Goal: Obtain resource: Download file/media

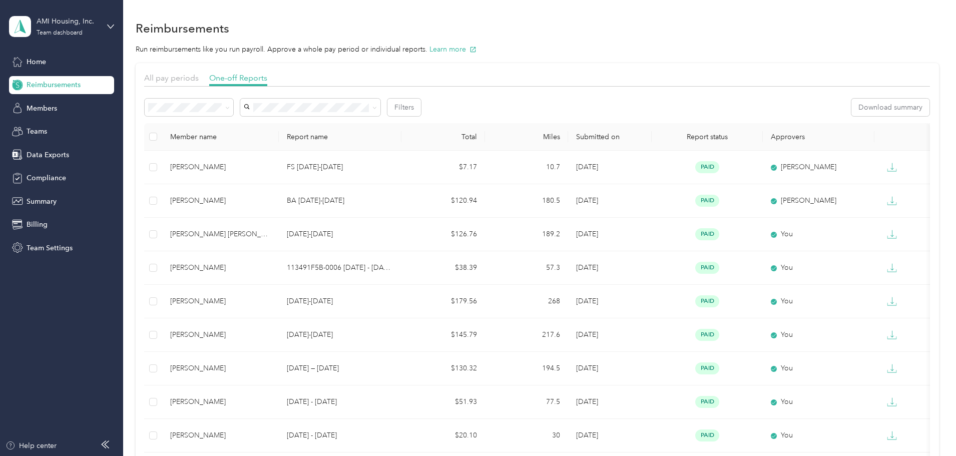
click at [38, 87] on span "Reimbursements" at bounding box center [54, 85] width 54 height 11
click at [199, 77] on span "All pay periods" at bounding box center [171, 78] width 55 height 10
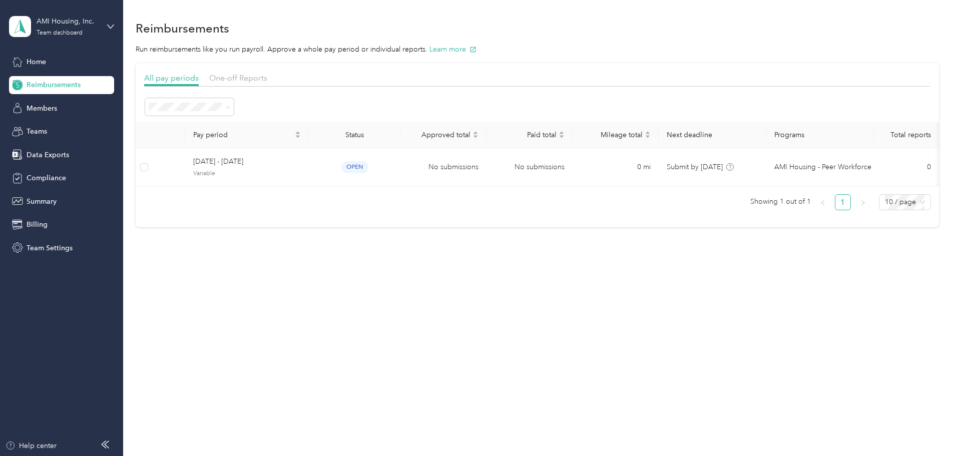
click at [241, 124] on span "All periods" at bounding box center [237, 125] width 35 height 9
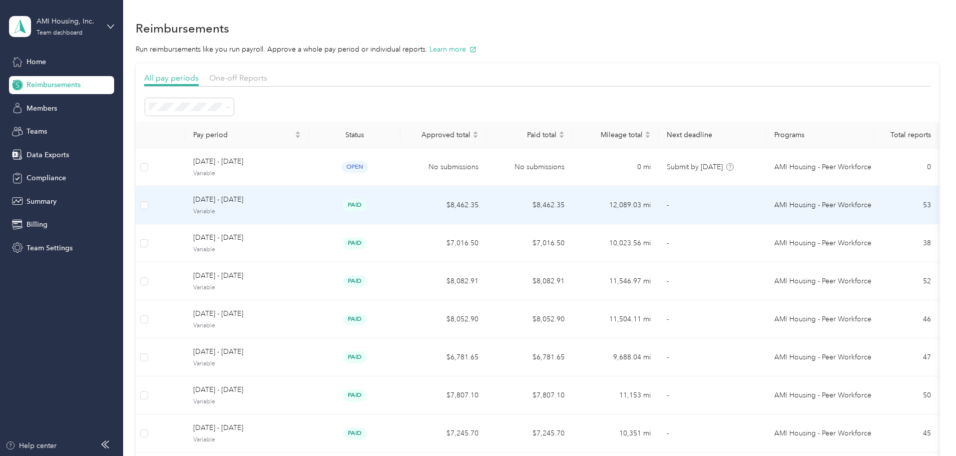
click at [301, 206] on div "[DATE] - [DATE] Variable" at bounding box center [247, 205] width 108 height 22
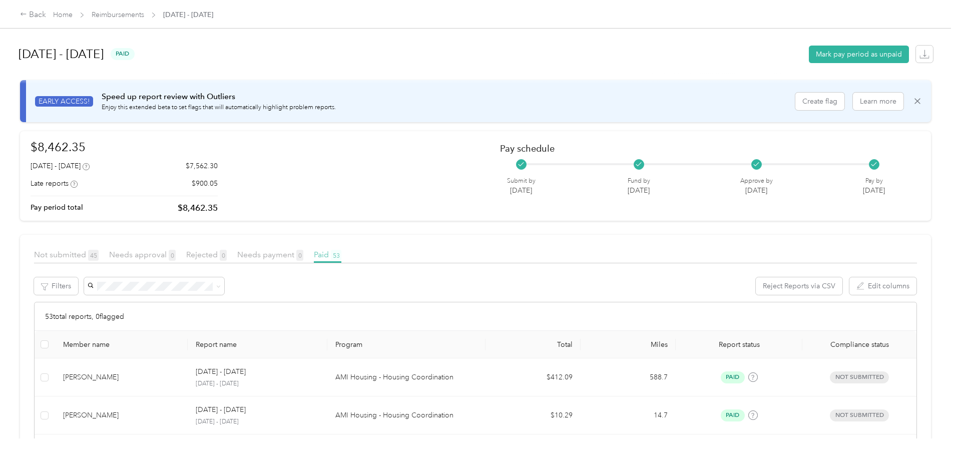
click at [341, 254] on span "53" at bounding box center [336, 255] width 11 height 11
click at [341, 254] on span "Paid 53" at bounding box center [328, 255] width 28 height 10
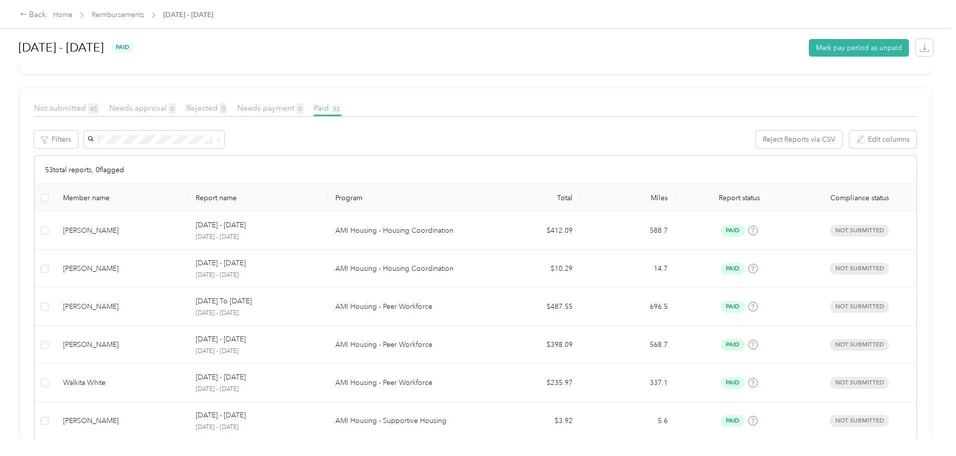
scroll to position [150, 0]
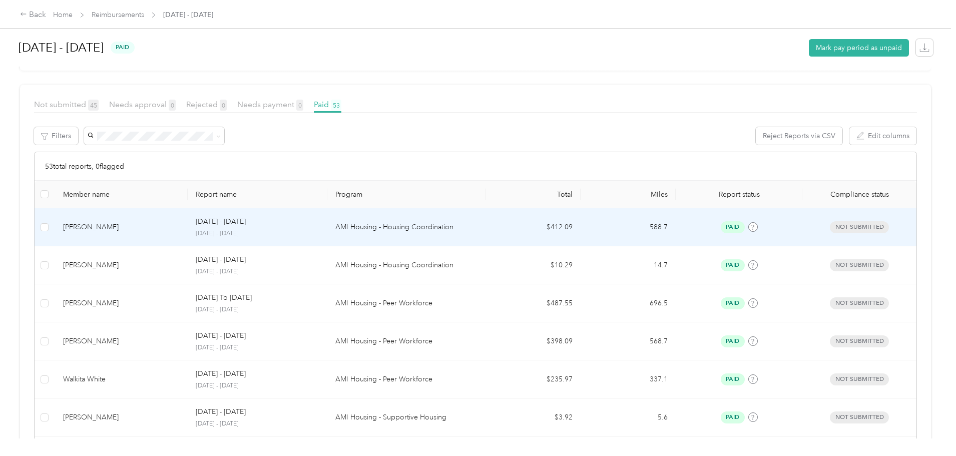
click at [180, 228] on div "[PERSON_NAME]" at bounding box center [121, 227] width 117 height 11
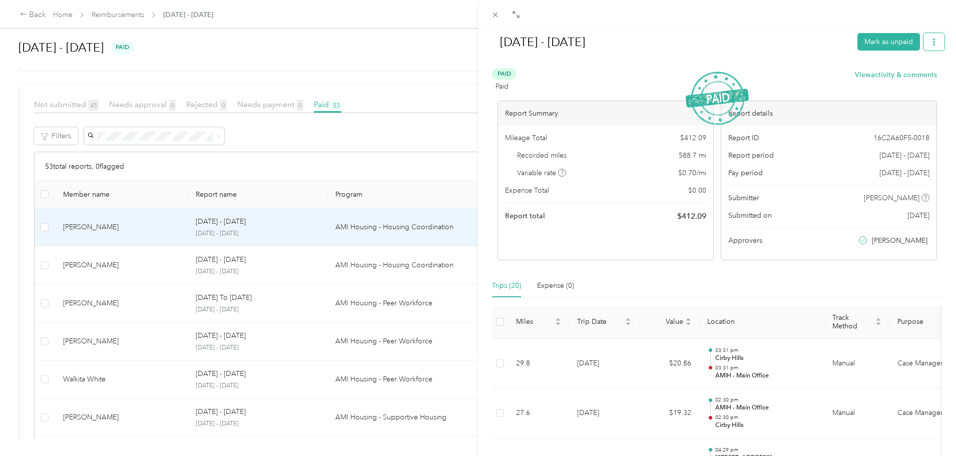
click at [934, 46] on button "button" at bounding box center [934, 42] width 21 height 18
click at [898, 78] on span "Download" at bounding box center [898, 79] width 33 height 11
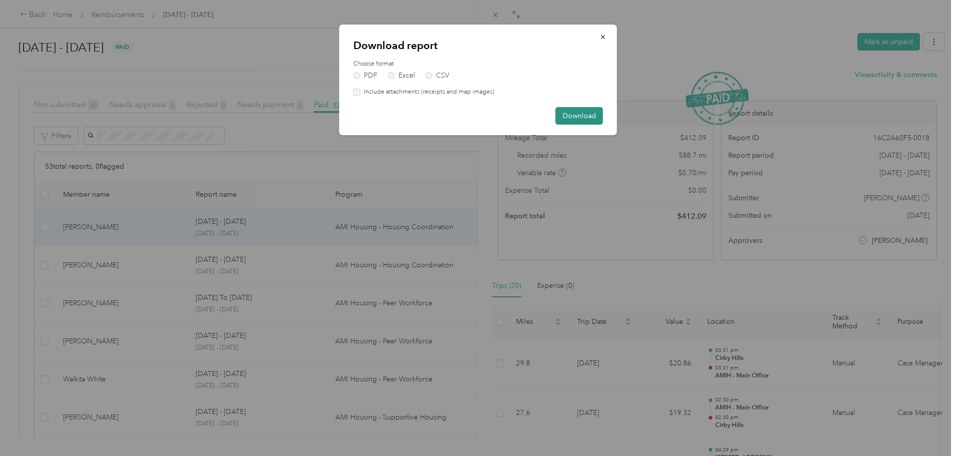
click at [576, 110] on button "Download" at bounding box center [580, 116] width 48 height 18
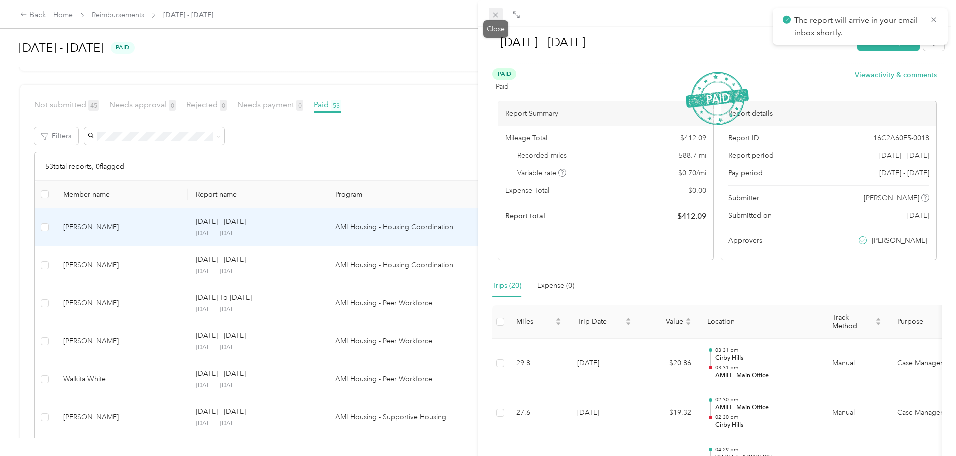
click at [493, 14] on icon at bounding box center [495, 15] width 9 height 9
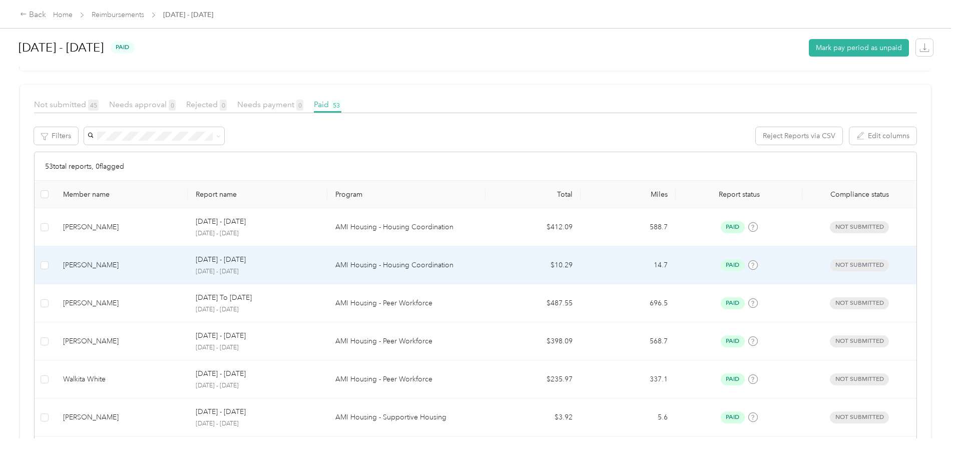
click at [375, 260] on p "AMI Housing - Housing Coordination" at bounding box center [406, 265] width 142 height 11
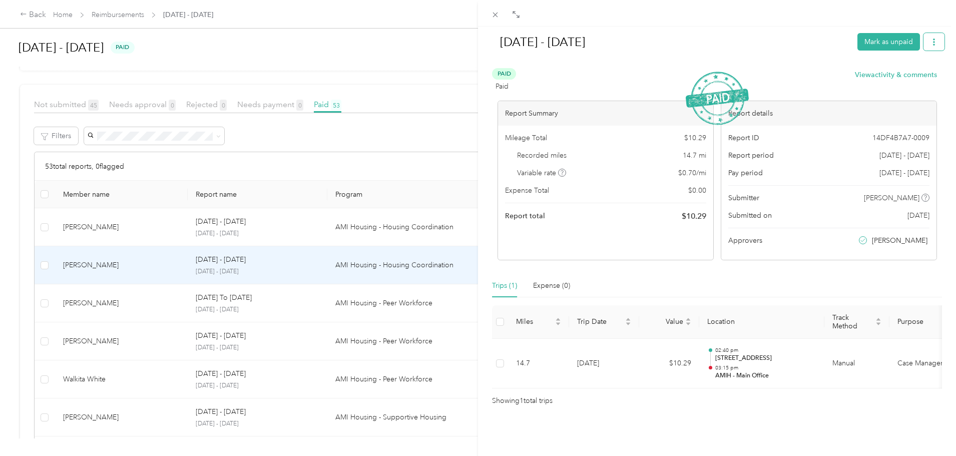
click at [931, 43] on icon "button" at bounding box center [934, 42] width 7 height 7
click at [893, 78] on span "Download" at bounding box center [898, 79] width 33 height 11
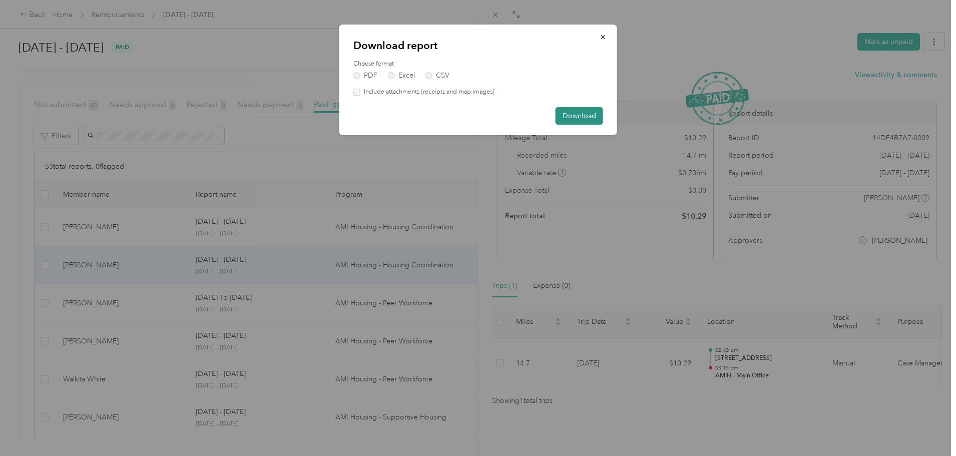
click at [579, 118] on button "Download" at bounding box center [580, 116] width 48 height 18
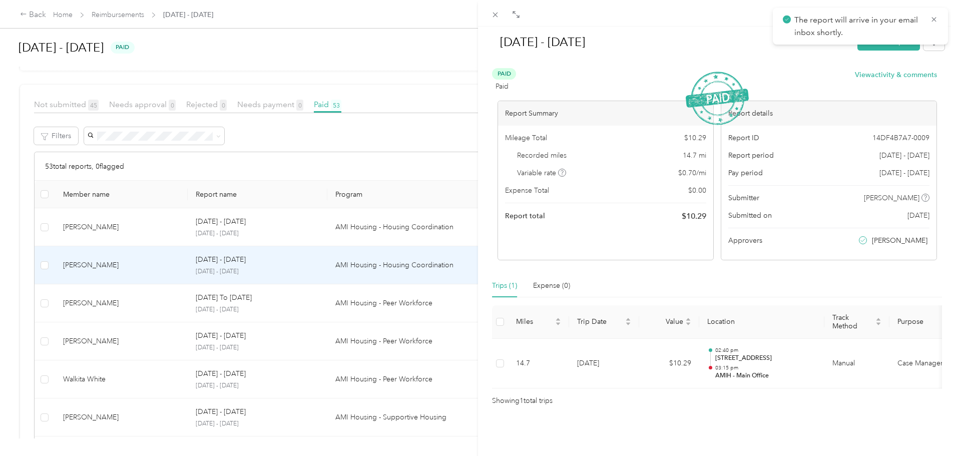
click at [262, 316] on div "[DATE] - [DATE] Mark as unpaid Paid Paid View activity & comments Report Summar…" at bounding box center [478, 228] width 956 height 456
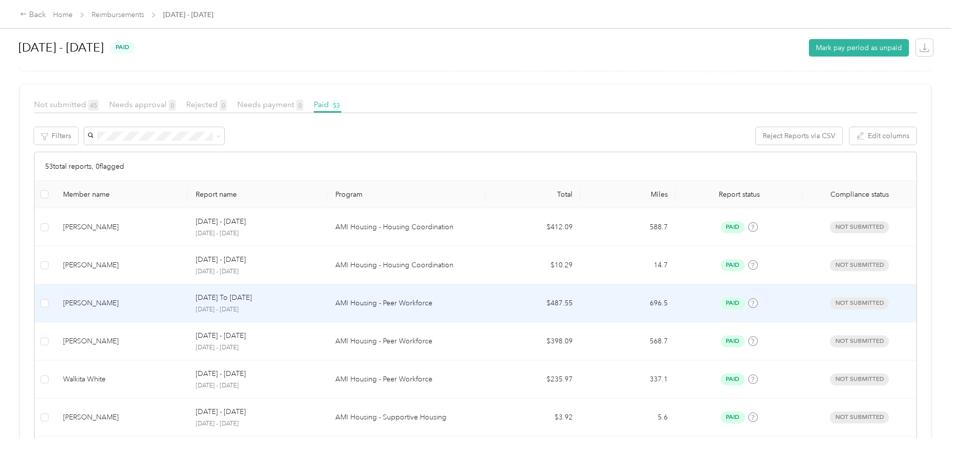
click at [581, 298] on td "696.5" at bounding box center [628, 303] width 95 height 38
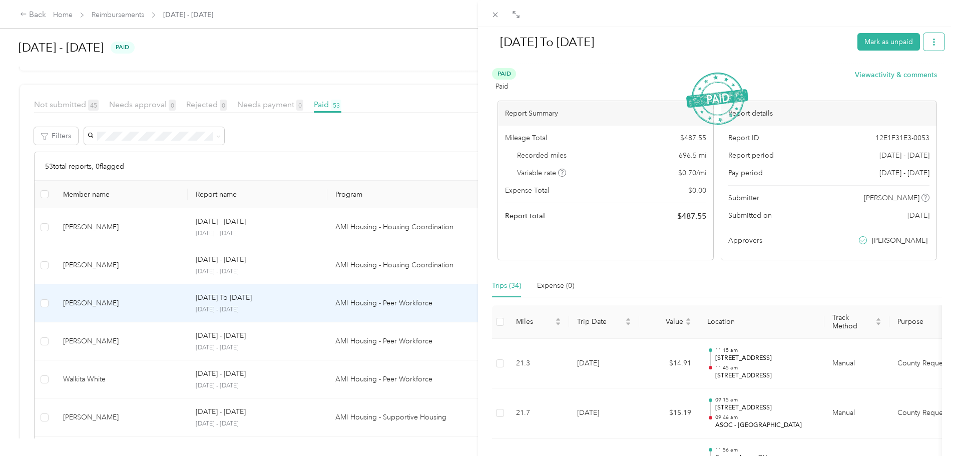
click at [924, 41] on button "button" at bounding box center [934, 42] width 21 height 18
click at [895, 75] on span "Download" at bounding box center [898, 79] width 33 height 11
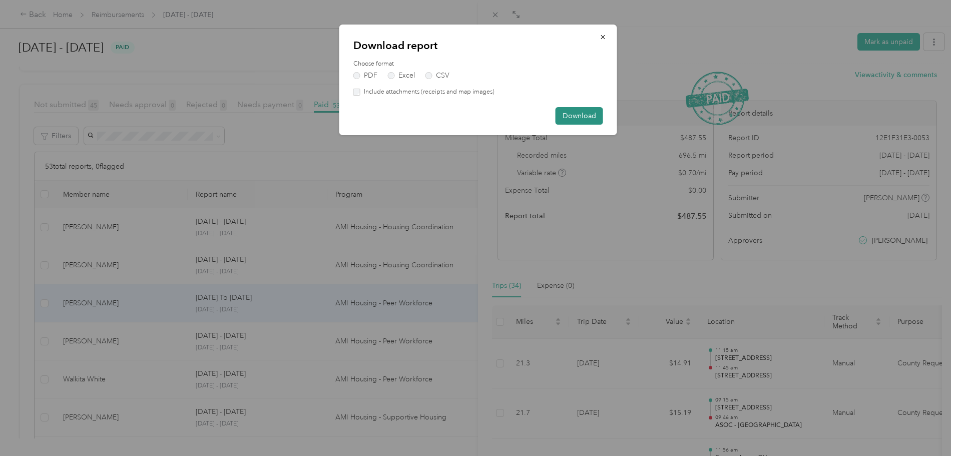
click at [570, 116] on button "Download" at bounding box center [580, 116] width 48 height 18
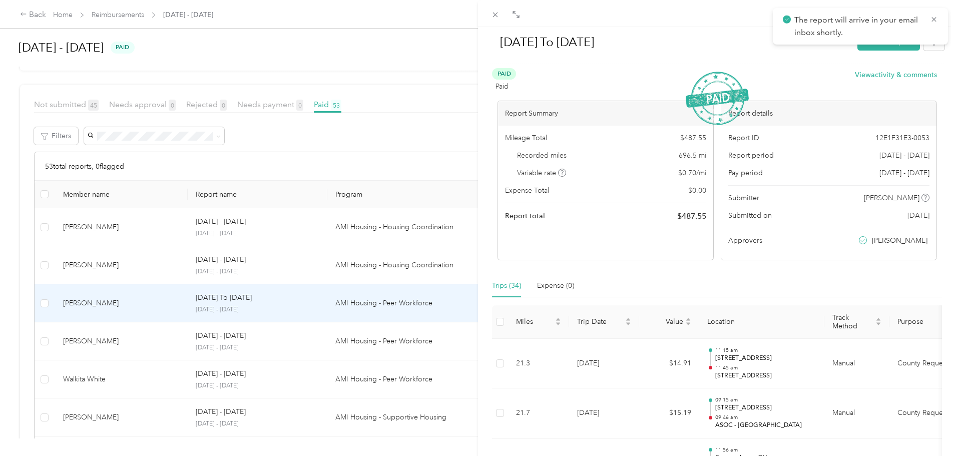
click at [338, 339] on div "[DATE] To [DATE] Mark as unpaid Paid Paid View activity & comments Report Summa…" at bounding box center [478, 228] width 956 height 456
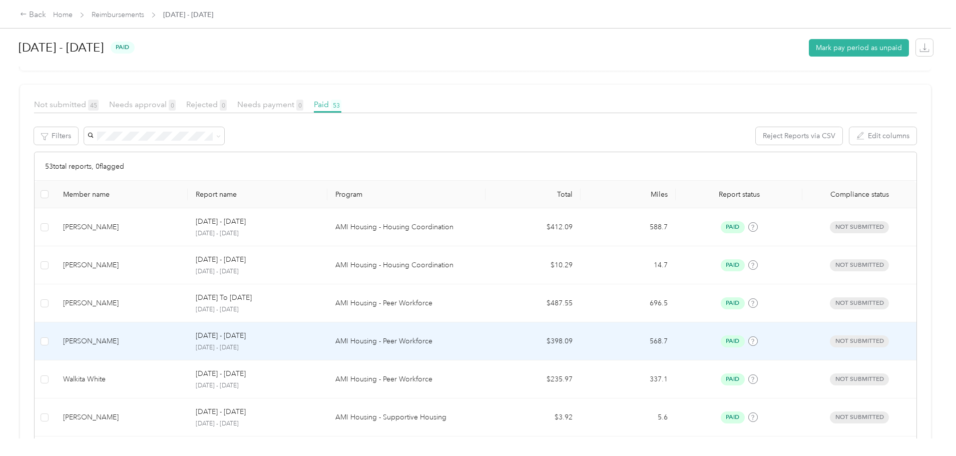
click at [319, 345] on p "[DATE] - [DATE]" at bounding box center [257, 347] width 123 height 9
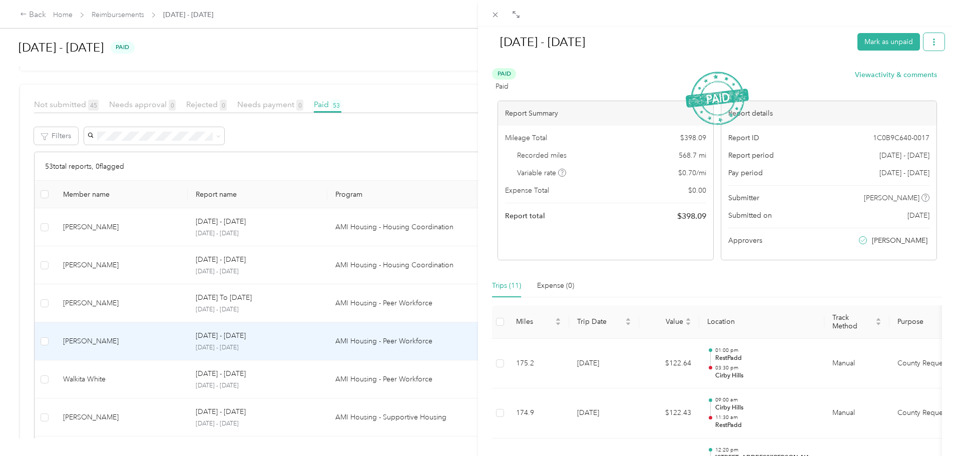
click at [930, 47] on button "button" at bounding box center [934, 42] width 21 height 18
click at [907, 80] on span "Download" at bounding box center [898, 79] width 33 height 11
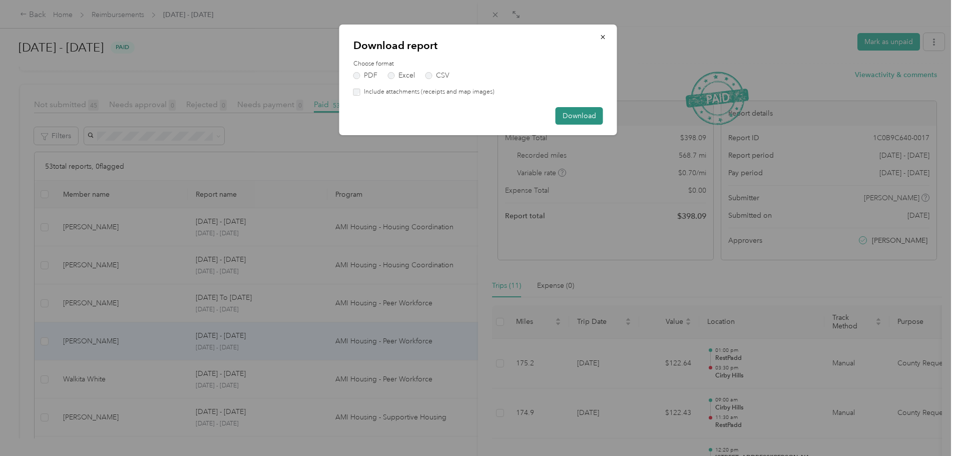
click at [602, 121] on button "Download" at bounding box center [580, 116] width 48 height 18
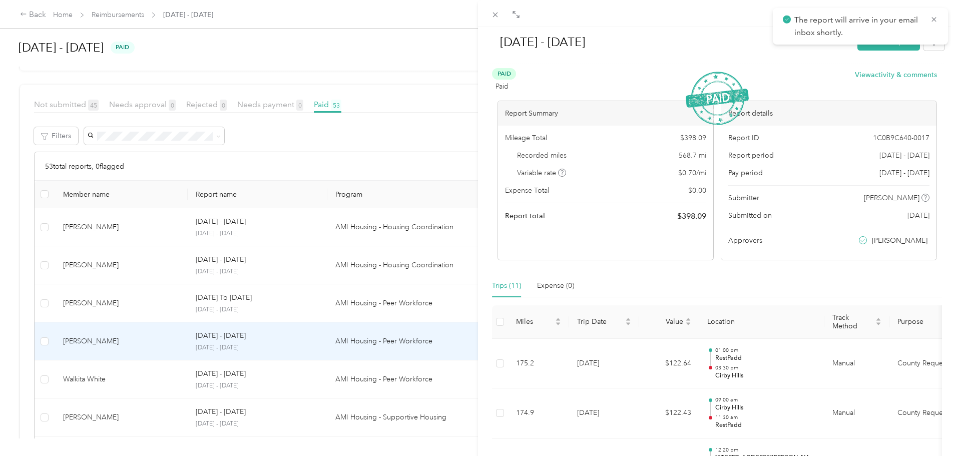
click at [358, 374] on div "[DATE] - [DATE] Mark as unpaid Paid Paid View activity & comments Report Summar…" at bounding box center [478, 228] width 956 height 456
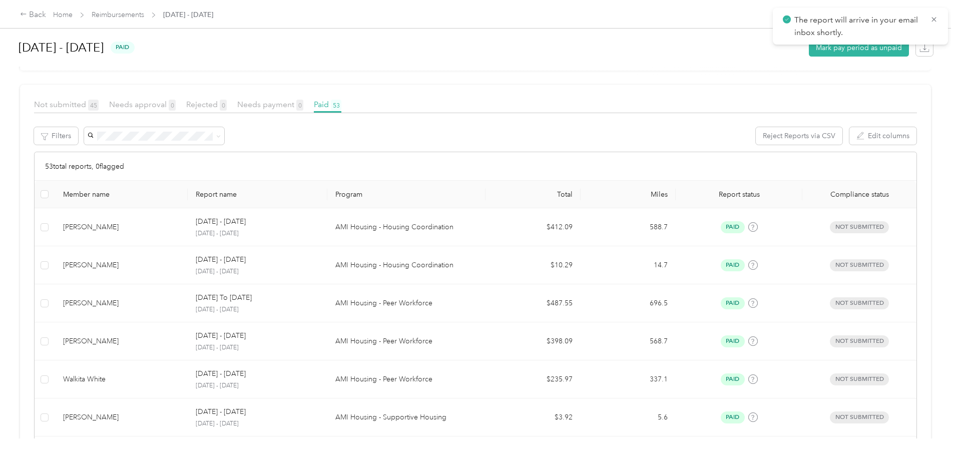
click at [327, 379] on td "[DATE] - [DATE] [DATE] - [DATE]" at bounding box center [257, 379] width 139 height 38
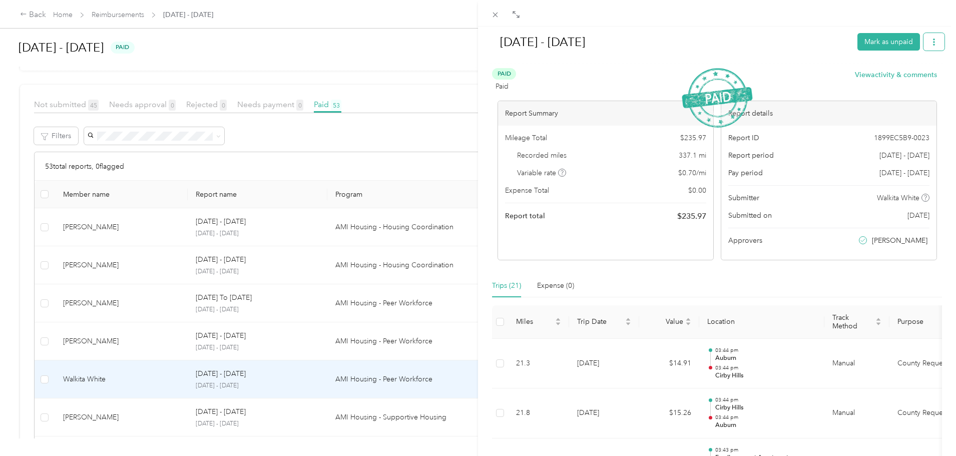
click at [924, 33] on button "button" at bounding box center [934, 42] width 21 height 18
click at [892, 71] on li "Download" at bounding box center [901, 79] width 74 height 18
click at [883, 74] on span "Download" at bounding box center [898, 79] width 33 height 11
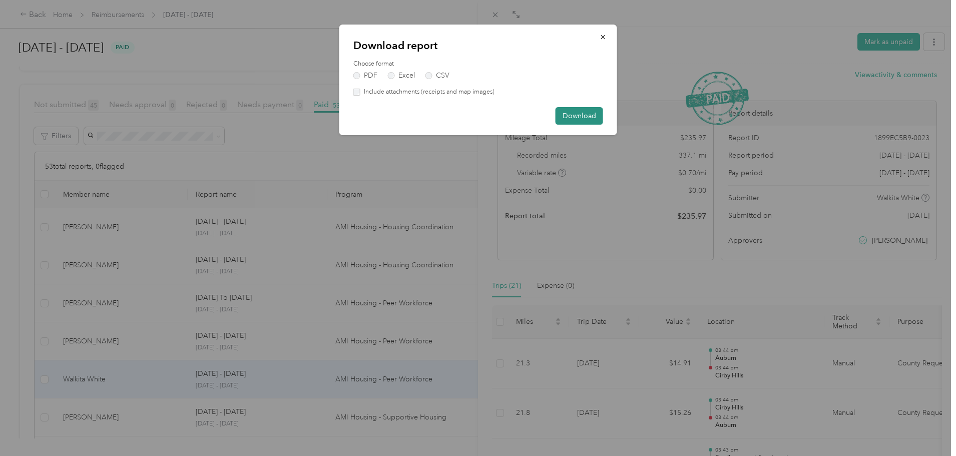
click at [595, 113] on button "Download" at bounding box center [580, 116] width 48 height 18
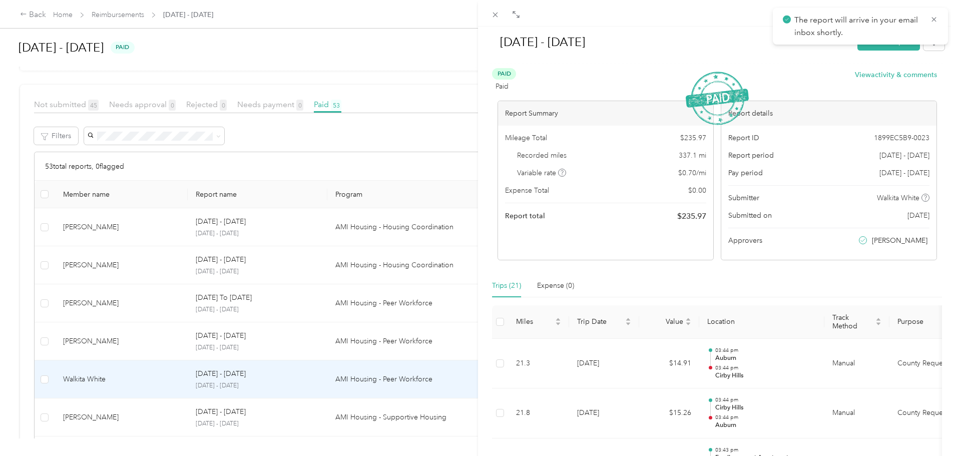
click at [313, 423] on div "[DATE] - [DATE] Mark as unpaid Paid Paid View activity & comments Report Summar…" at bounding box center [478, 228] width 956 height 456
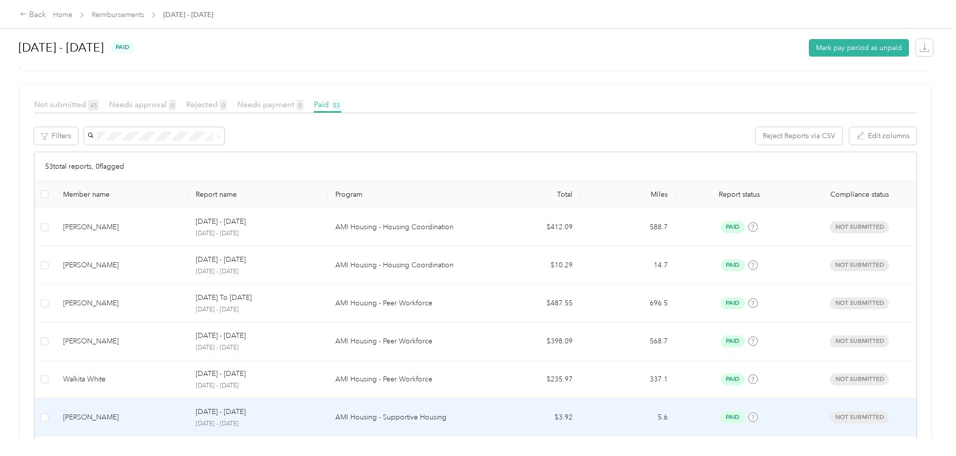
click at [319, 419] on div "[DATE] - [DATE] [DATE] - [DATE]" at bounding box center [257, 418] width 123 height 22
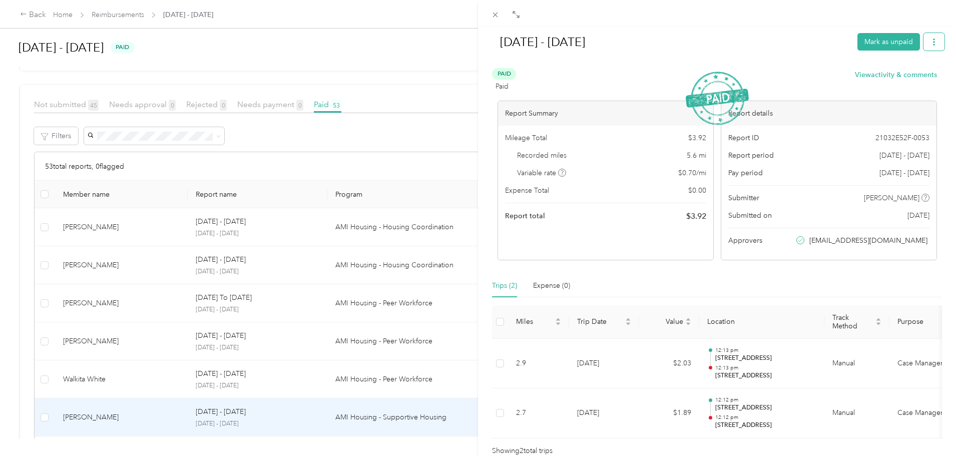
click at [930, 44] on button "button" at bounding box center [934, 42] width 21 height 18
click at [903, 77] on span "Download" at bounding box center [898, 79] width 33 height 11
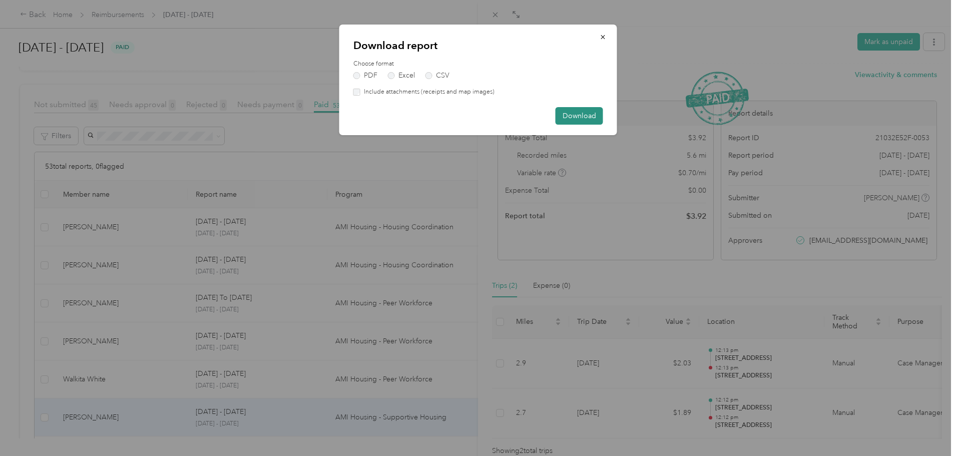
click at [581, 114] on button "Download" at bounding box center [580, 116] width 48 height 18
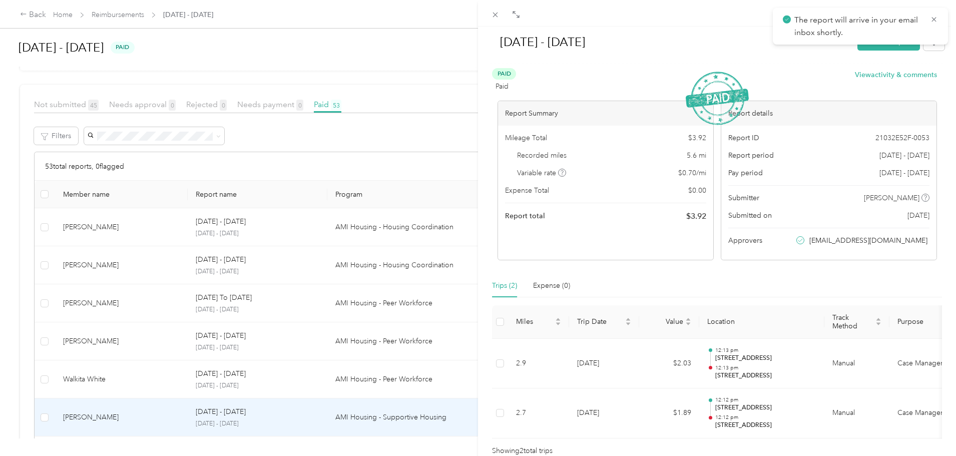
click at [358, 413] on div "[DATE] - [DATE] Mark as unpaid Paid Paid View activity & comments Report Summar…" at bounding box center [478, 228] width 956 height 456
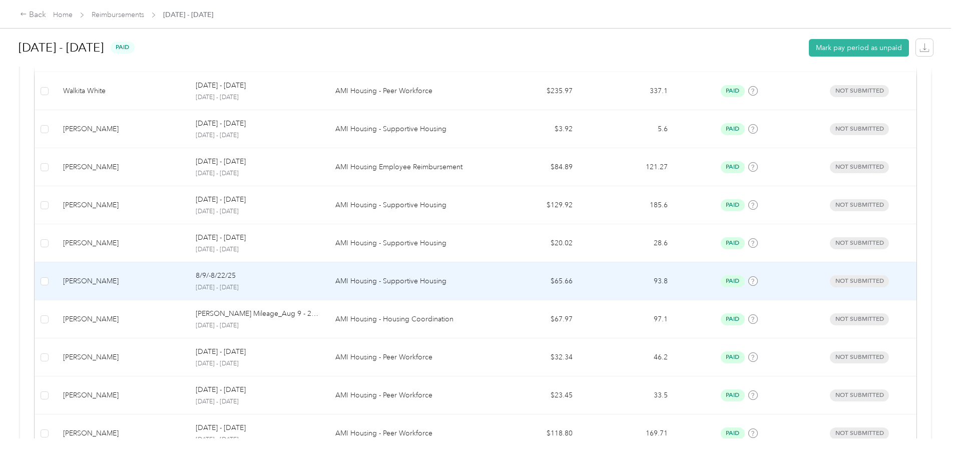
scroll to position [451, 0]
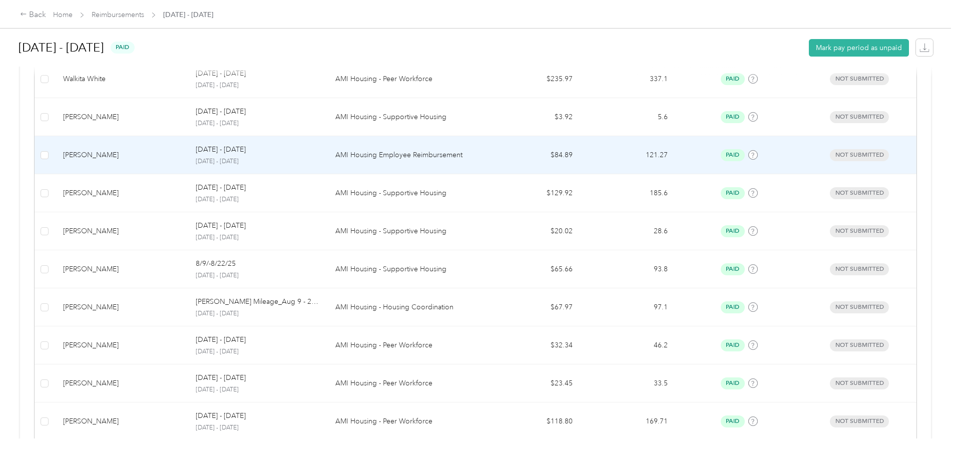
click at [327, 155] on td "[DATE] - [DATE] [DATE] - [DATE]" at bounding box center [257, 155] width 139 height 38
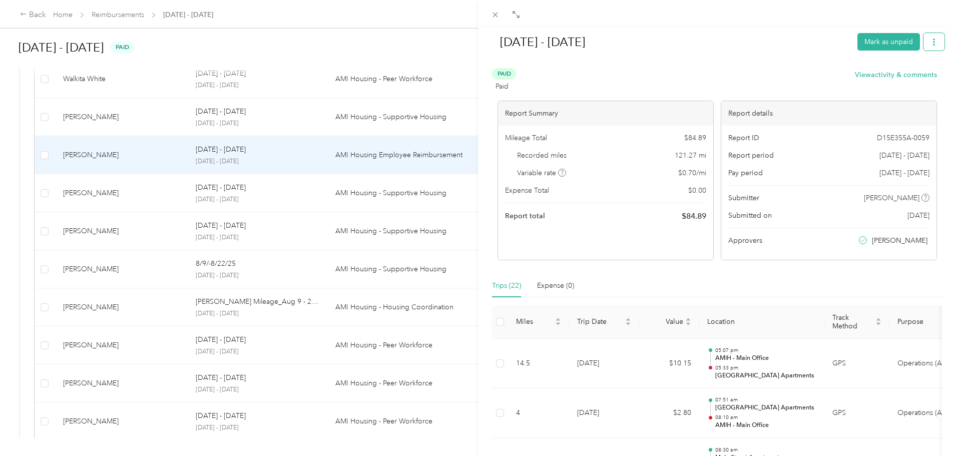
click at [924, 38] on button "button" at bounding box center [934, 42] width 21 height 18
click at [895, 81] on span "Download" at bounding box center [898, 79] width 33 height 11
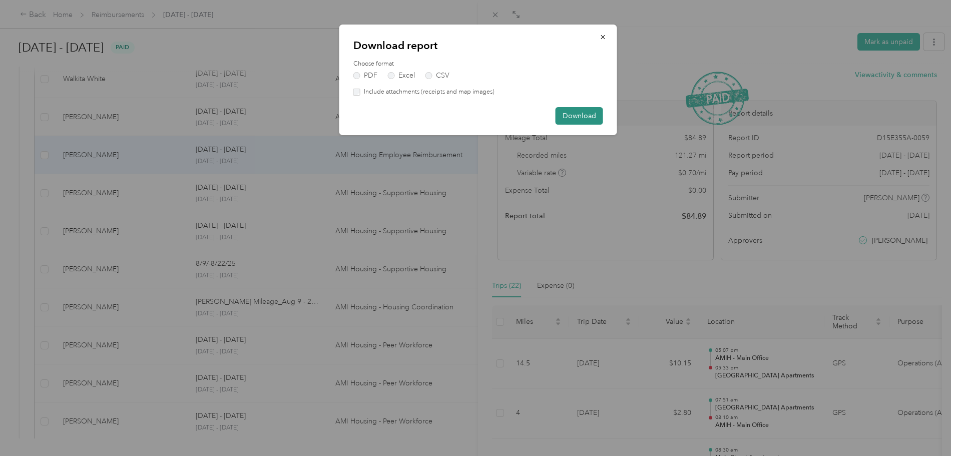
click at [578, 110] on button "Download" at bounding box center [580, 116] width 48 height 18
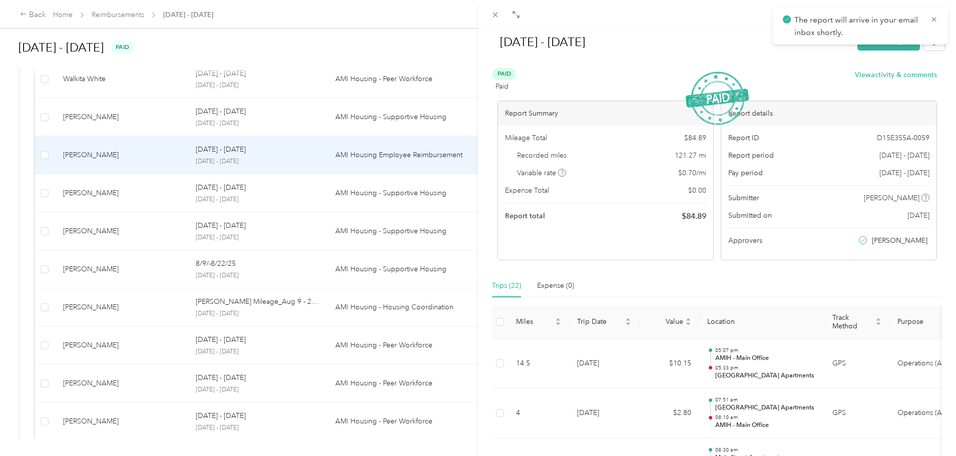
click at [328, 189] on div "[DATE] - [DATE] Mark as unpaid Paid Paid View activity & comments Report Summar…" at bounding box center [478, 228] width 956 height 456
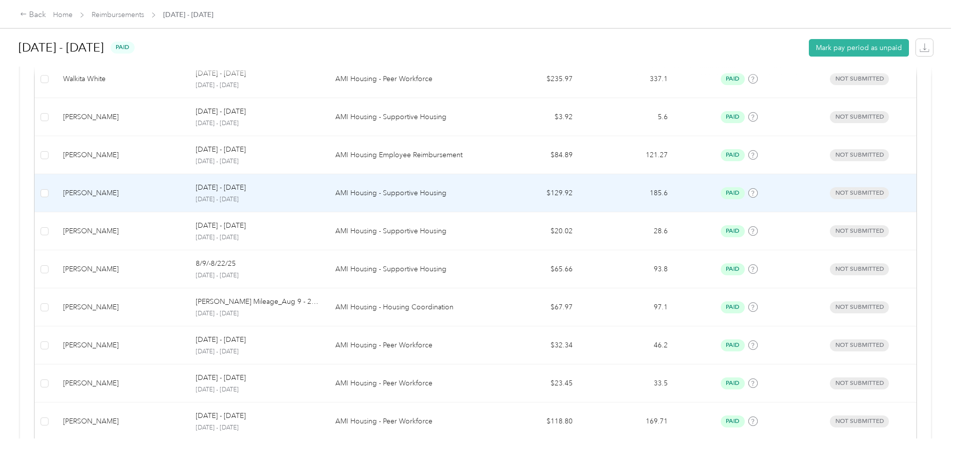
click at [319, 192] on div "[DATE] - [DATE]" at bounding box center [257, 187] width 123 height 11
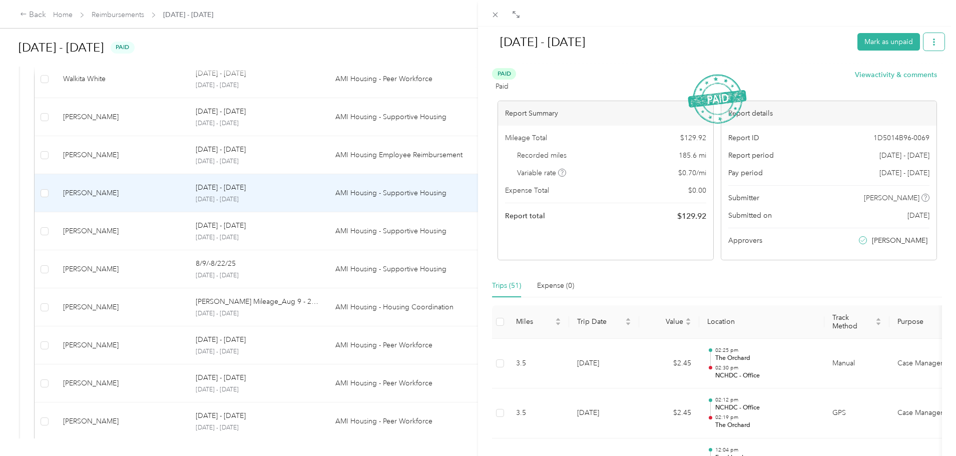
click at [931, 44] on icon "button" at bounding box center [934, 42] width 7 height 7
click at [897, 77] on span "Download" at bounding box center [898, 79] width 33 height 11
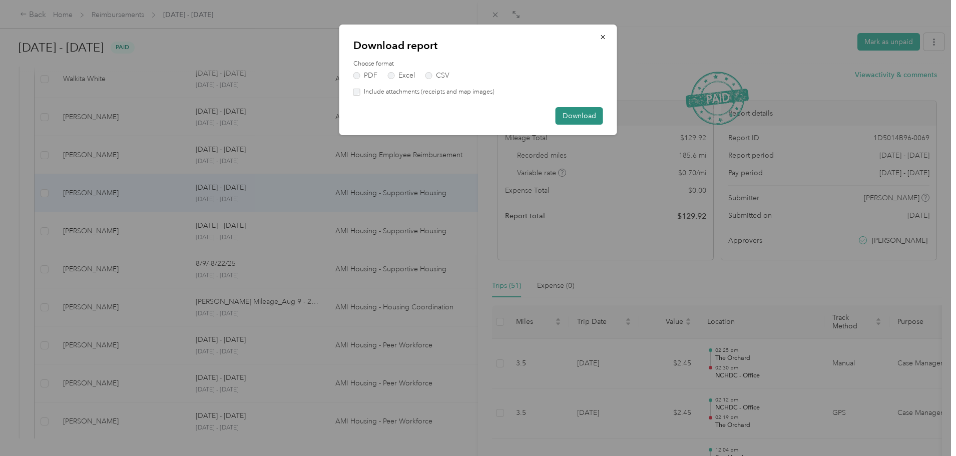
click at [580, 116] on button "Download" at bounding box center [580, 116] width 48 height 18
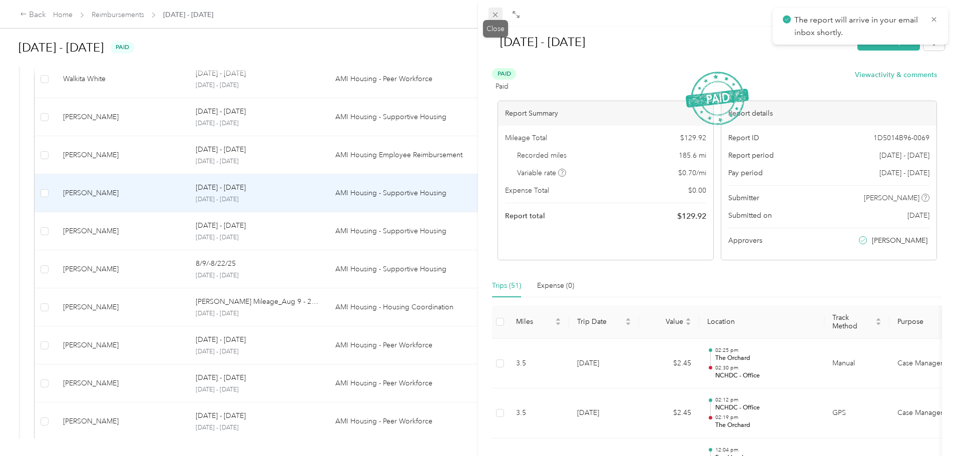
click at [490, 11] on span at bounding box center [496, 15] width 14 height 14
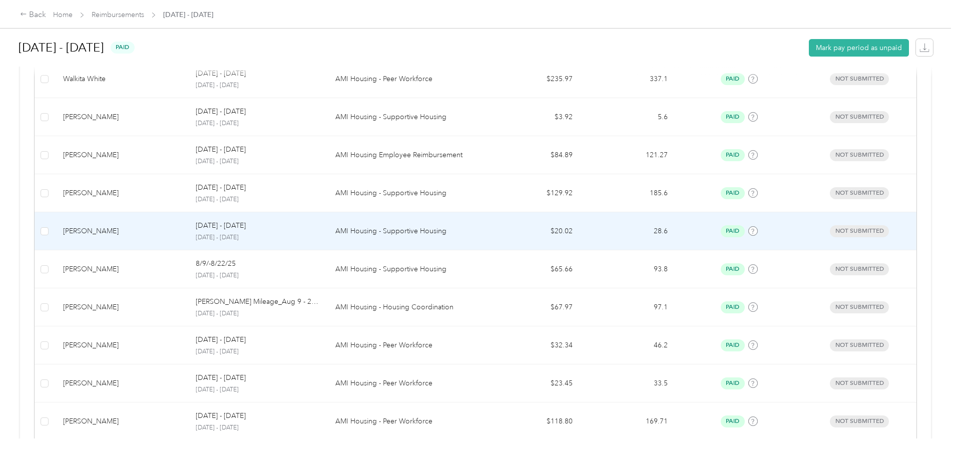
click at [319, 225] on div "[DATE] - [DATE]" at bounding box center [257, 225] width 123 height 11
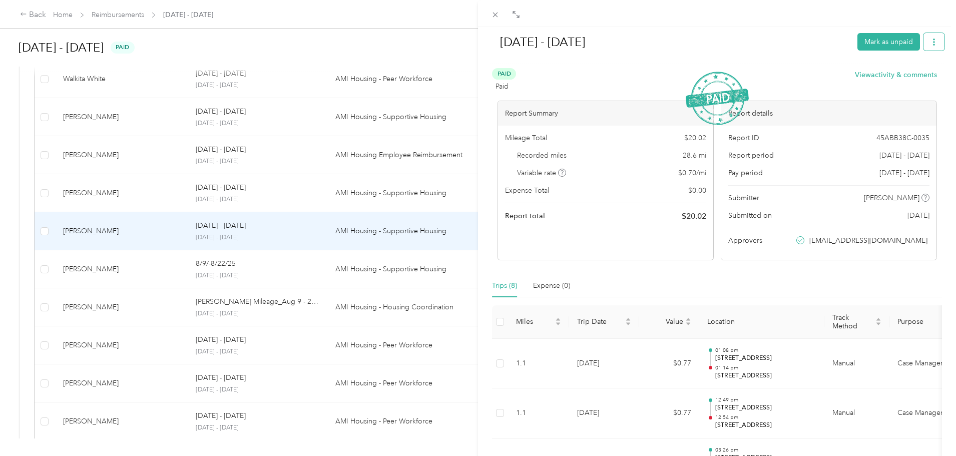
click at [931, 43] on button "button" at bounding box center [934, 42] width 21 height 18
click at [899, 76] on span "Download" at bounding box center [898, 79] width 33 height 11
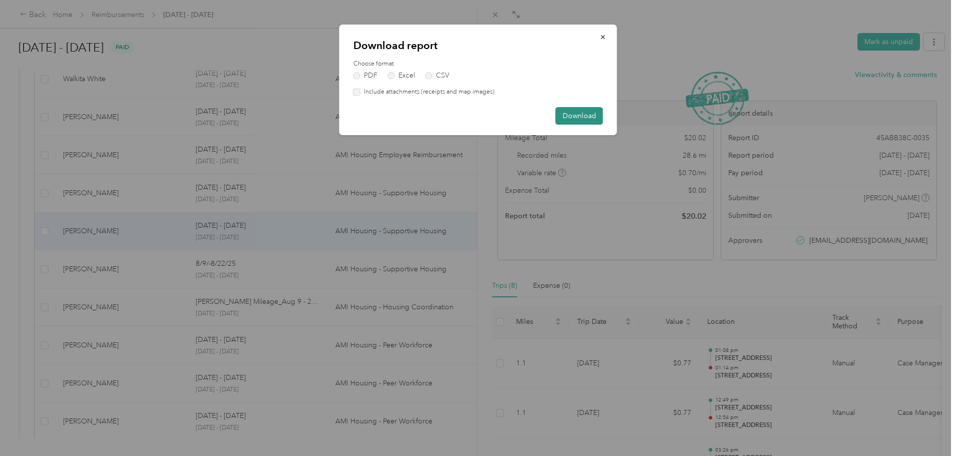
click at [582, 111] on button "Download" at bounding box center [580, 116] width 48 height 18
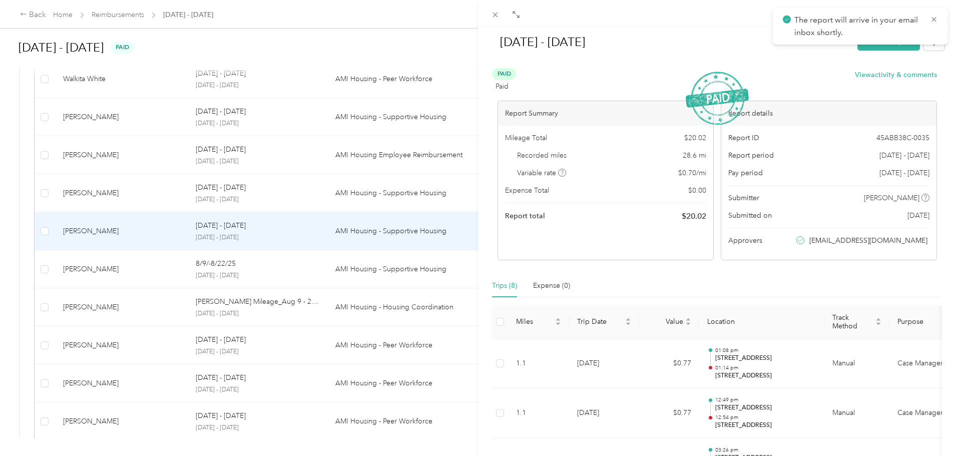
click at [337, 266] on div "[DATE] - [DATE] Mark as unpaid Paid Paid View activity & comments Report Summar…" at bounding box center [478, 228] width 956 height 456
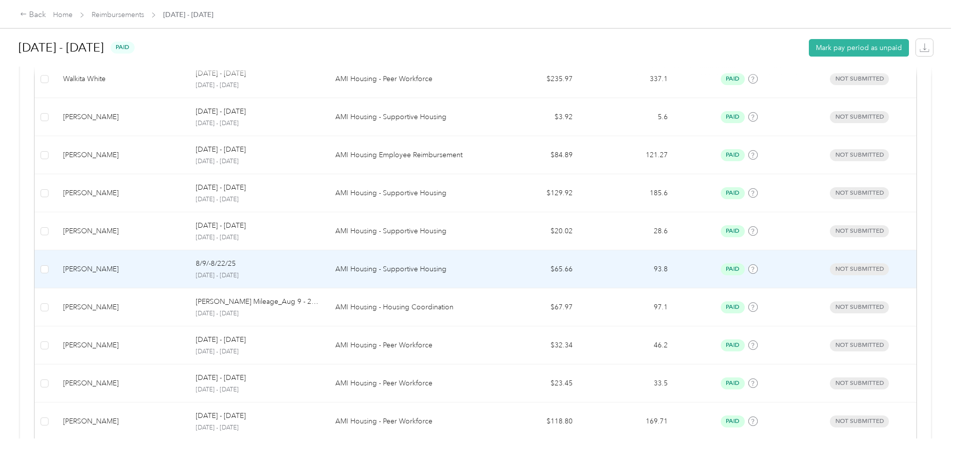
click at [319, 273] on p "[DATE] - [DATE]" at bounding box center [257, 275] width 123 height 9
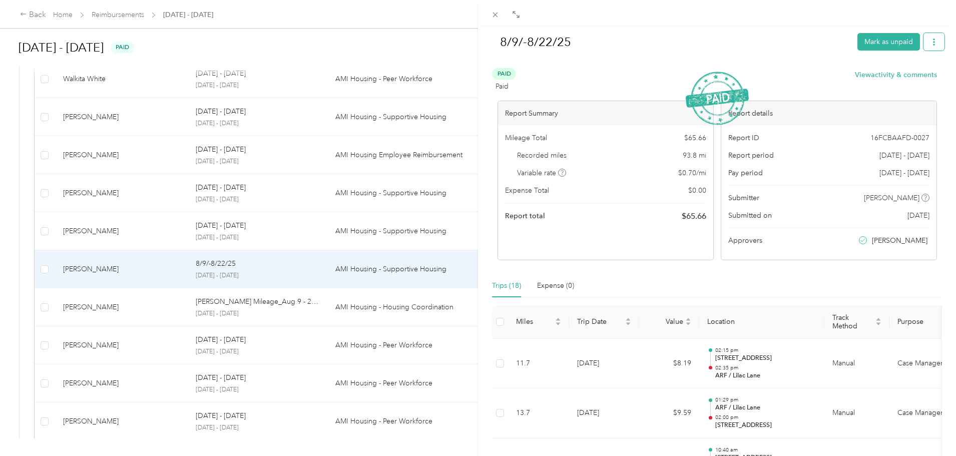
click at [933, 38] on button "button" at bounding box center [934, 42] width 21 height 18
click at [894, 77] on span "Download" at bounding box center [898, 79] width 33 height 11
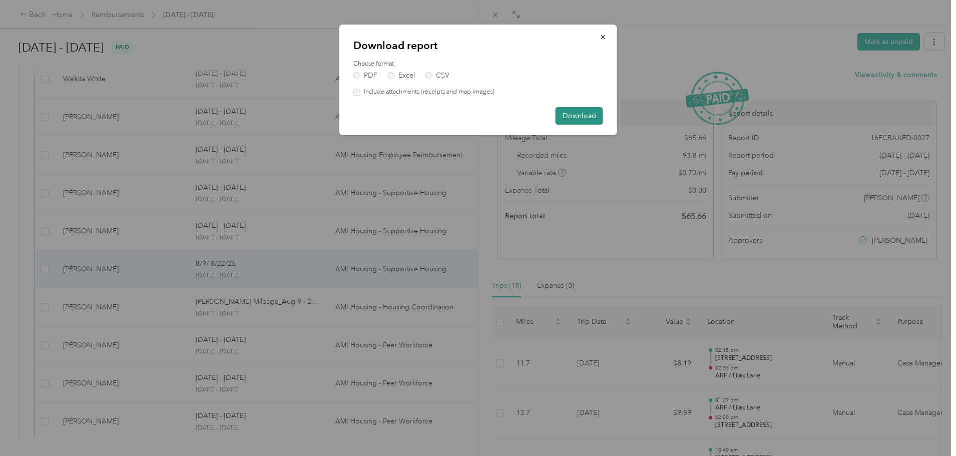
click at [582, 117] on button "Download" at bounding box center [580, 116] width 48 height 18
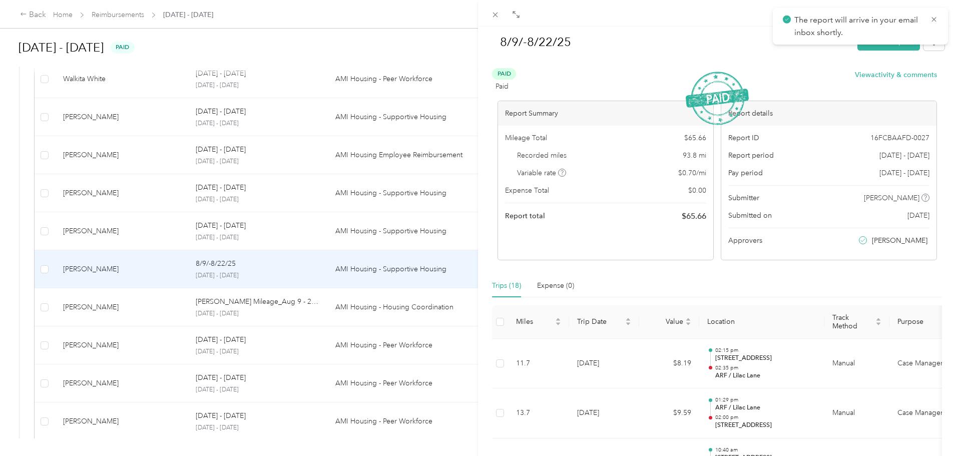
click at [338, 289] on div "8/9/-8/22/25 Mark as unpaid Paid Paid View activity & comments Report Summary M…" at bounding box center [478, 228] width 956 height 456
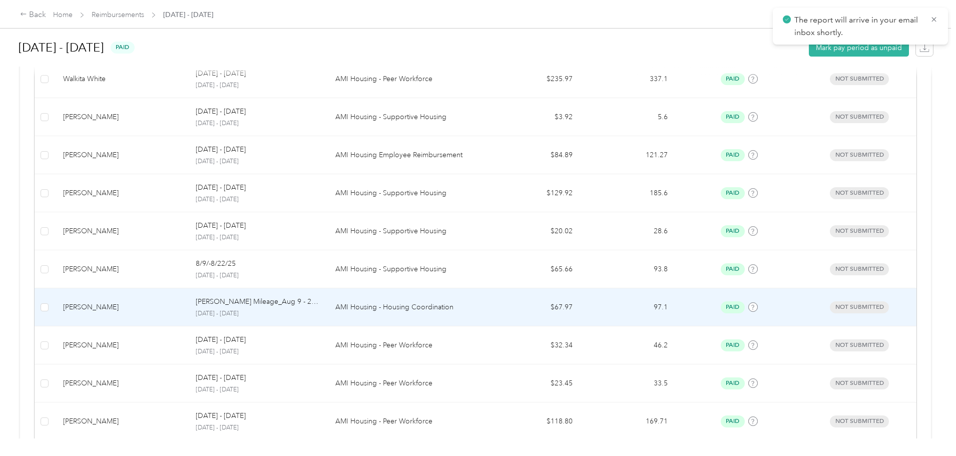
click at [319, 298] on p "[PERSON_NAME] Mileage_Aug 9 - 22, 2025" at bounding box center [257, 301] width 123 height 11
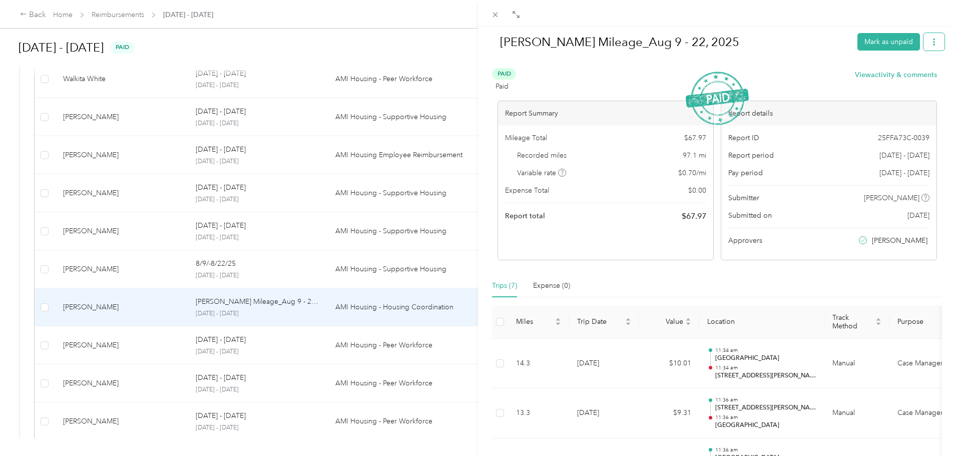
click at [932, 39] on button "button" at bounding box center [934, 42] width 21 height 18
click at [894, 78] on span "Download" at bounding box center [898, 79] width 33 height 11
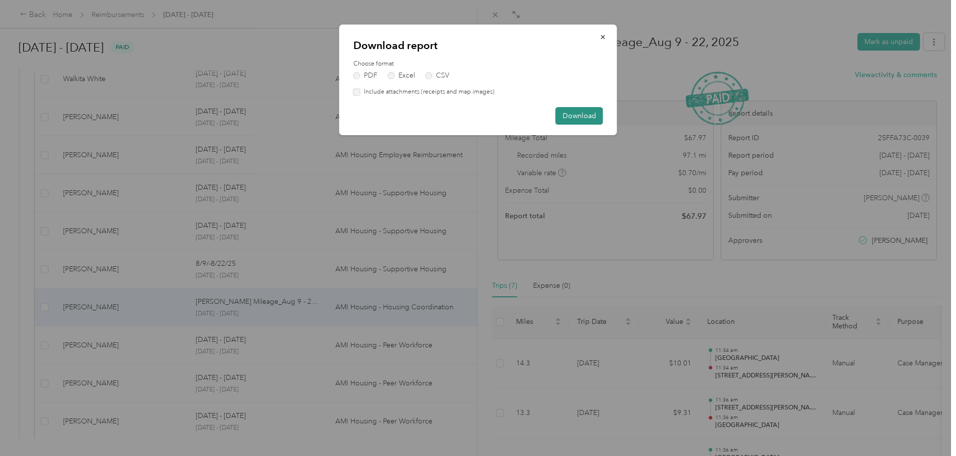
click at [576, 118] on button "Download" at bounding box center [580, 116] width 48 height 18
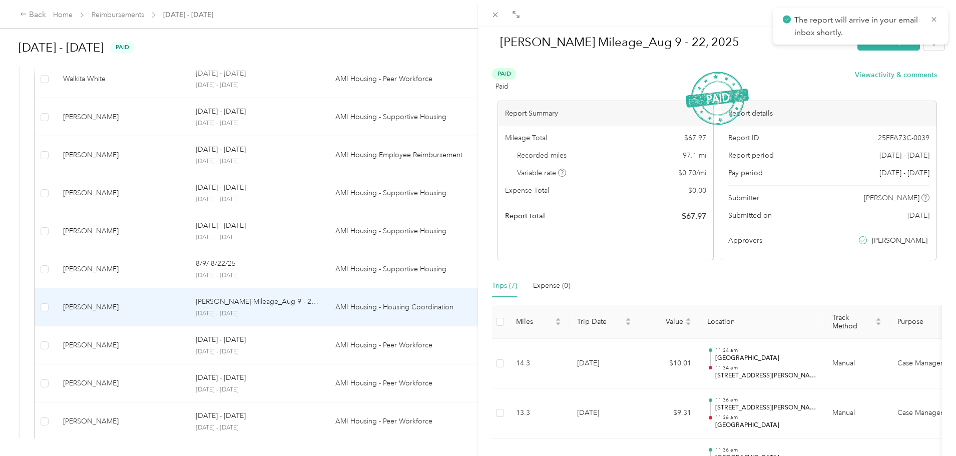
click at [336, 343] on div "[PERSON_NAME] Mileage_Aug 9 - 22, 2025 Mark as unpaid Paid Paid View activity &…" at bounding box center [478, 228] width 956 height 456
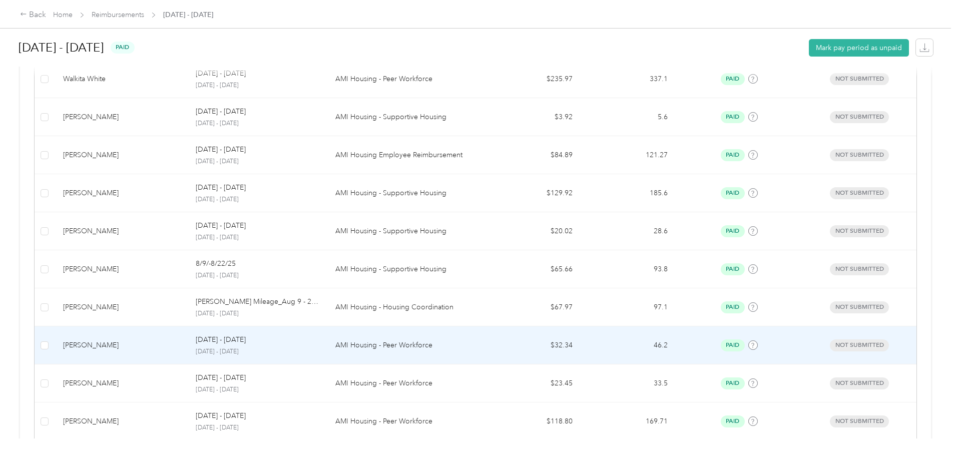
click at [503, 348] on td "$32.34" at bounding box center [533, 345] width 95 height 38
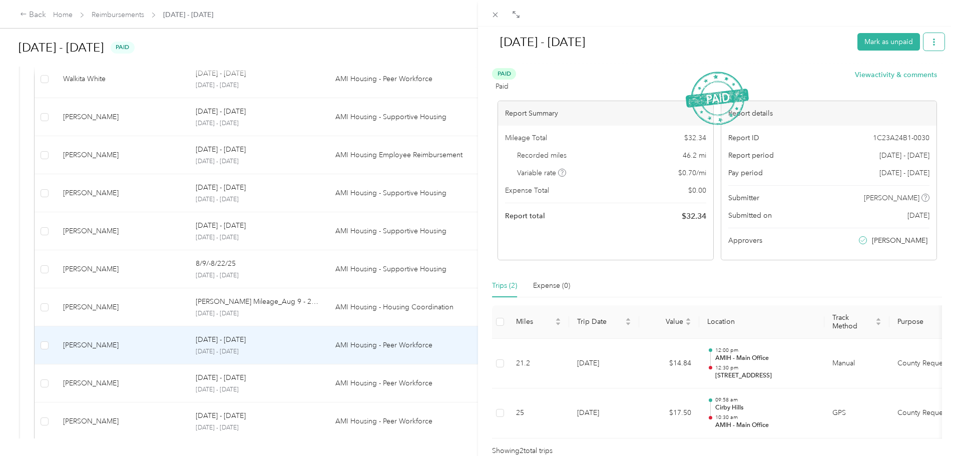
click at [924, 47] on button "button" at bounding box center [934, 42] width 21 height 18
click at [886, 78] on span "Download" at bounding box center [898, 79] width 33 height 11
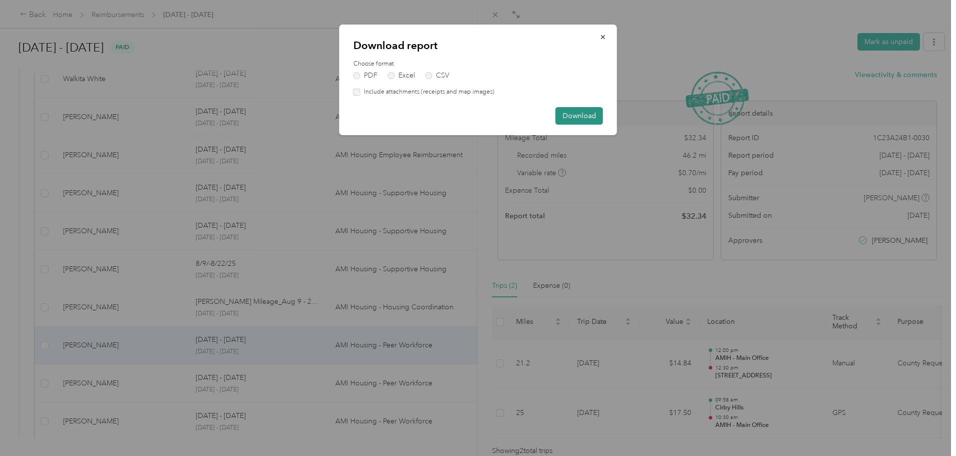
click at [583, 112] on button "Download" at bounding box center [580, 116] width 48 height 18
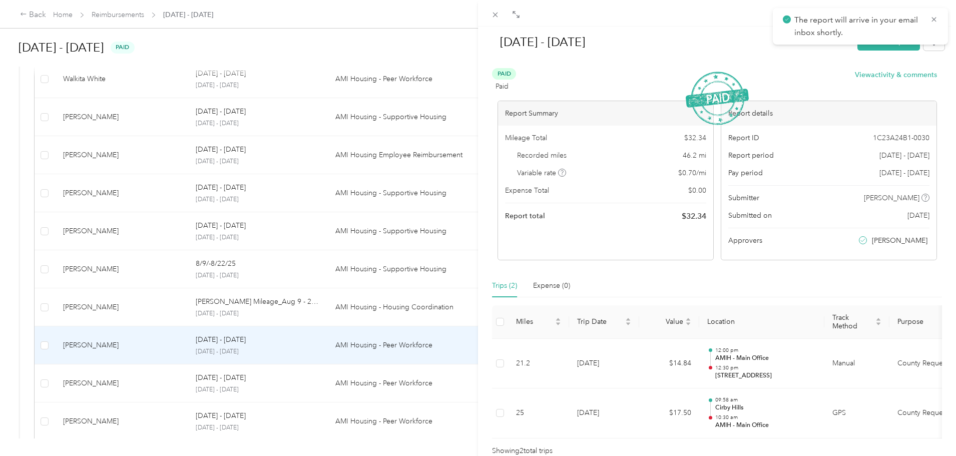
click at [313, 387] on div "[DATE] - [DATE] Mark as unpaid Paid Paid View activity & comments Report Summar…" at bounding box center [478, 228] width 956 height 456
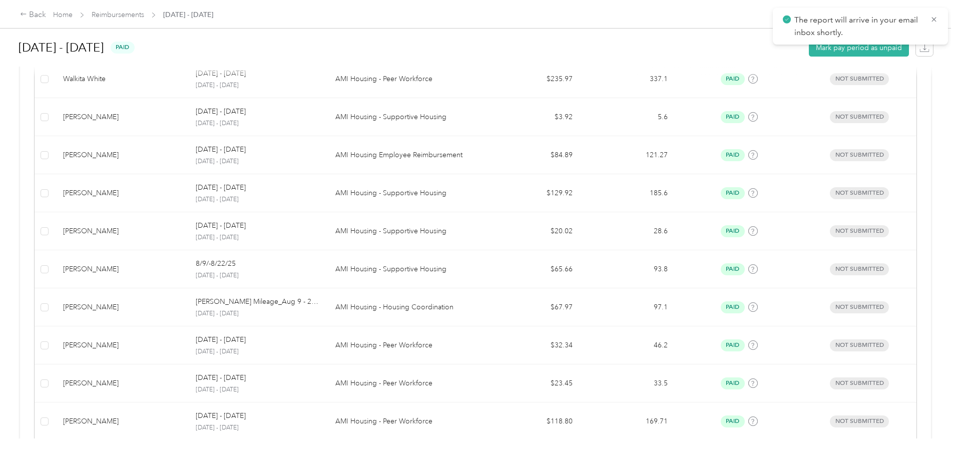
click at [314, 386] on p "[DATE] - [DATE]" at bounding box center [257, 390] width 123 height 9
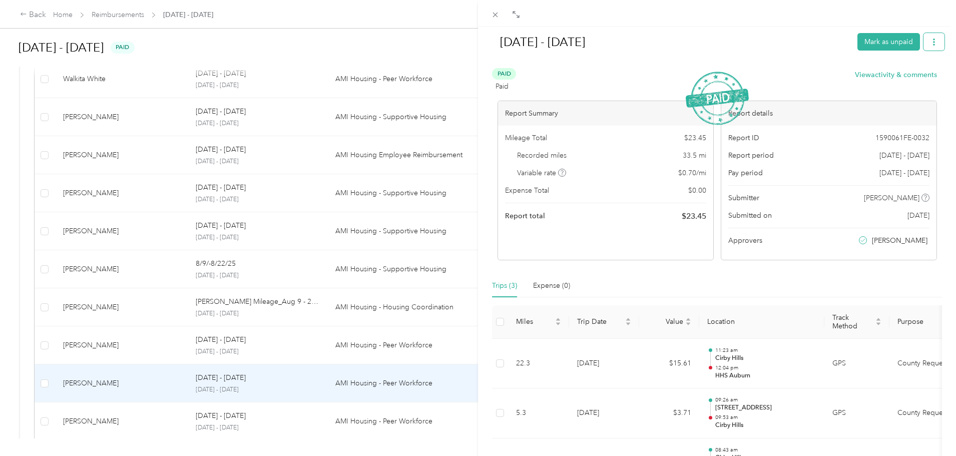
click at [931, 40] on button "button" at bounding box center [934, 42] width 21 height 18
click at [912, 74] on span "Download" at bounding box center [898, 79] width 33 height 11
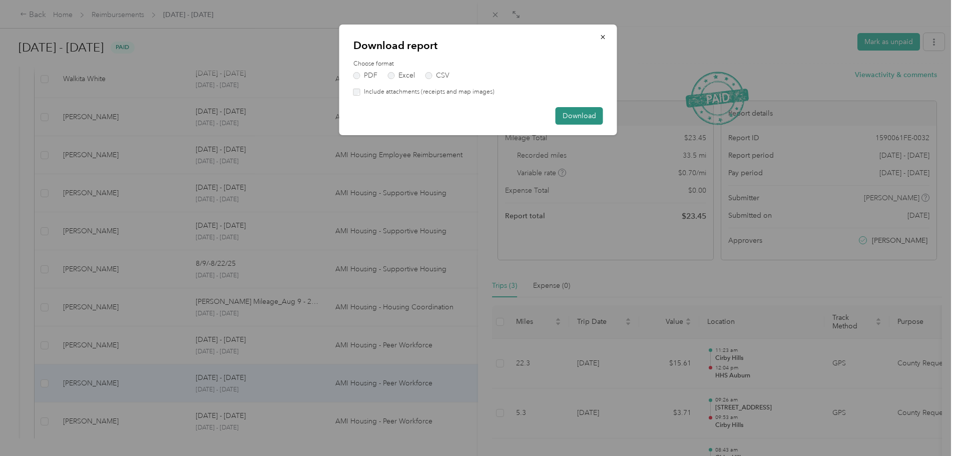
click at [568, 119] on button "Download" at bounding box center [580, 116] width 48 height 18
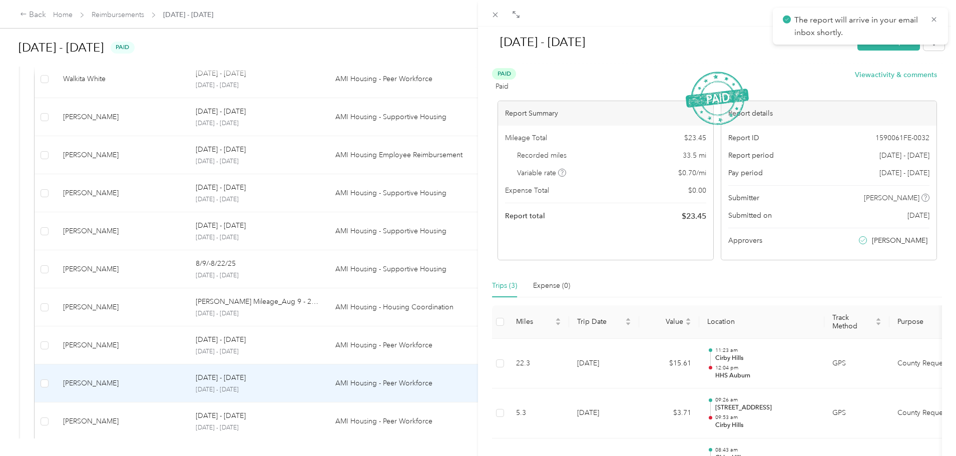
click at [318, 417] on div "[DATE] - [DATE] [PERSON_NAME] as unpaid Paid Paid View activity & comments Repo…" at bounding box center [478, 228] width 956 height 456
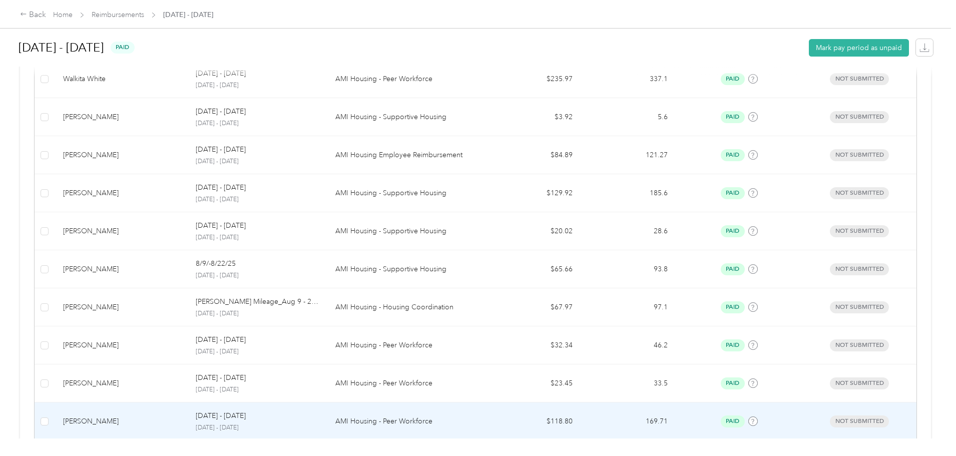
click at [319, 412] on div "[DATE] - [DATE]" at bounding box center [257, 416] width 123 height 11
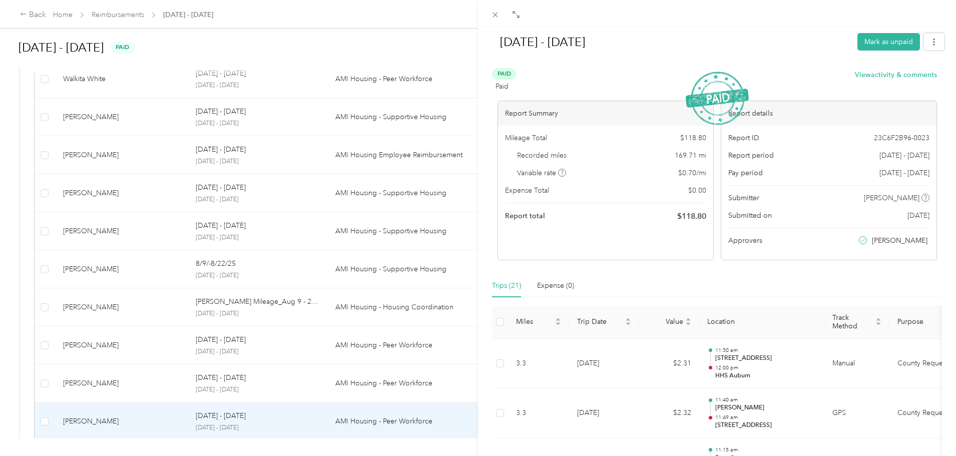
click at [260, 416] on div "[DATE] - [DATE] Mark as unpaid Paid Paid View activity & comments Report Summar…" at bounding box center [478, 228] width 956 height 456
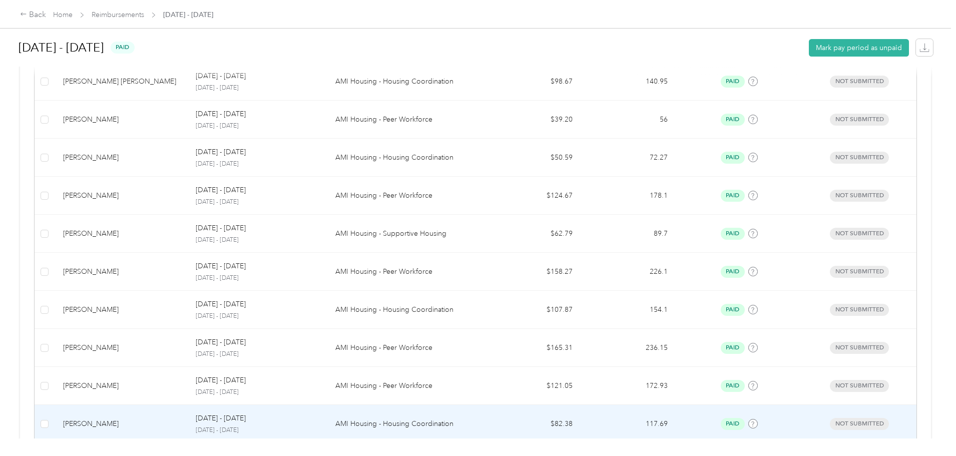
scroll to position [801, 0]
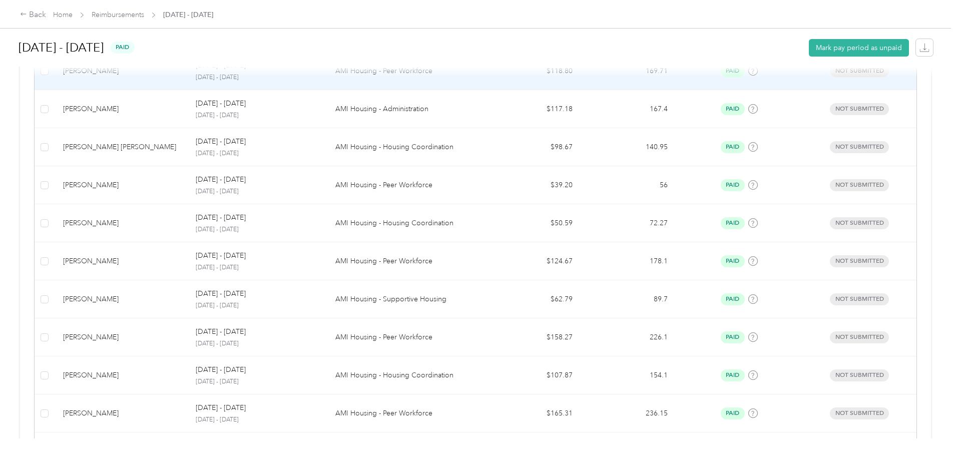
click at [408, 90] on td "AMI Housing - Peer Workforce" at bounding box center [406, 71] width 158 height 38
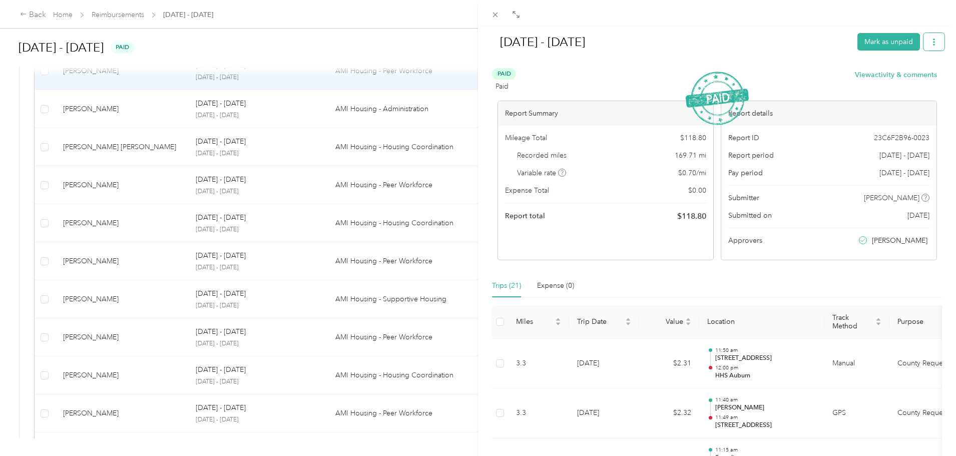
click at [937, 36] on button "button" at bounding box center [934, 42] width 21 height 18
click at [902, 73] on li "Download" at bounding box center [901, 79] width 74 height 18
click at [910, 76] on span "Download" at bounding box center [898, 79] width 33 height 11
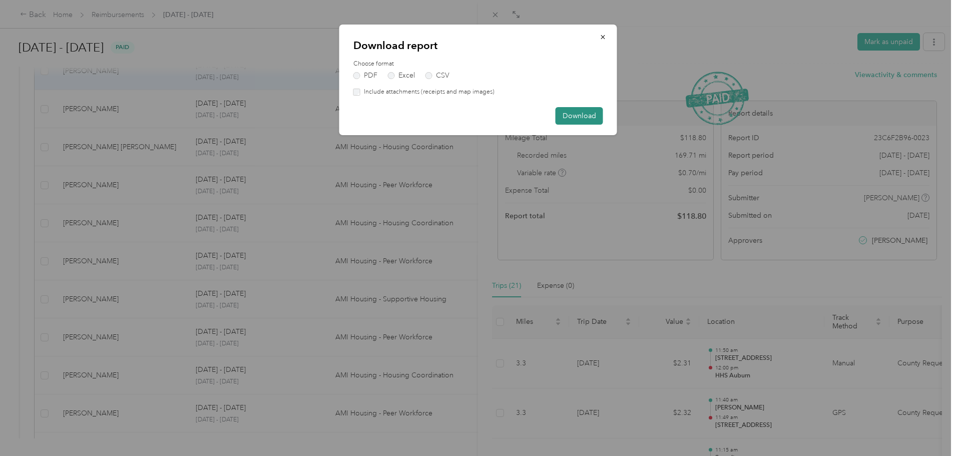
click at [595, 118] on button "Download" at bounding box center [580, 116] width 48 height 18
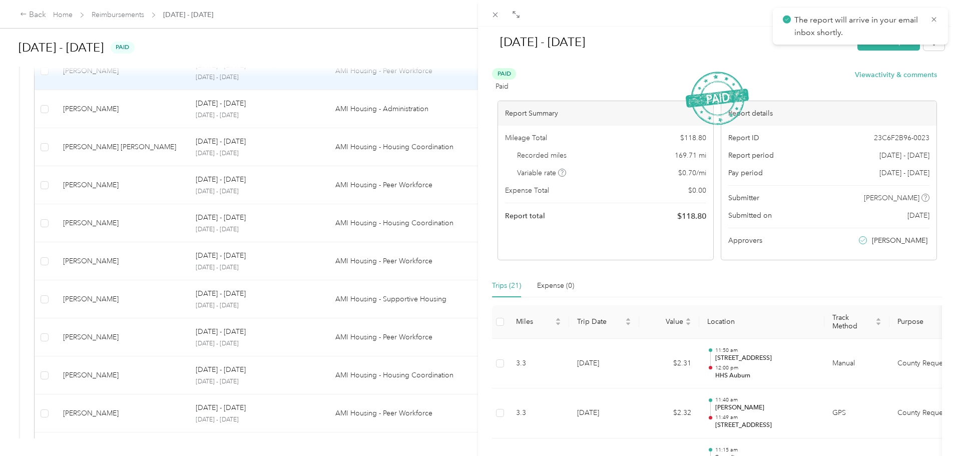
click at [363, 112] on div "[DATE] - [DATE] Mark as unpaid Paid Paid View activity & comments Report Summar…" at bounding box center [478, 228] width 956 height 456
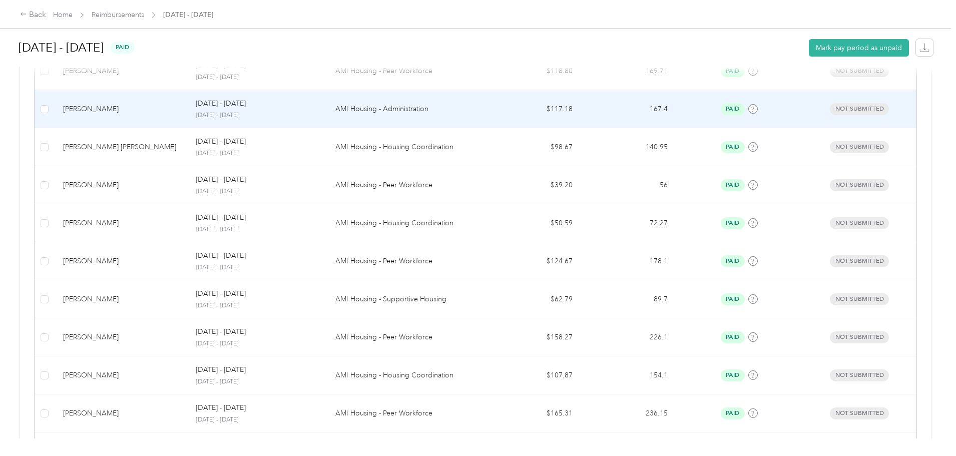
click at [365, 112] on p "AMI Housing - Administration" at bounding box center [406, 109] width 142 height 11
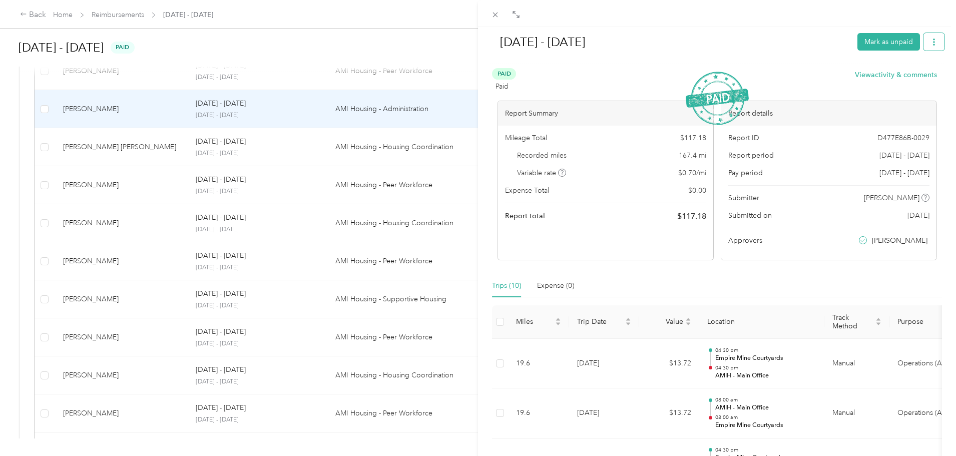
click at [933, 42] on icon "button" at bounding box center [934, 42] width 2 height 7
click at [903, 76] on span "Download" at bounding box center [898, 79] width 33 height 11
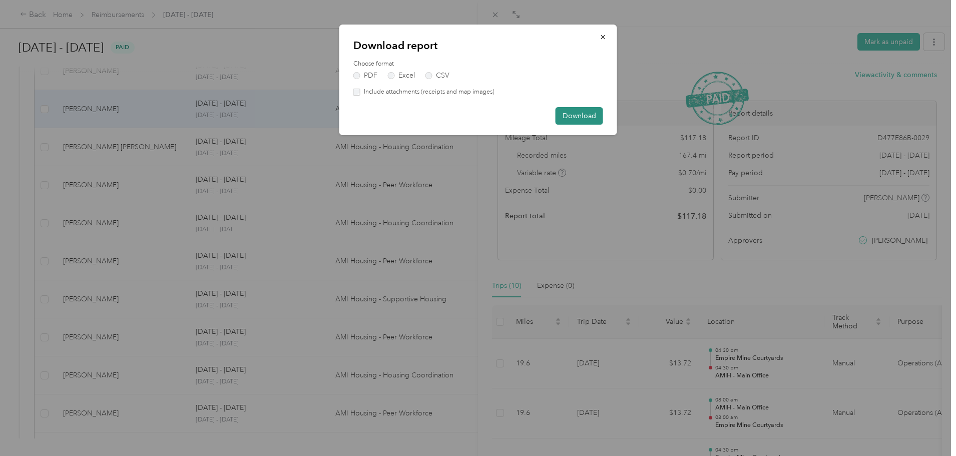
click at [567, 116] on button "Download" at bounding box center [580, 116] width 48 height 18
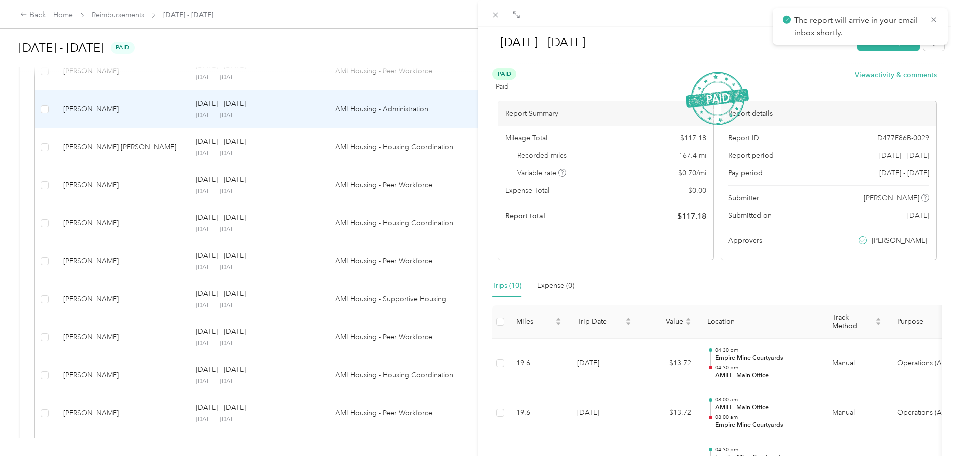
click at [325, 154] on div "[DATE] - [DATE] Mark as unpaid Paid Paid View activity & comments Report Summar…" at bounding box center [478, 228] width 956 height 456
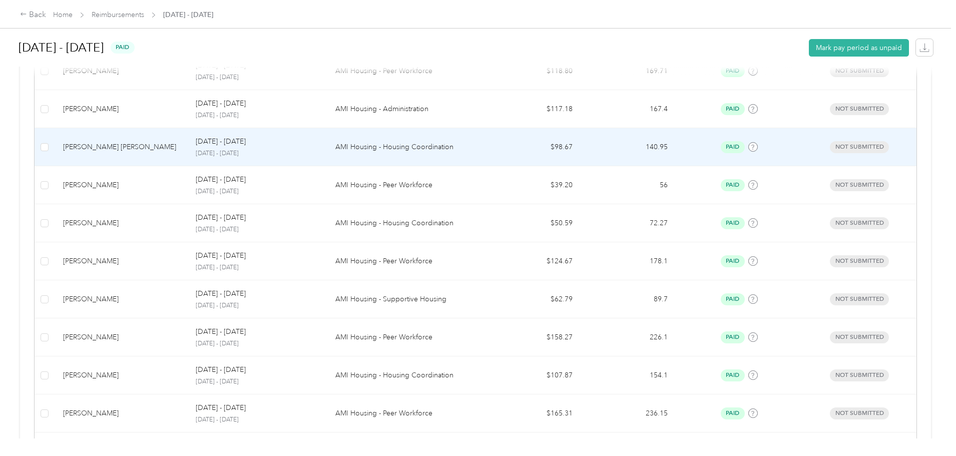
click at [319, 153] on p "[DATE] - [DATE]" at bounding box center [257, 153] width 123 height 9
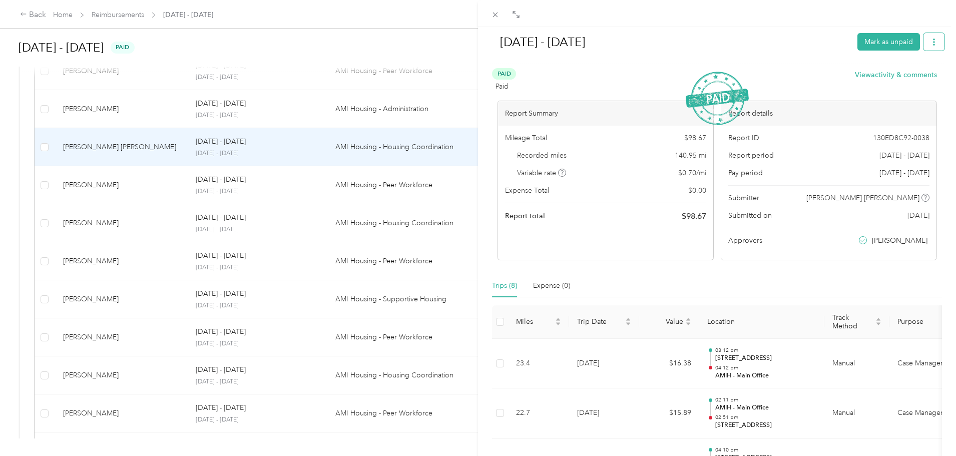
click at [924, 37] on button "button" at bounding box center [934, 42] width 21 height 18
click at [898, 79] on span "Download" at bounding box center [898, 79] width 33 height 11
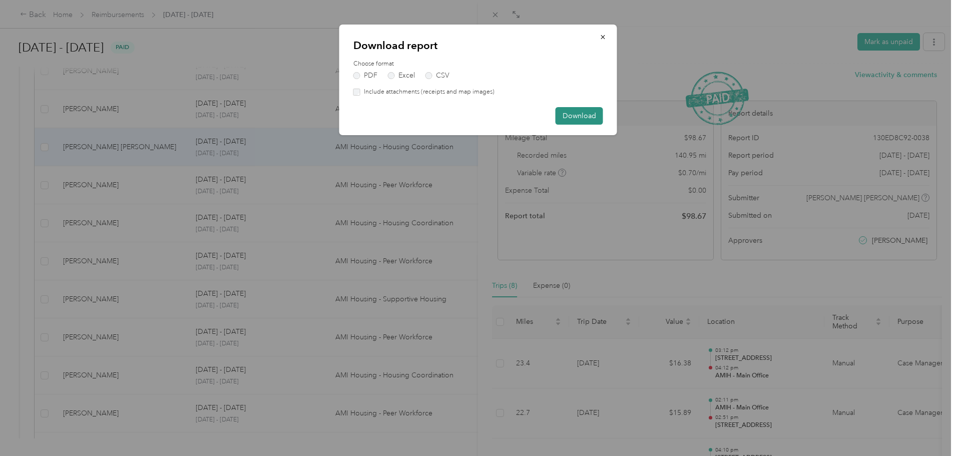
click at [586, 113] on button "Download" at bounding box center [580, 116] width 48 height 18
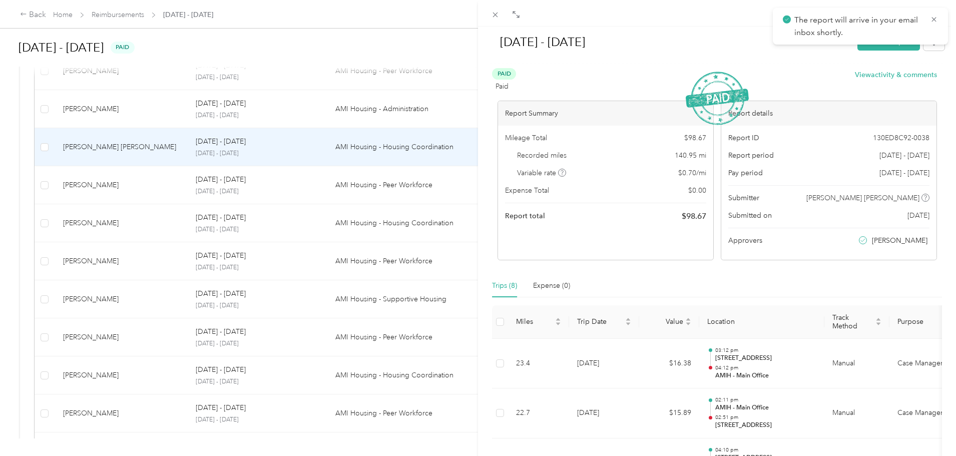
click at [337, 189] on div "[DATE] - [DATE] Mark as unpaid Paid Paid View activity & comments Report Summar…" at bounding box center [478, 228] width 956 height 456
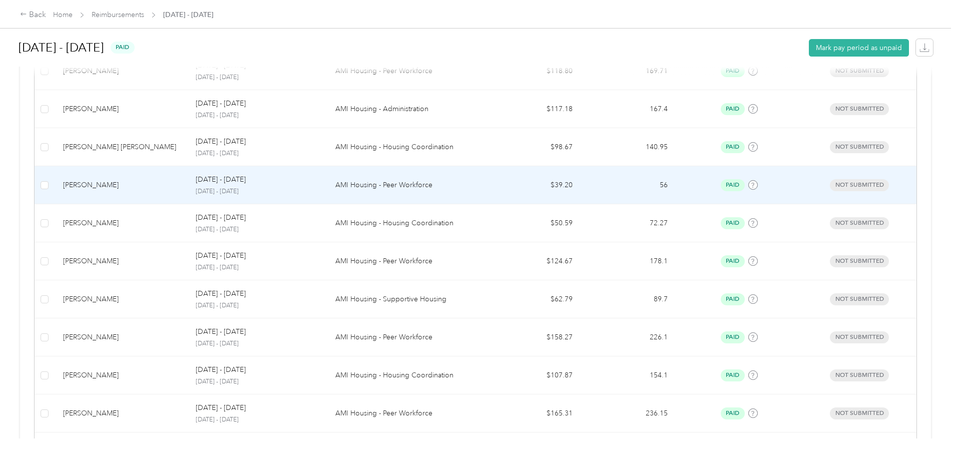
click at [319, 192] on p "[DATE] - [DATE]" at bounding box center [257, 191] width 123 height 9
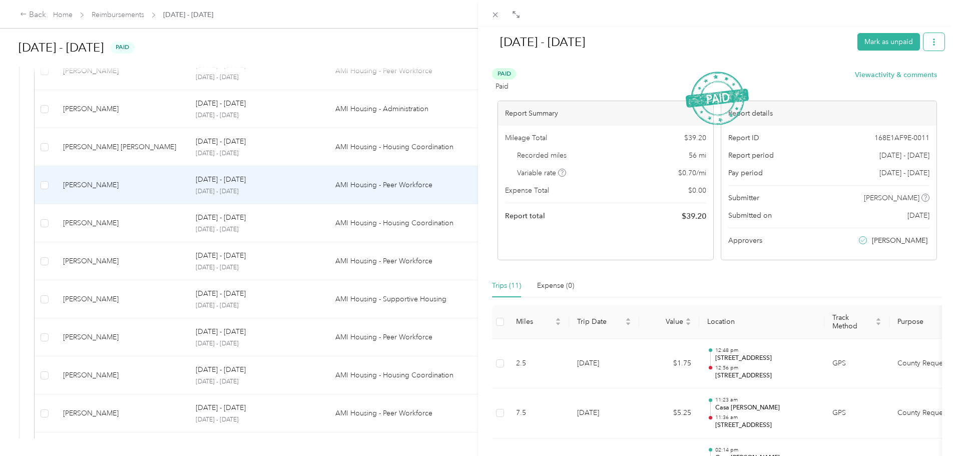
click at [924, 37] on button "button" at bounding box center [934, 42] width 21 height 18
click at [891, 76] on span "Download" at bounding box center [898, 79] width 33 height 11
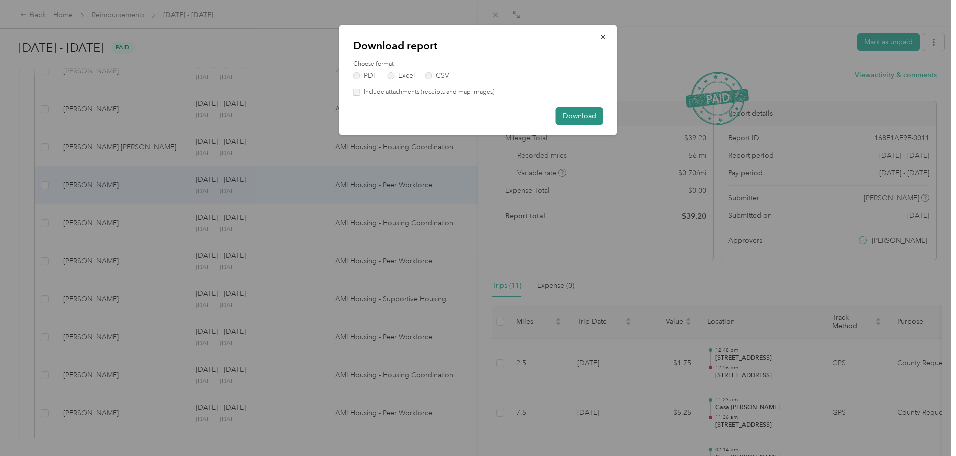
click at [591, 111] on button "Download" at bounding box center [580, 116] width 48 height 18
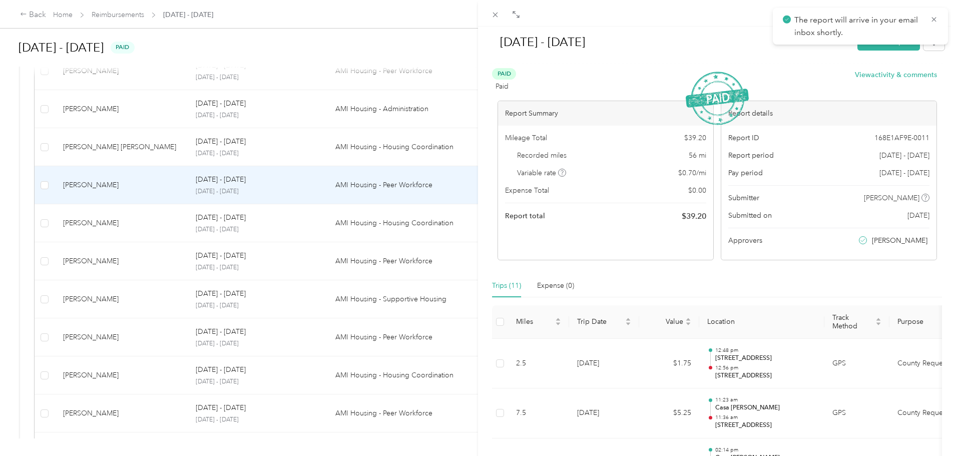
click at [329, 221] on div "[DATE] - [DATE] Mark as unpaid Paid Paid View activity & comments Report Summar…" at bounding box center [478, 228] width 956 height 456
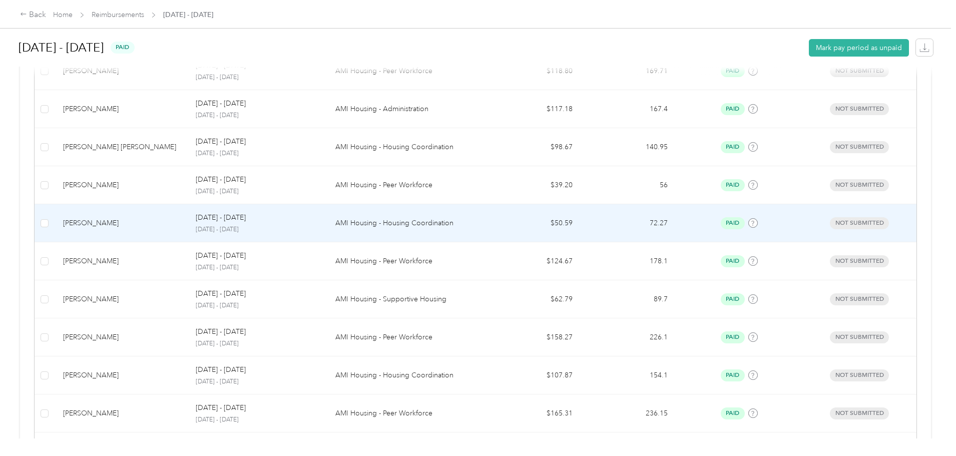
click at [486, 228] on td "$50.59" at bounding box center [533, 223] width 95 height 38
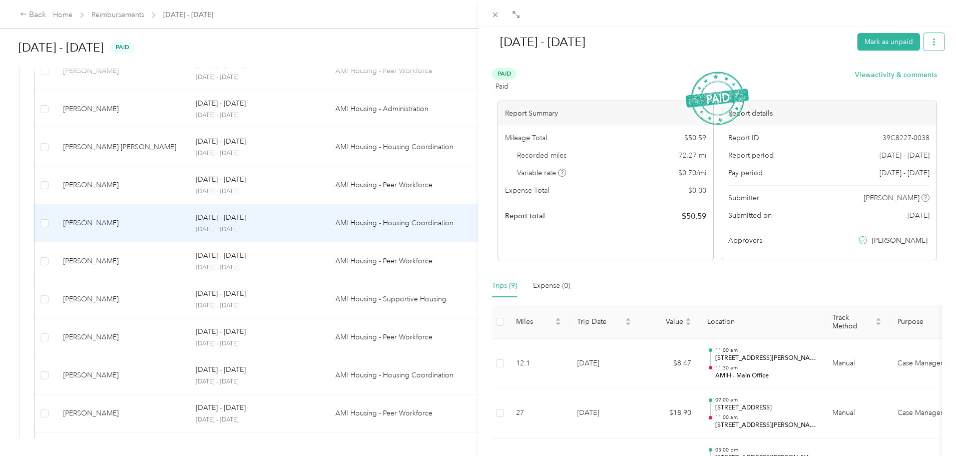
click at [931, 41] on button "button" at bounding box center [934, 42] width 21 height 18
click at [910, 80] on span "Download" at bounding box center [898, 79] width 33 height 11
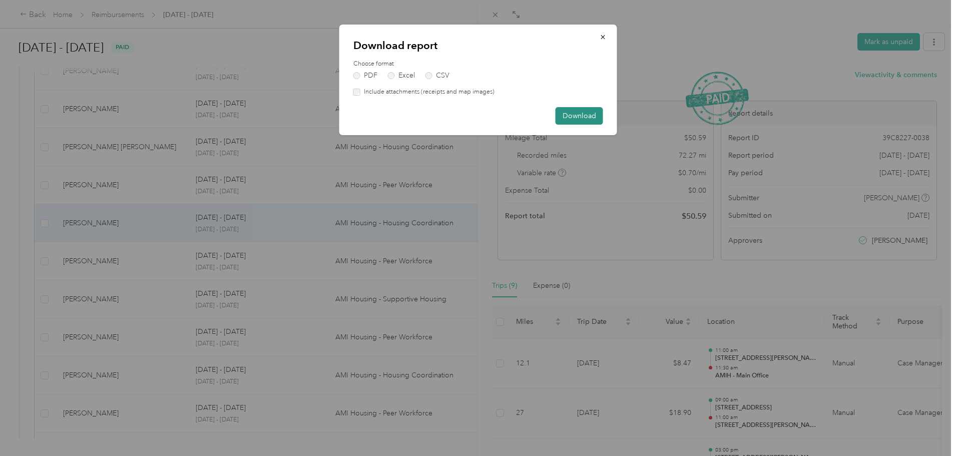
click at [570, 114] on button "Download" at bounding box center [580, 116] width 48 height 18
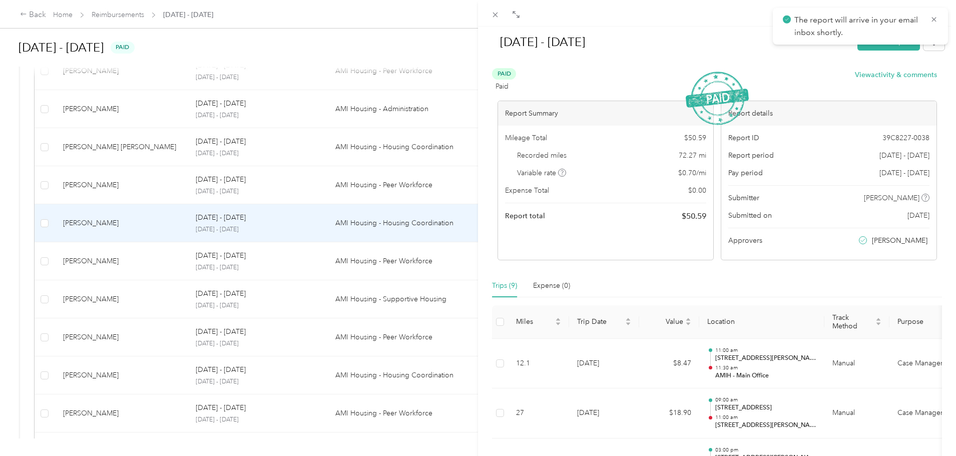
click at [346, 269] on div "[DATE] - [DATE] Mark as unpaid Paid Paid View activity & comments Report Summar…" at bounding box center [478, 228] width 956 height 456
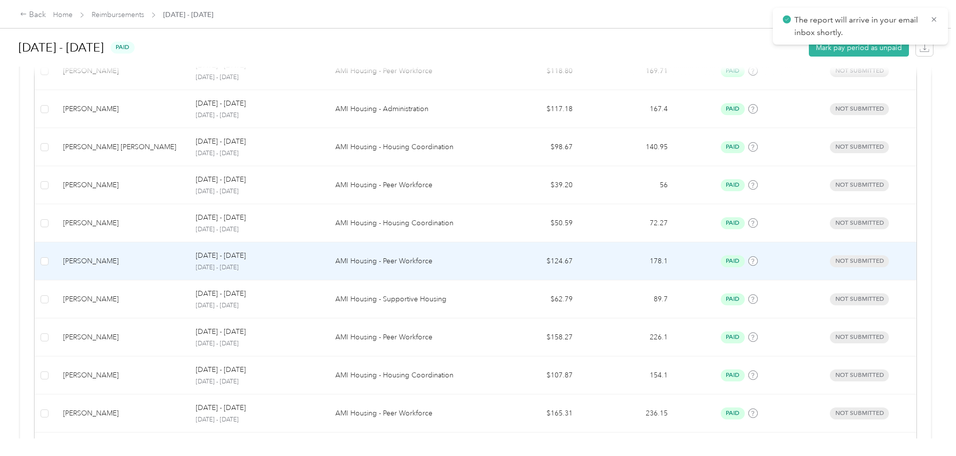
click at [327, 267] on td "[DATE] - [DATE] [DATE] - [DATE]" at bounding box center [257, 261] width 139 height 38
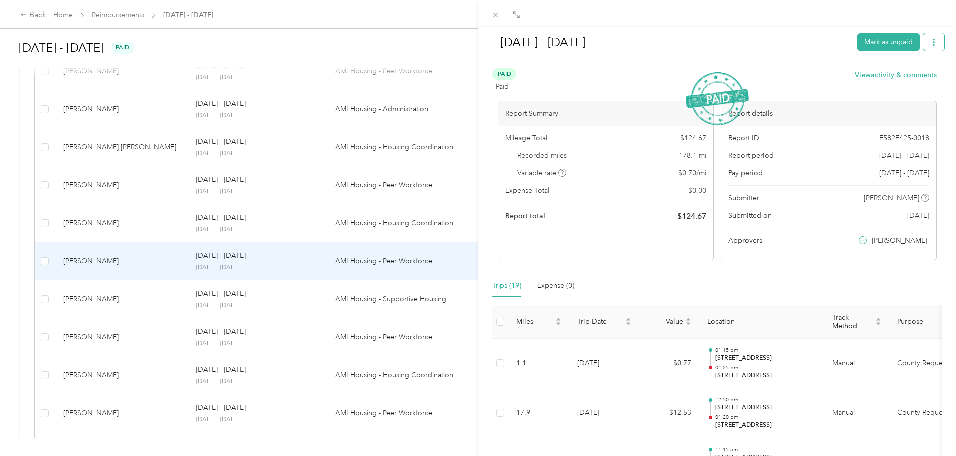
click at [927, 37] on button "button" at bounding box center [934, 42] width 21 height 18
click at [874, 78] on icon at bounding box center [874, 78] width 7 height 7
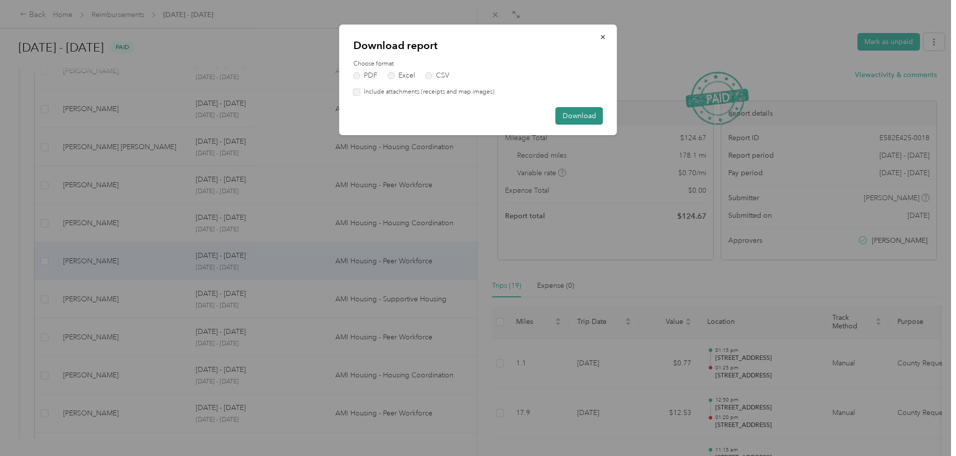
click at [574, 115] on button "Download" at bounding box center [580, 116] width 48 height 18
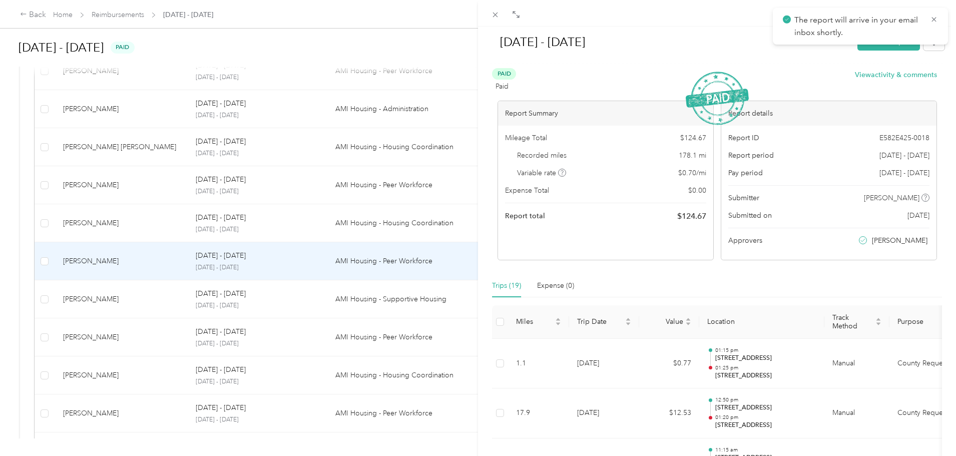
click at [341, 300] on div "[DATE] - [DATE] Mark as unpaid Paid Paid View activity & comments Report Summar…" at bounding box center [478, 228] width 956 height 456
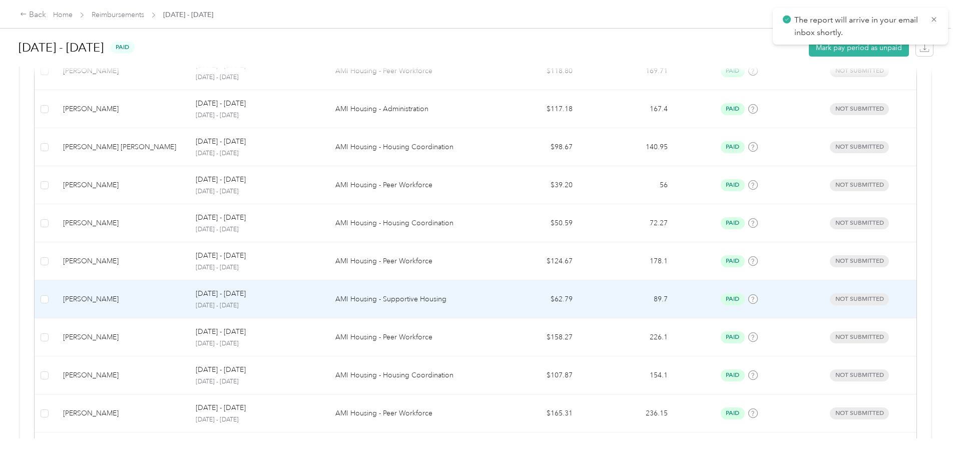
click at [319, 301] on p "[DATE] - [DATE]" at bounding box center [257, 305] width 123 height 9
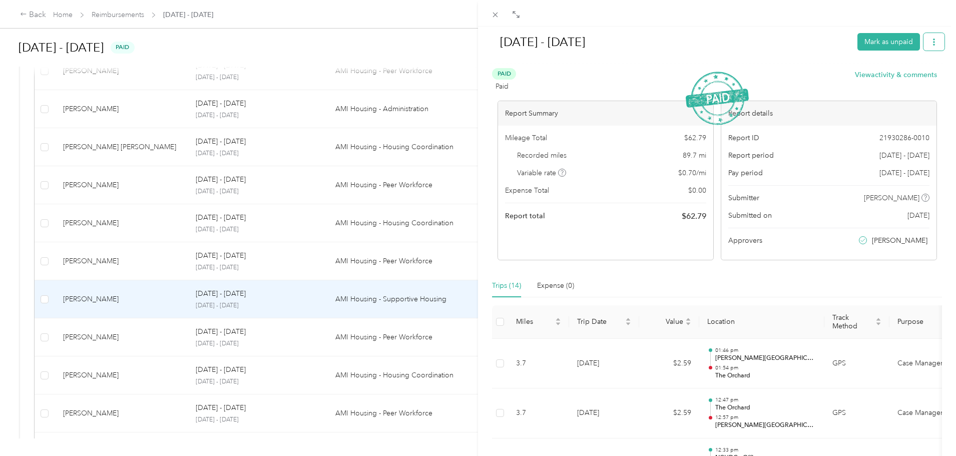
click at [934, 37] on button "button" at bounding box center [934, 42] width 21 height 18
click at [903, 77] on span "Download" at bounding box center [898, 79] width 33 height 11
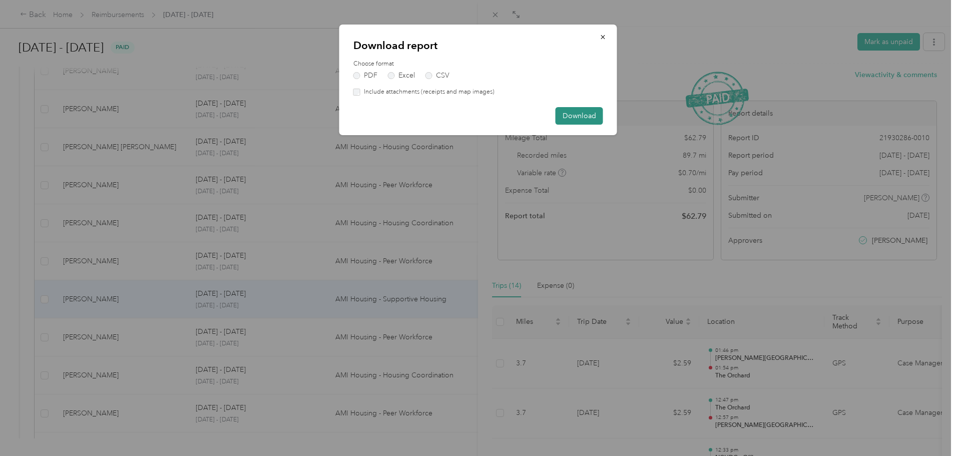
click at [577, 116] on button "Download" at bounding box center [580, 116] width 48 height 18
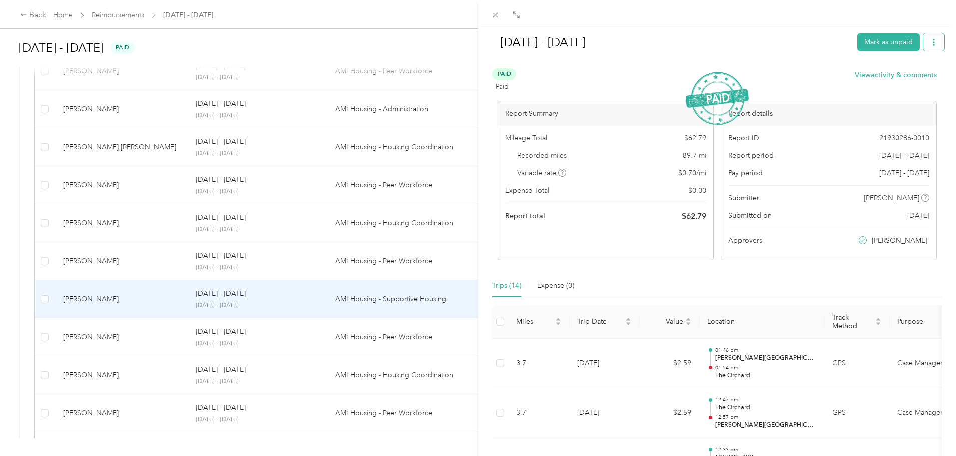
click at [931, 43] on icon "button" at bounding box center [934, 42] width 7 height 7
click at [871, 79] on icon at bounding box center [874, 78] width 7 height 7
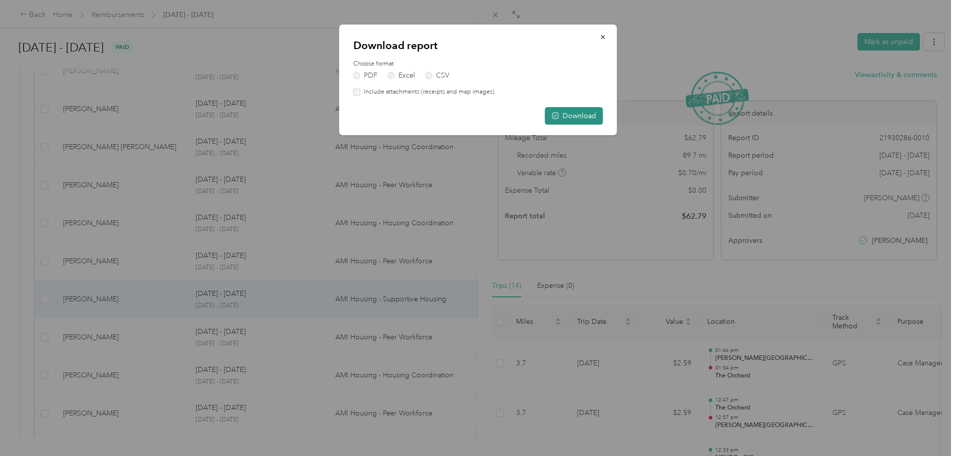
click at [553, 113] on icon "button" at bounding box center [555, 115] width 7 height 7
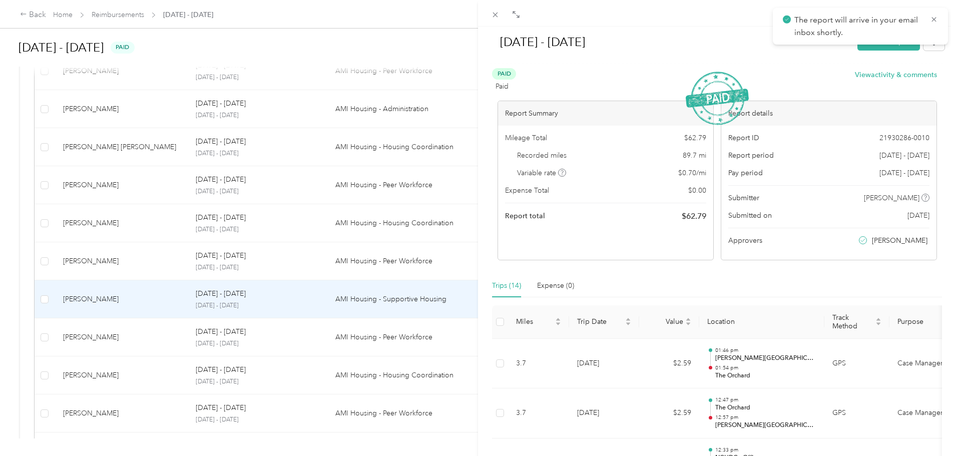
click at [313, 347] on div "[DATE] - [DATE] Mark as unpaid Paid Paid View activity & comments Report Summar…" at bounding box center [478, 228] width 956 height 456
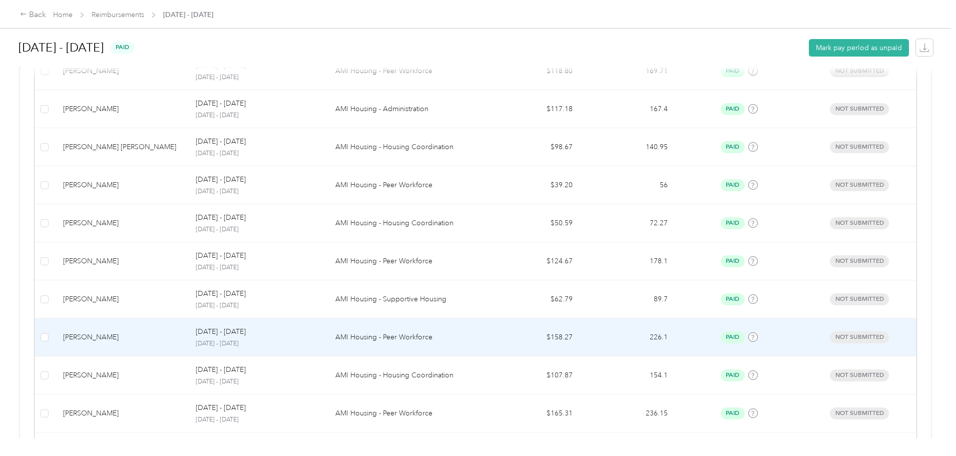
click at [313, 346] on p "[DATE] - [DATE]" at bounding box center [257, 343] width 123 height 9
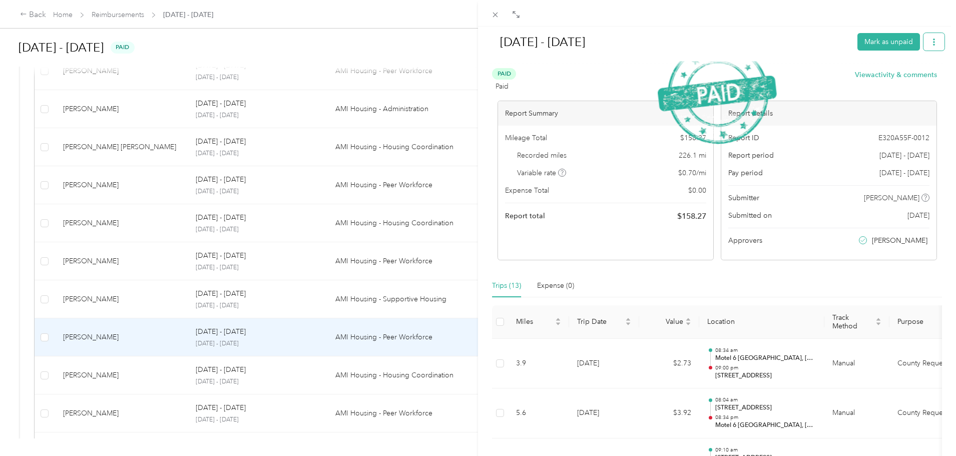
click at [931, 40] on button "button" at bounding box center [934, 42] width 21 height 18
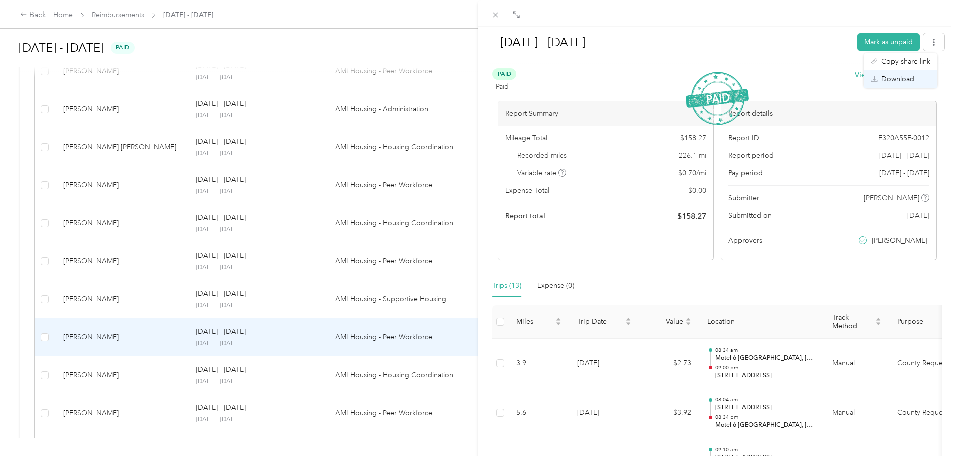
click at [911, 76] on span "Download" at bounding box center [898, 79] width 33 height 11
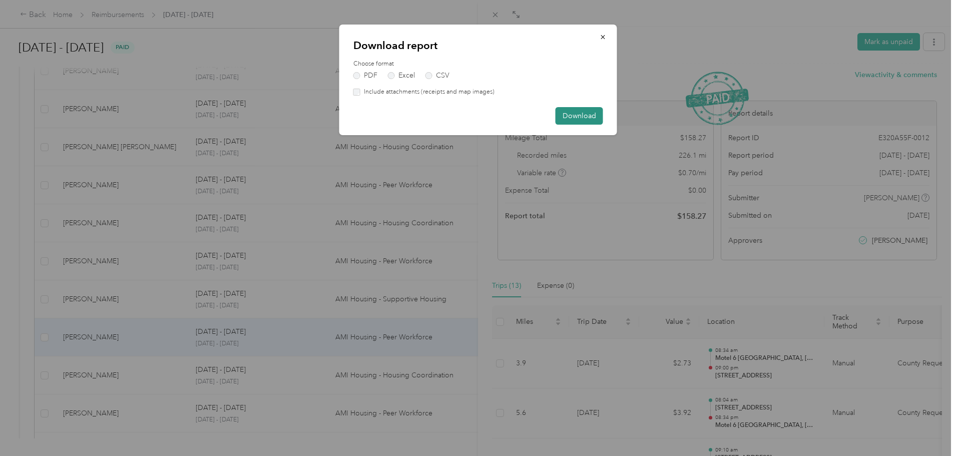
click at [591, 120] on button "Download" at bounding box center [580, 116] width 48 height 18
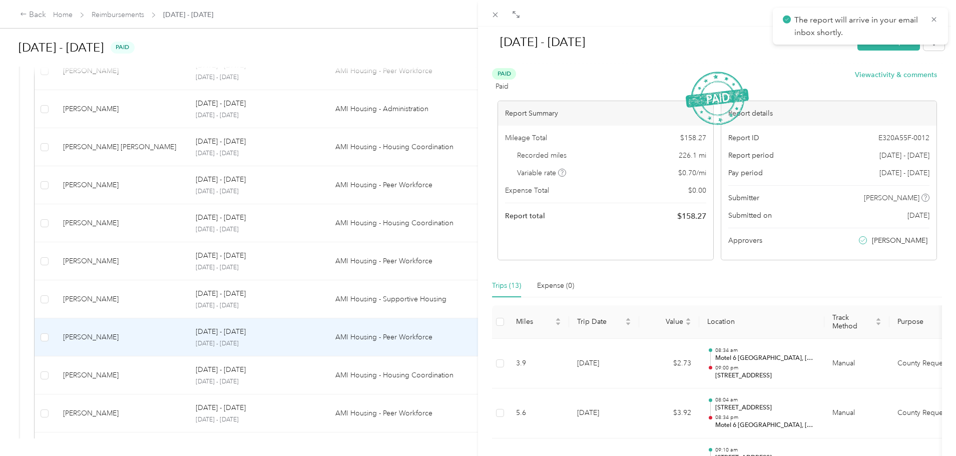
click at [346, 368] on div "[DATE] - [DATE] Mark as unpaid Paid Paid View activity & comments Report Summar…" at bounding box center [478, 228] width 956 height 456
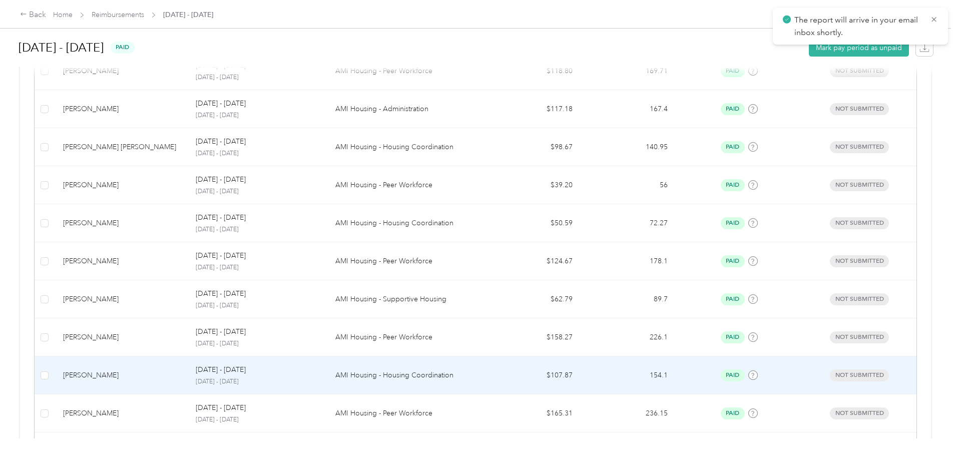
click at [327, 368] on td "[DATE] - [DATE] [DATE] - [DATE]" at bounding box center [257, 375] width 139 height 38
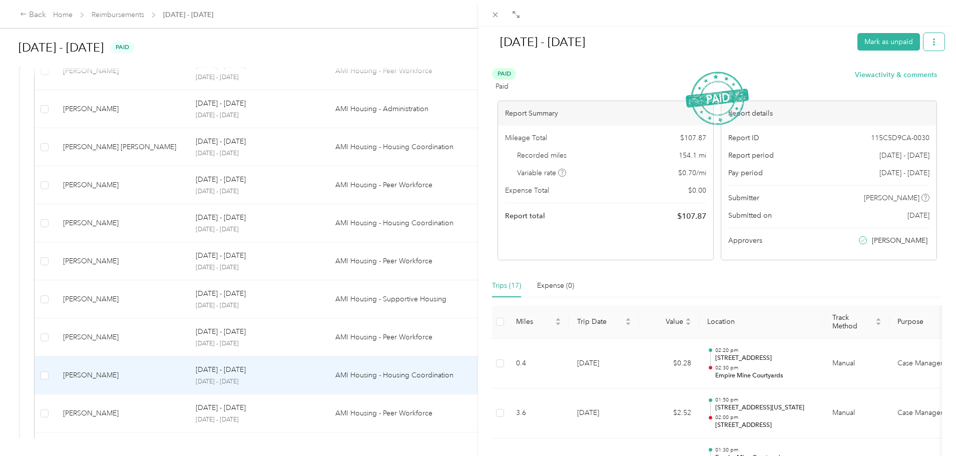
click at [931, 42] on icon "button" at bounding box center [934, 42] width 7 height 7
click at [906, 76] on span "Download" at bounding box center [898, 79] width 33 height 11
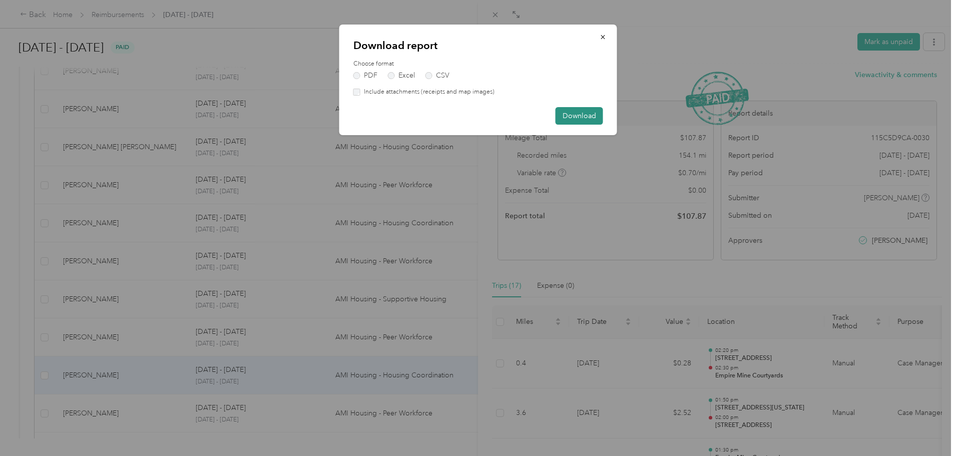
click at [582, 118] on button "Download" at bounding box center [580, 116] width 48 height 18
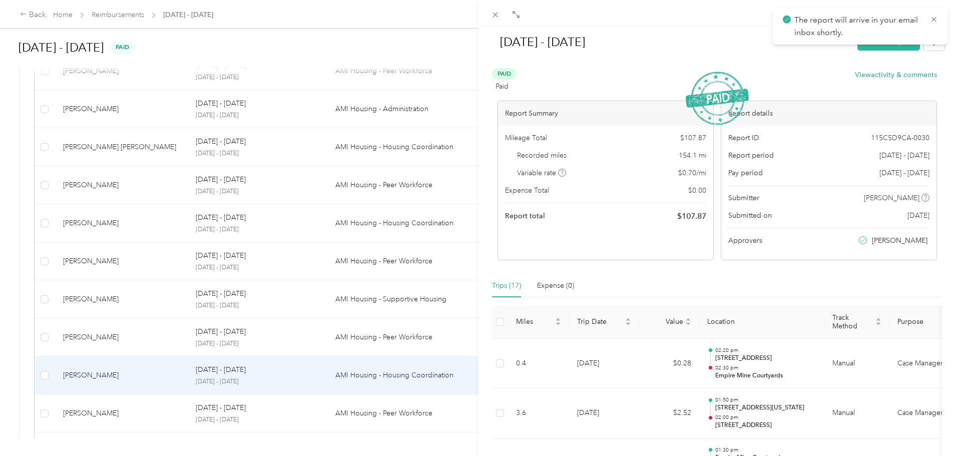
click at [341, 409] on div "[DATE] - [DATE] Mark as unpaid Paid Paid View activity & comments Report Summar…" at bounding box center [478, 228] width 956 height 456
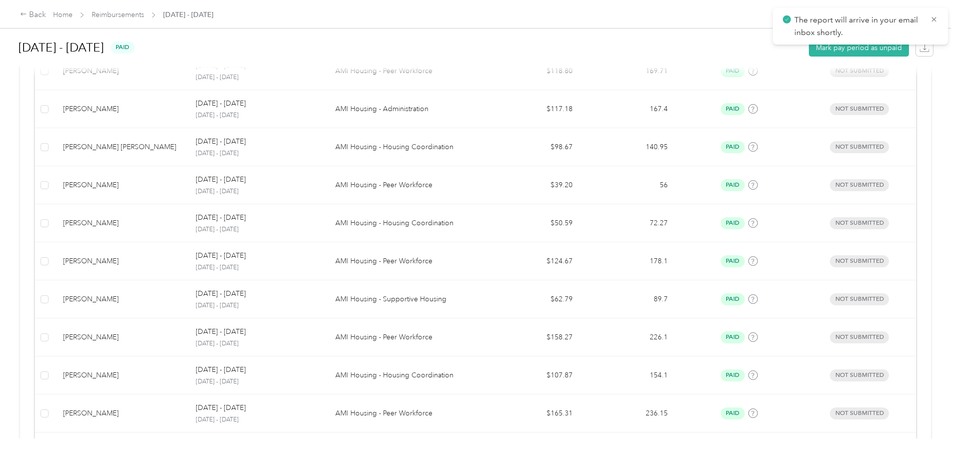
click at [319, 408] on div "[DATE] - [DATE]" at bounding box center [257, 408] width 123 height 11
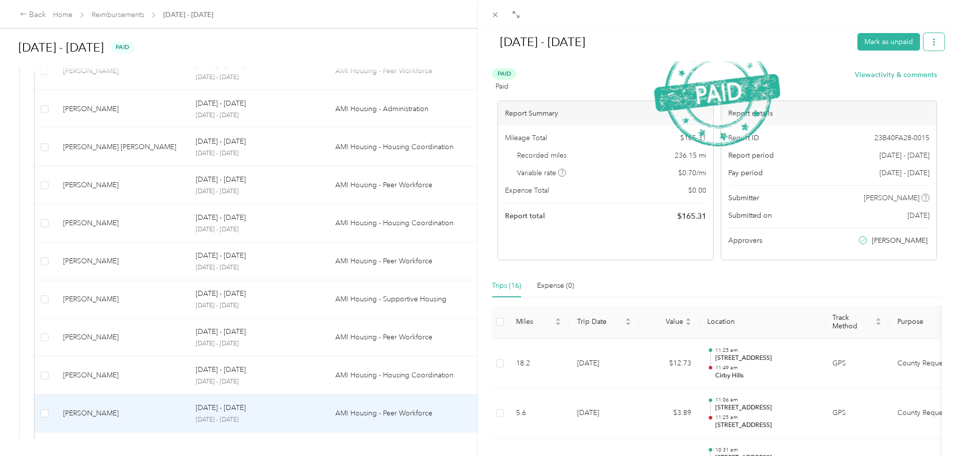
click at [931, 43] on icon "button" at bounding box center [934, 42] width 7 height 7
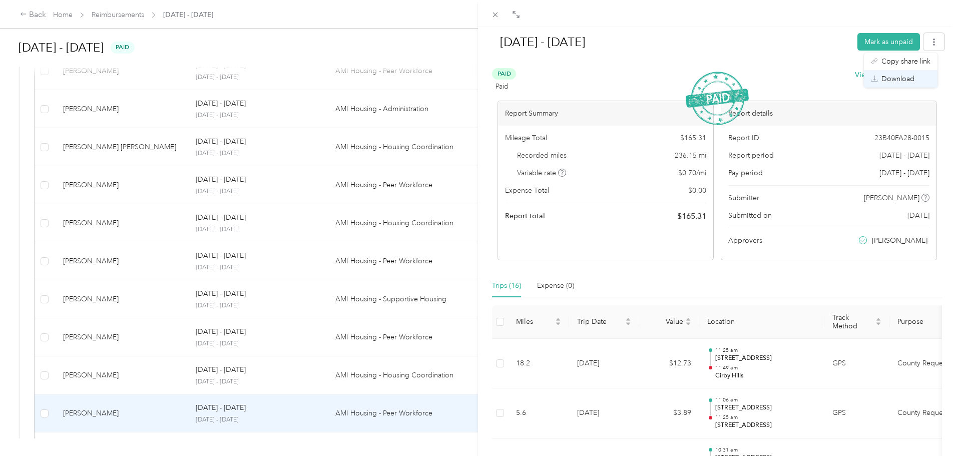
click at [902, 80] on span "Download" at bounding box center [898, 79] width 33 height 11
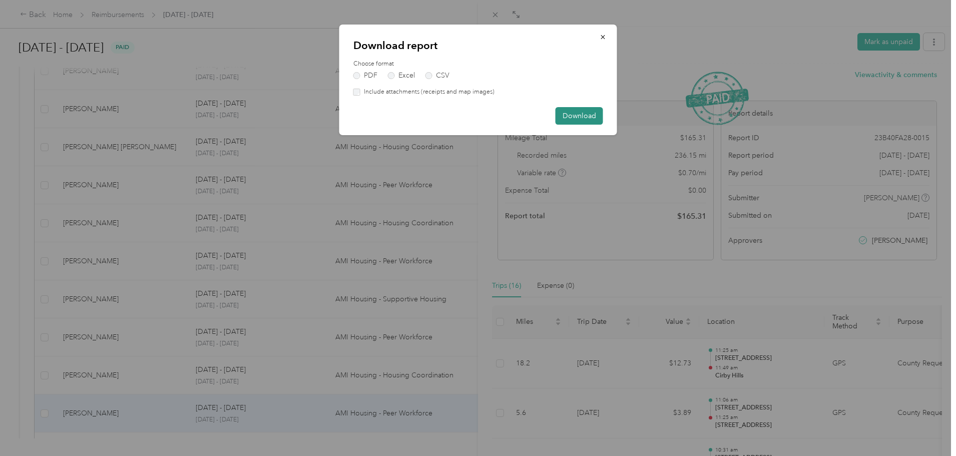
click at [601, 115] on button "Download" at bounding box center [580, 116] width 48 height 18
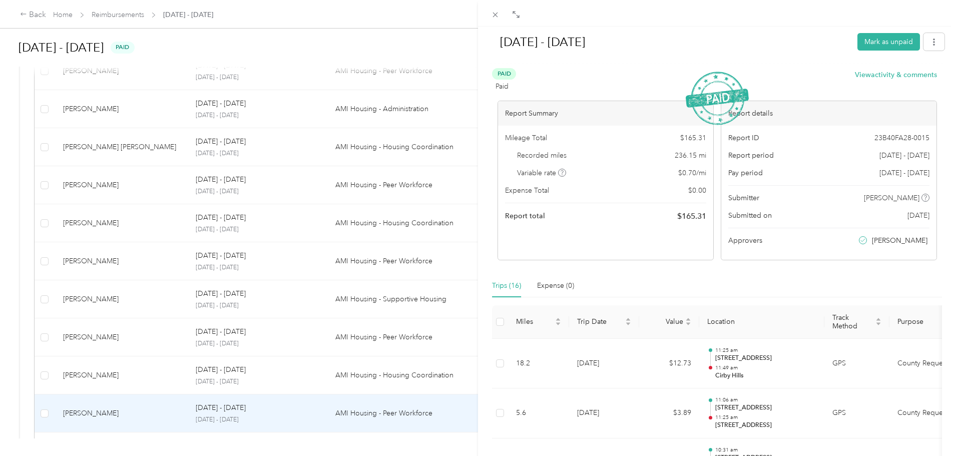
click at [227, 413] on div "[DATE] - [DATE] Mark as unpaid Paid Paid View activity & comments Report Summar…" at bounding box center [478, 228] width 956 height 456
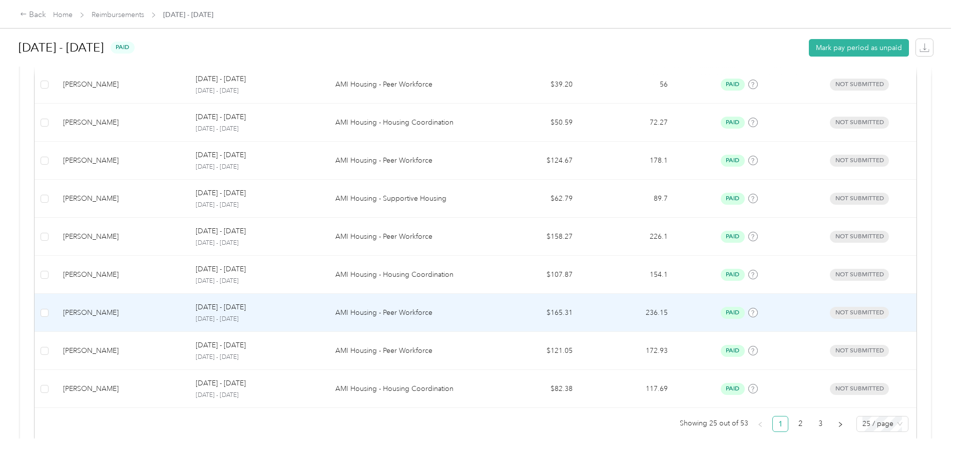
scroll to position [925, 0]
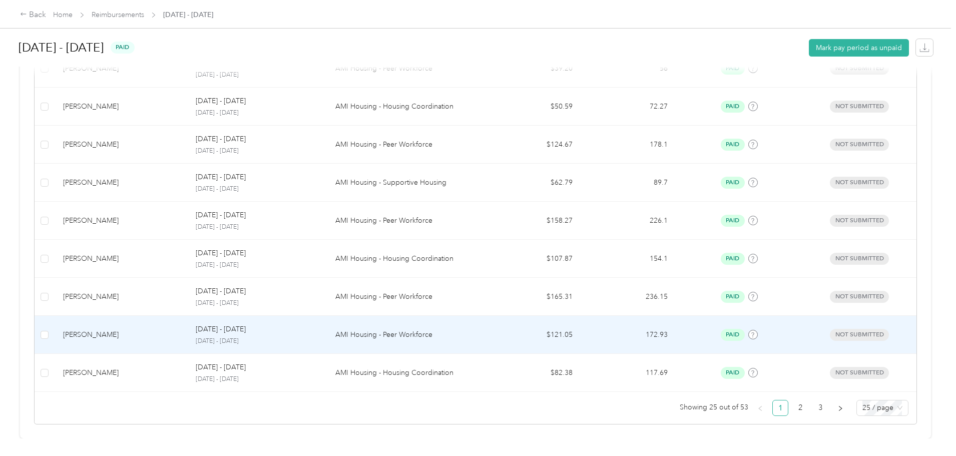
click at [188, 339] on td "[PERSON_NAME]" at bounding box center [121, 335] width 133 height 38
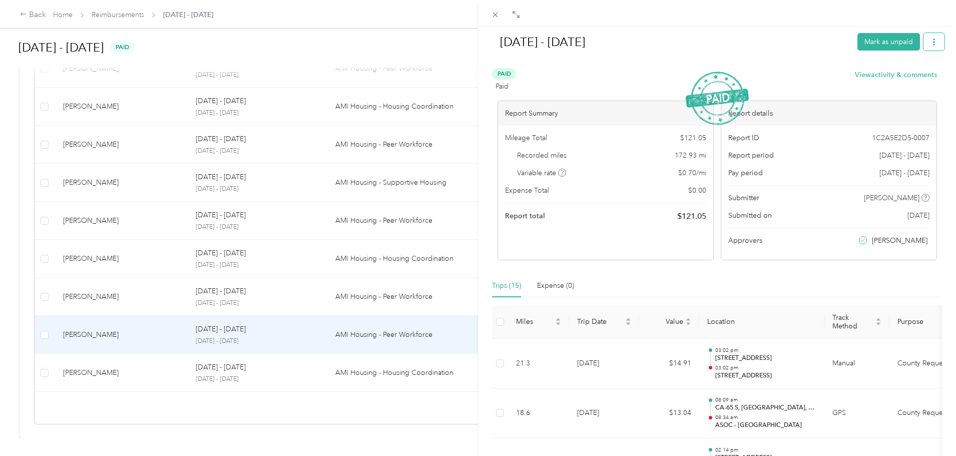
click at [933, 33] on button "button" at bounding box center [934, 42] width 21 height 18
click at [893, 74] on span "Download" at bounding box center [898, 79] width 33 height 11
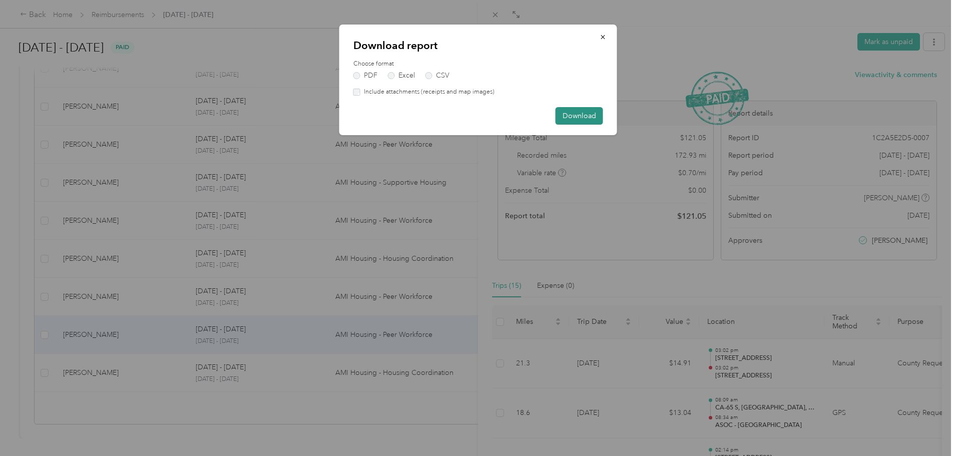
click at [577, 113] on button "Download" at bounding box center [580, 116] width 48 height 18
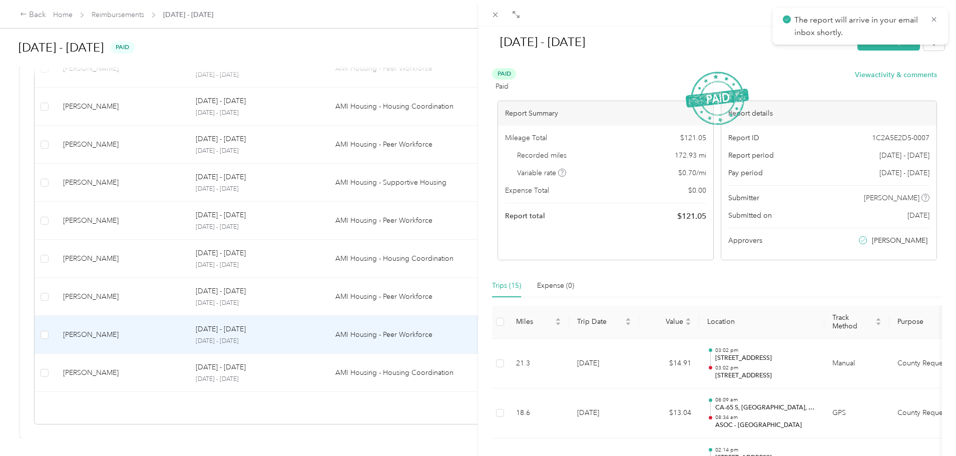
click at [233, 366] on div "[DATE] - [DATE] Mark as unpaid Paid Paid View activity & comments Report Summar…" at bounding box center [478, 228] width 956 height 456
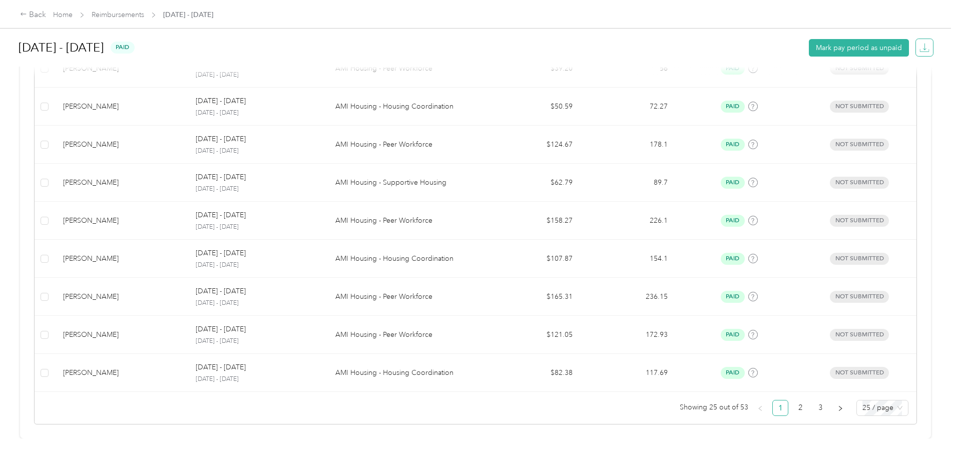
click at [923, 49] on icon "button" at bounding box center [924, 46] width 3 height 7
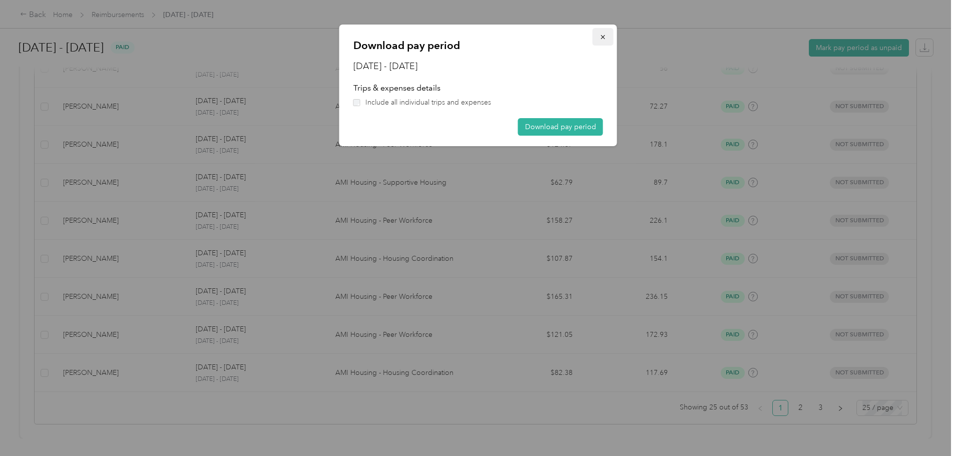
click at [599, 36] on button "button" at bounding box center [603, 37] width 21 height 18
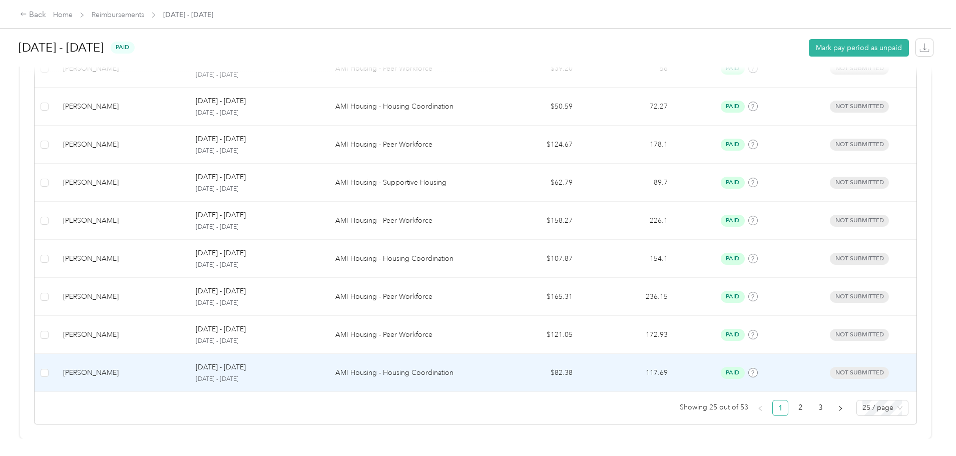
click at [275, 375] on p "[DATE] - [DATE]" at bounding box center [257, 379] width 123 height 9
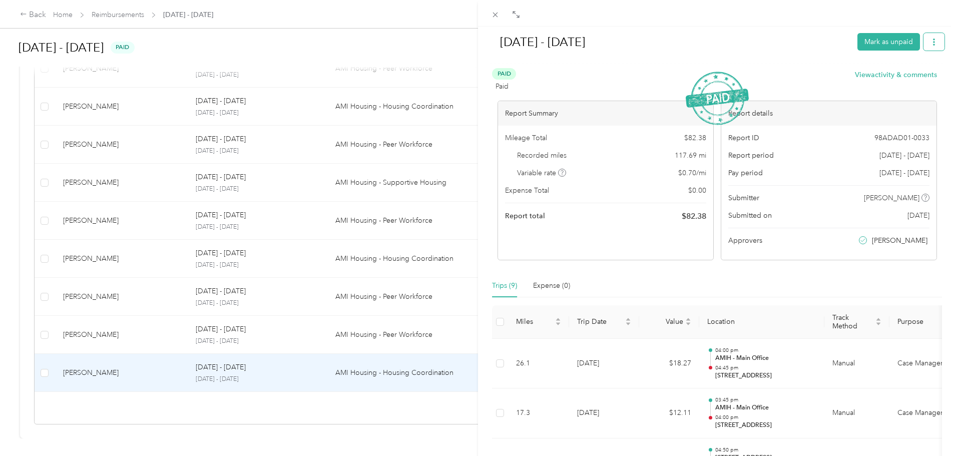
click at [930, 39] on button "button" at bounding box center [934, 42] width 21 height 18
click at [907, 79] on span "Download" at bounding box center [898, 79] width 33 height 11
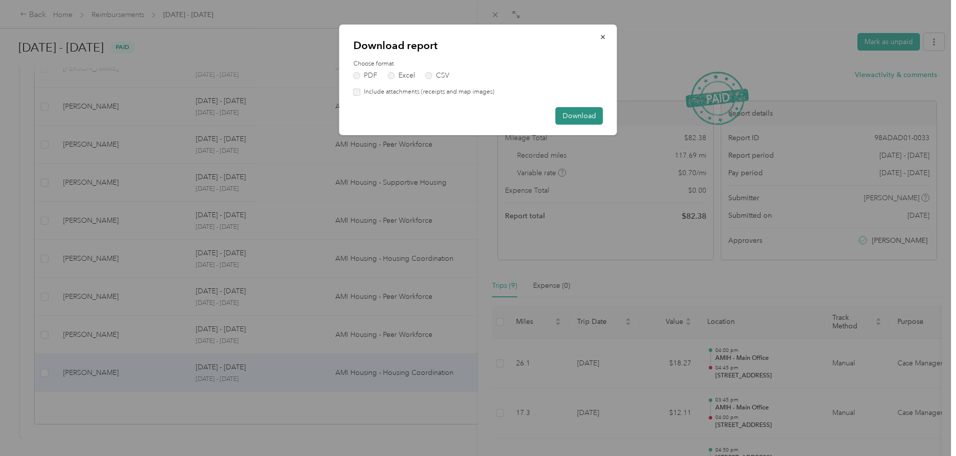
click at [579, 116] on button "Download" at bounding box center [580, 116] width 48 height 18
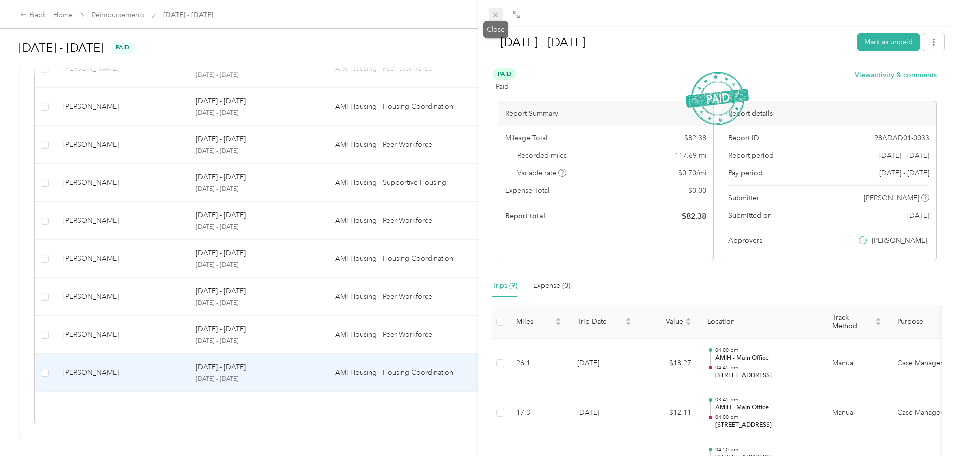
click at [499, 13] on icon at bounding box center [495, 15] width 9 height 9
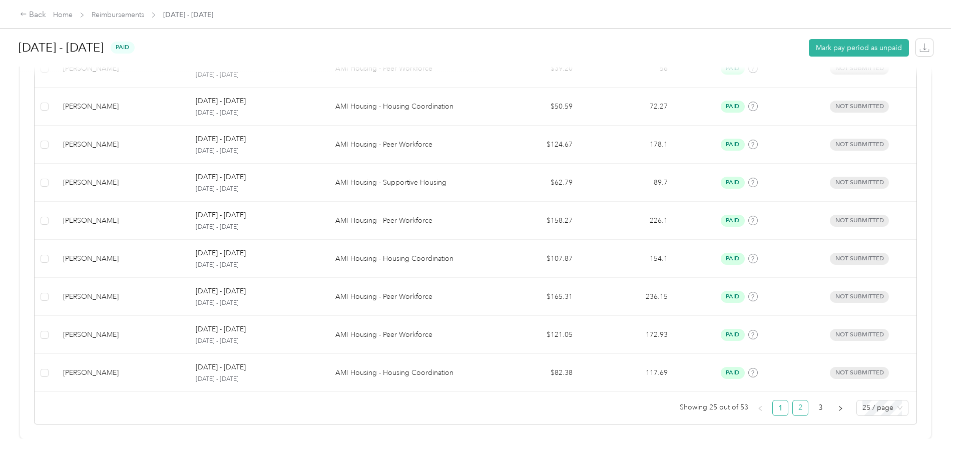
click at [793, 403] on link "2" at bounding box center [800, 408] width 15 height 15
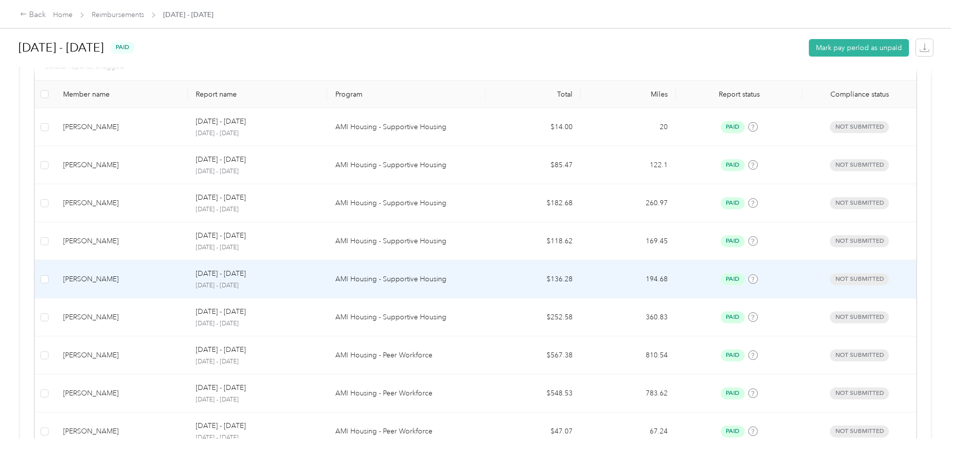
scroll to position [300, 0]
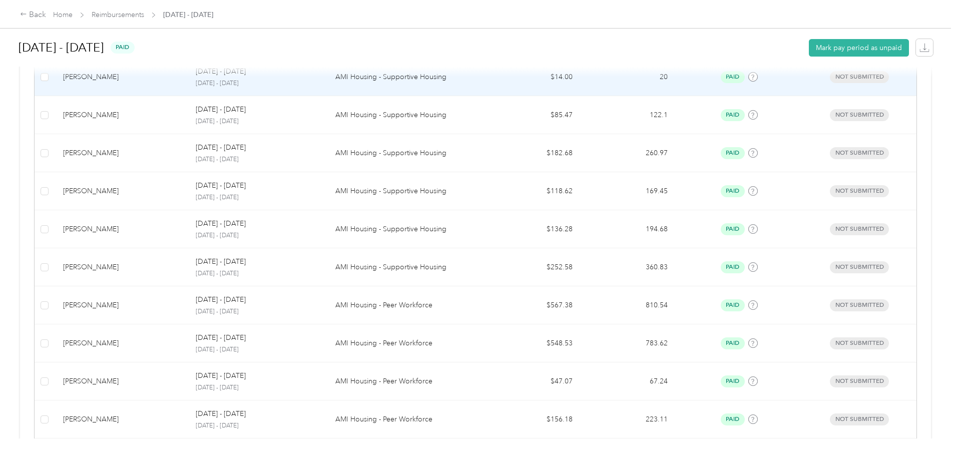
click at [319, 86] on p "[DATE] - [DATE]" at bounding box center [257, 83] width 123 height 9
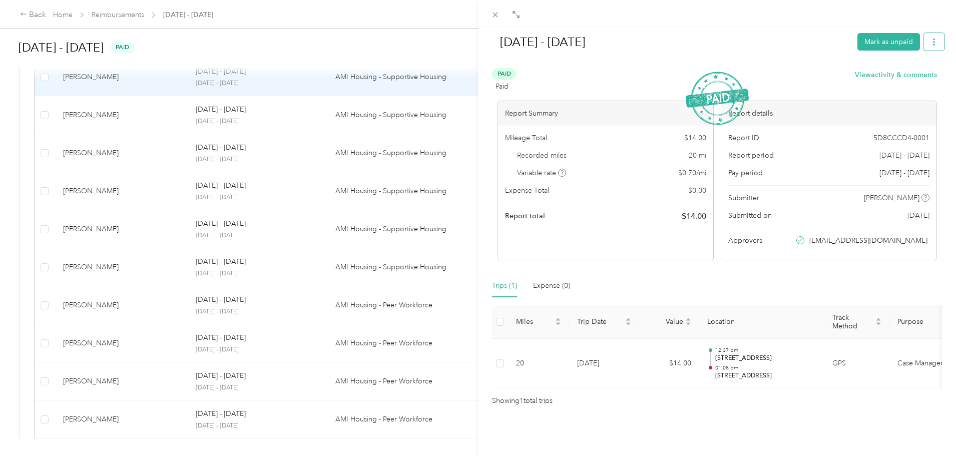
click at [935, 35] on button "button" at bounding box center [934, 42] width 21 height 18
click at [893, 76] on span "Download" at bounding box center [898, 79] width 33 height 11
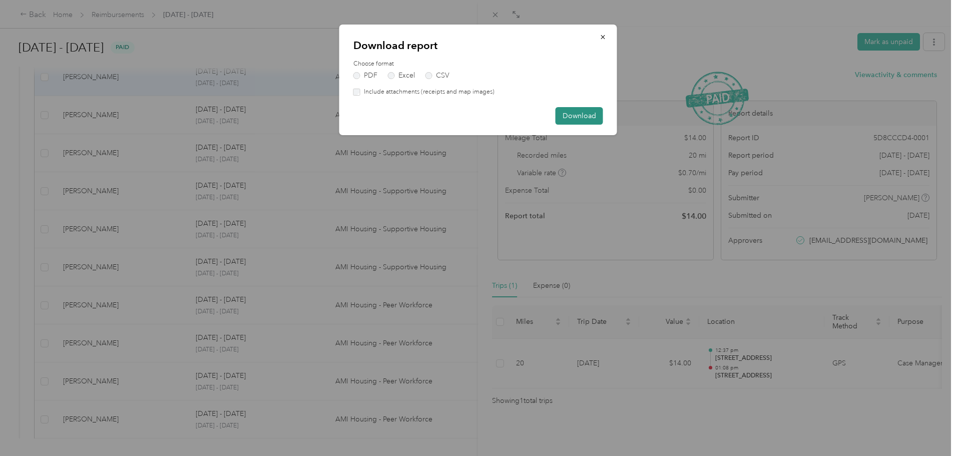
click at [573, 115] on button "Download" at bounding box center [580, 116] width 48 height 18
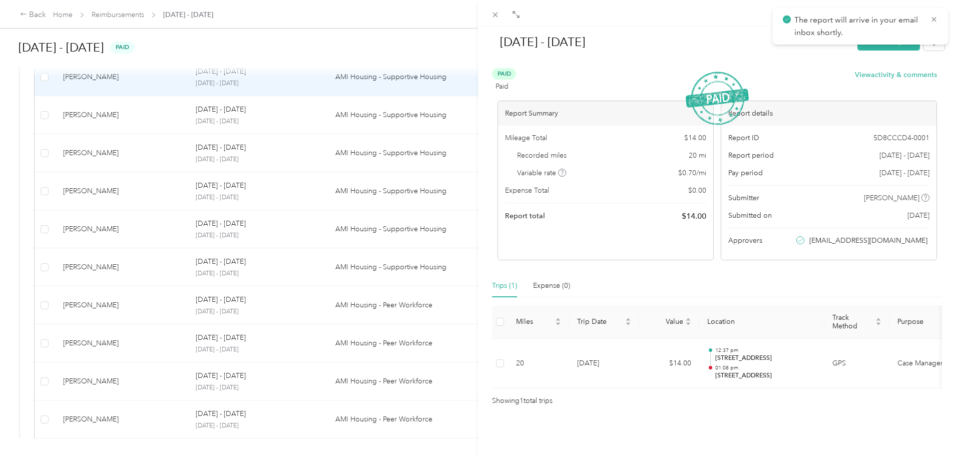
click at [342, 118] on div "[DATE] - [DATE] Mark as unpaid Paid Paid View activity & comments Report Summar…" at bounding box center [478, 228] width 956 height 456
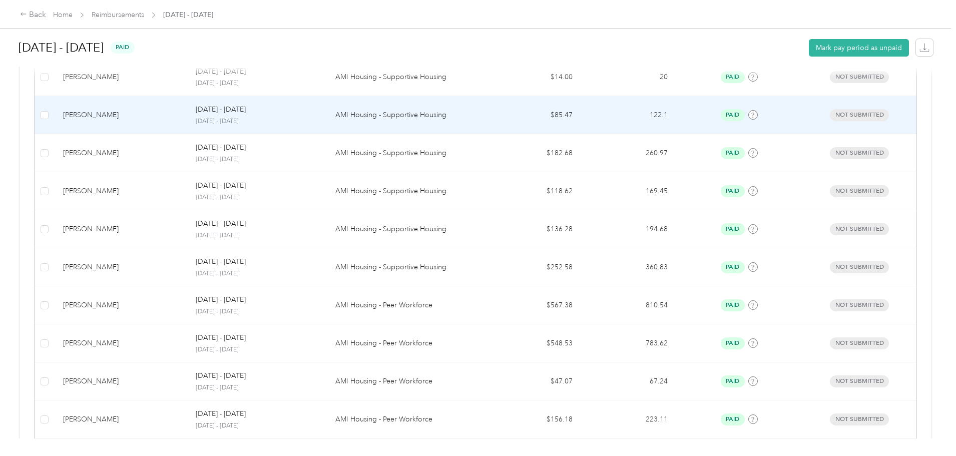
click at [319, 118] on p "[DATE] - [DATE]" at bounding box center [257, 121] width 123 height 9
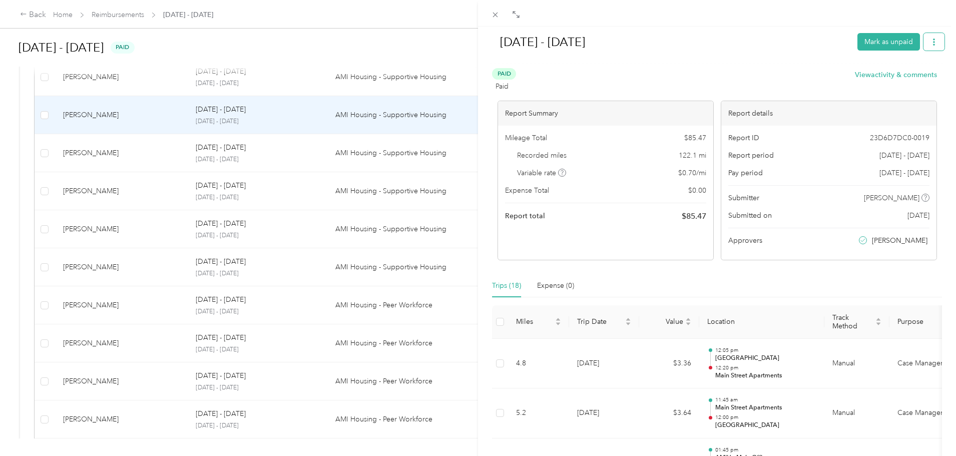
click at [931, 38] on span "button" at bounding box center [934, 42] width 7 height 9
click at [891, 78] on span "Download" at bounding box center [898, 79] width 33 height 11
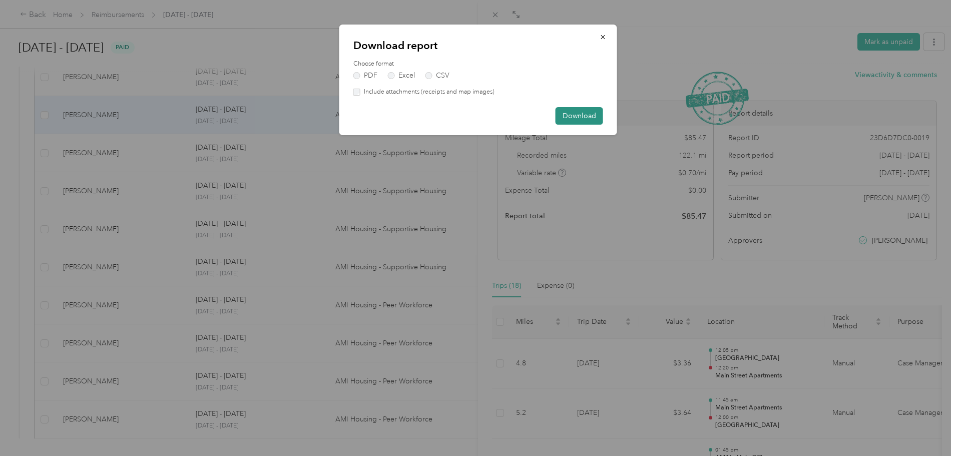
click at [589, 107] on button "Download" at bounding box center [580, 116] width 48 height 18
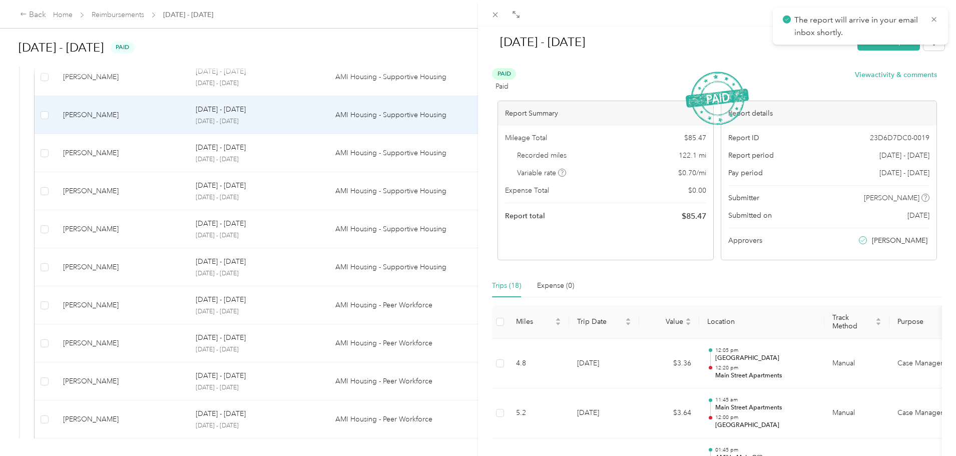
click at [350, 168] on div "[DATE] - [DATE] Mark as unpaid Paid Paid View activity & comments Report Summar…" at bounding box center [478, 228] width 956 height 456
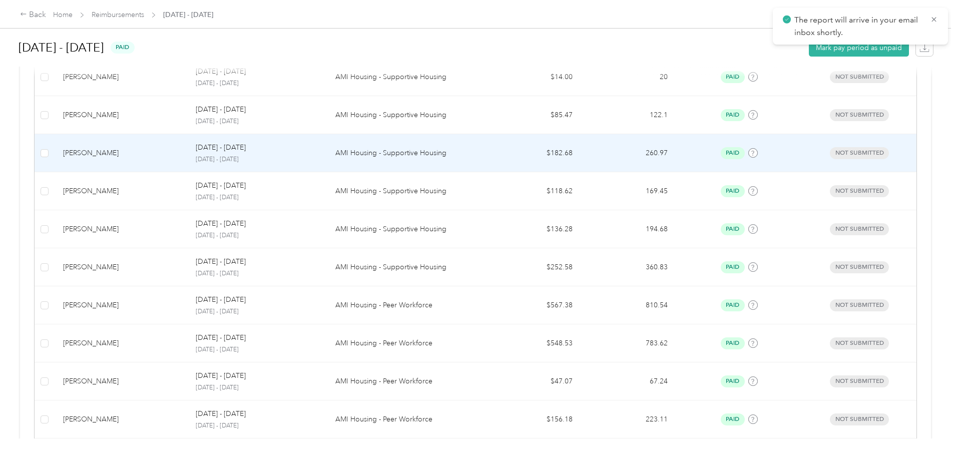
click at [327, 165] on td "[DATE] - [DATE] [DATE] - [DATE]" at bounding box center [257, 153] width 139 height 38
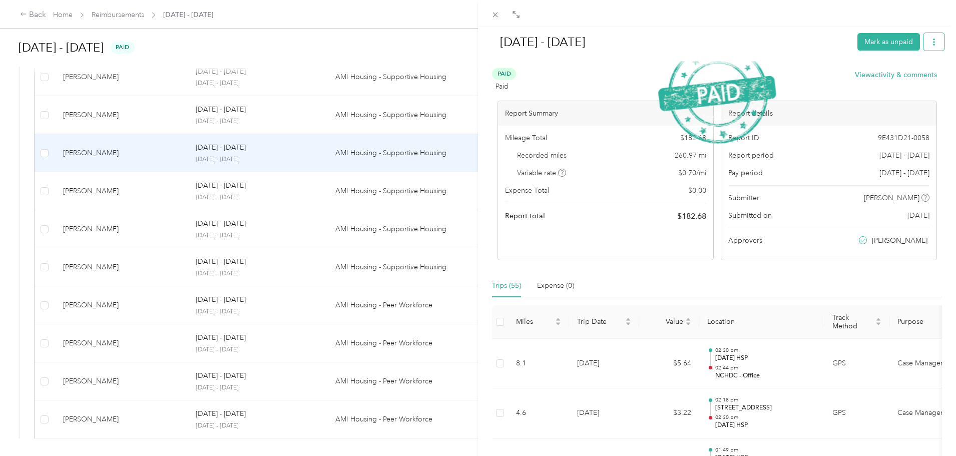
click at [931, 42] on icon "button" at bounding box center [934, 42] width 7 height 7
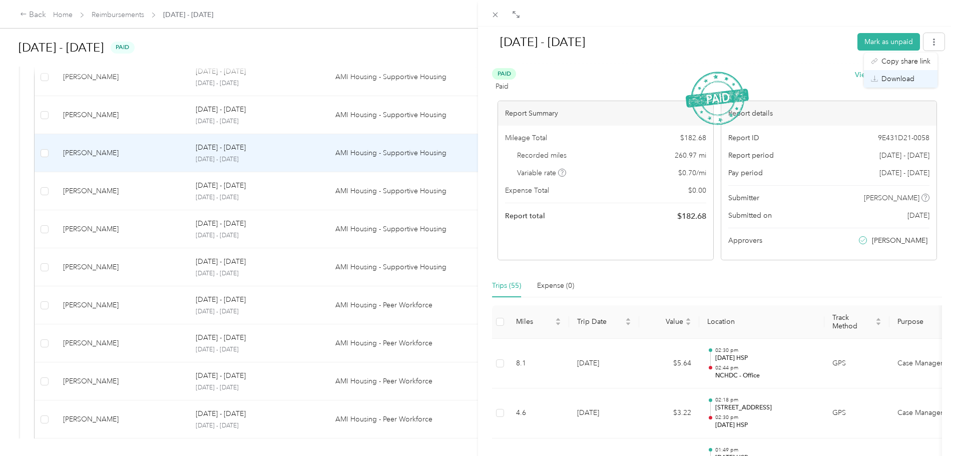
click at [912, 78] on span "Download" at bounding box center [898, 79] width 33 height 11
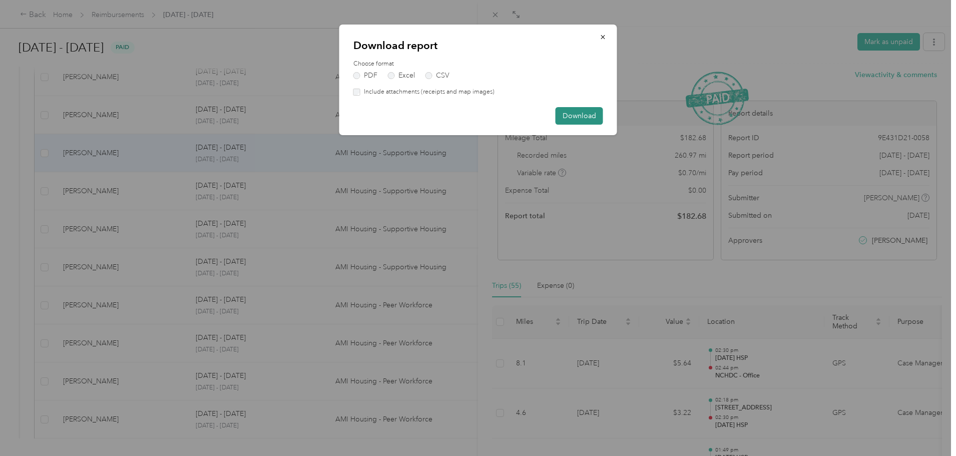
click at [570, 116] on button "Download" at bounding box center [580, 116] width 48 height 18
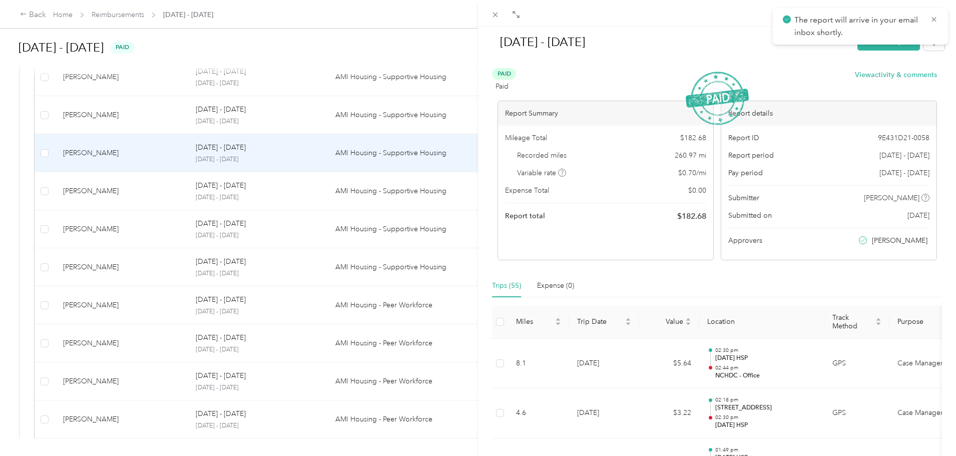
click at [362, 197] on div "[DATE] - [DATE] [PERSON_NAME] as unpaid Paid Paid View activity & comments Repo…" at bounding box center [478, 228] width 956 height 456
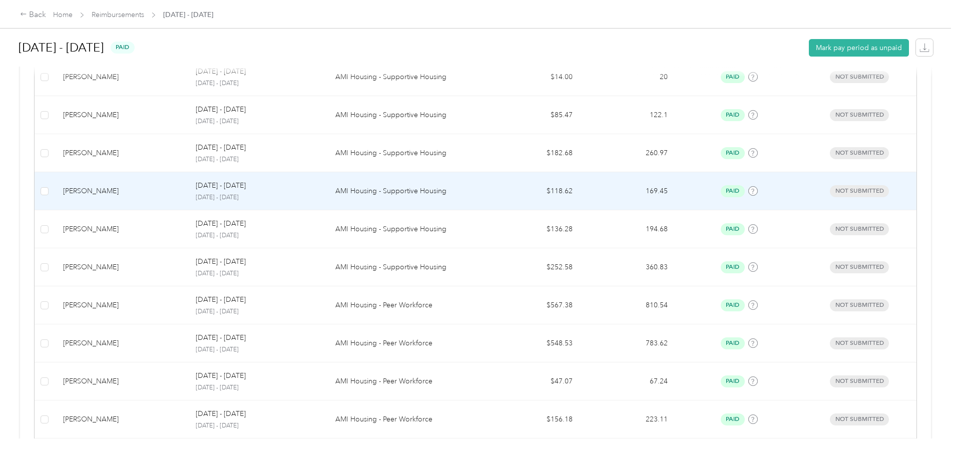
click at [362, 197] on td "AMI Housing - Supportive Housing" at bounding box center [406, 191] width 158 height 38
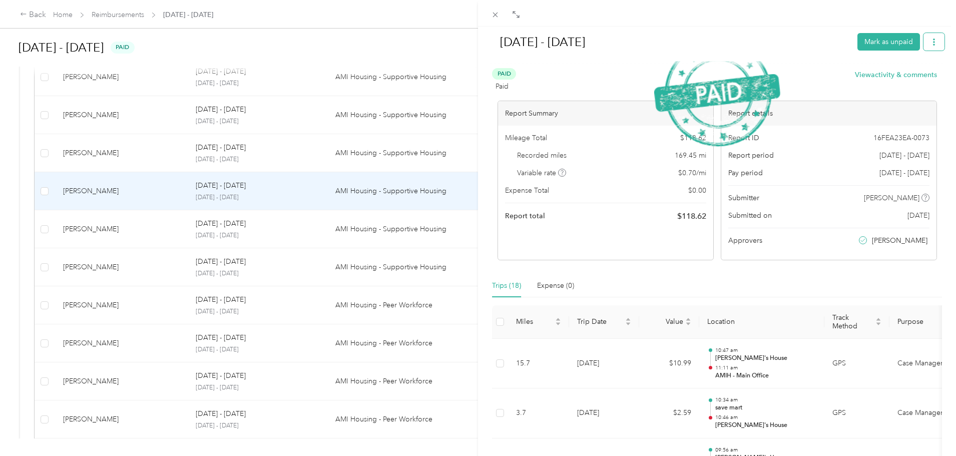
click at [931, 39] on icon "button" at bounding box center [934, 42] width 7 height 7
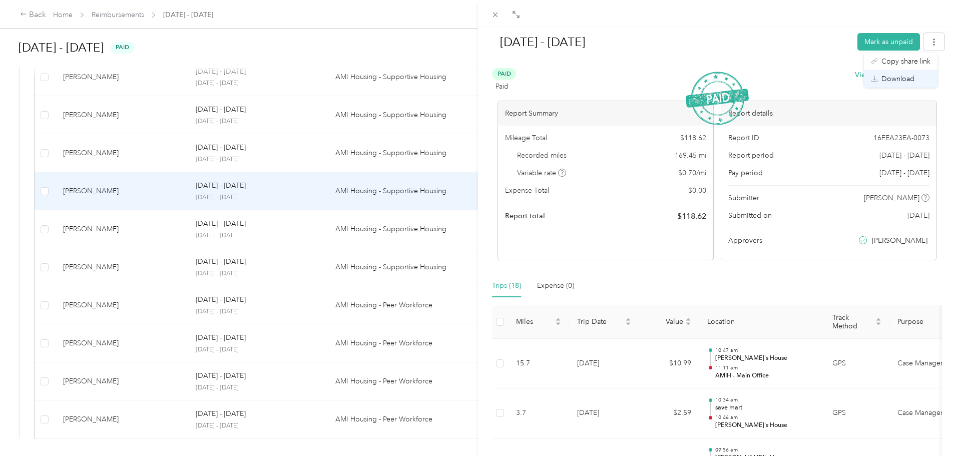
click at [893, 76] on span "Download" at bounding box center [898, 79] width 33 height 11
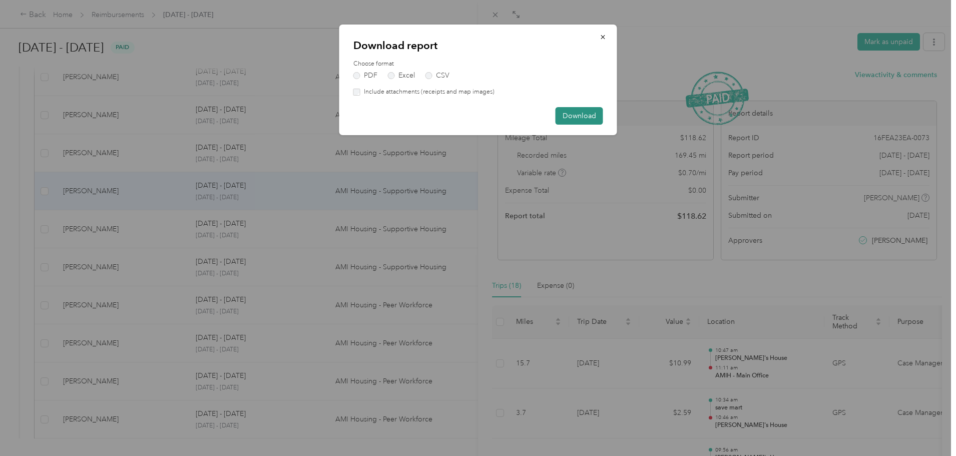
click at [580, 113] on button "Download" at bounding box center [580, 116] width 48 height 18
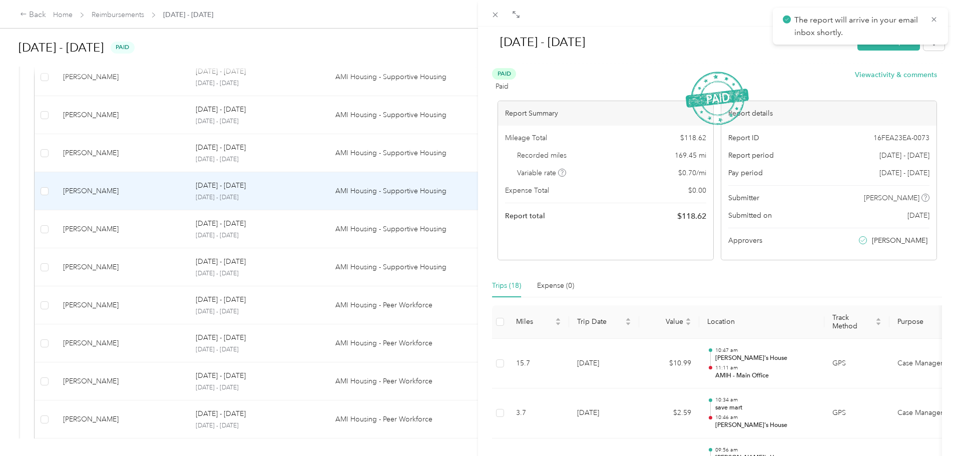
click at [355, 226] on div "[DATE] - [DATE] Mark as unpaid Paid Paid View activity & comments Report Summar…" at bounding box center [478, 228] width 956 height 456
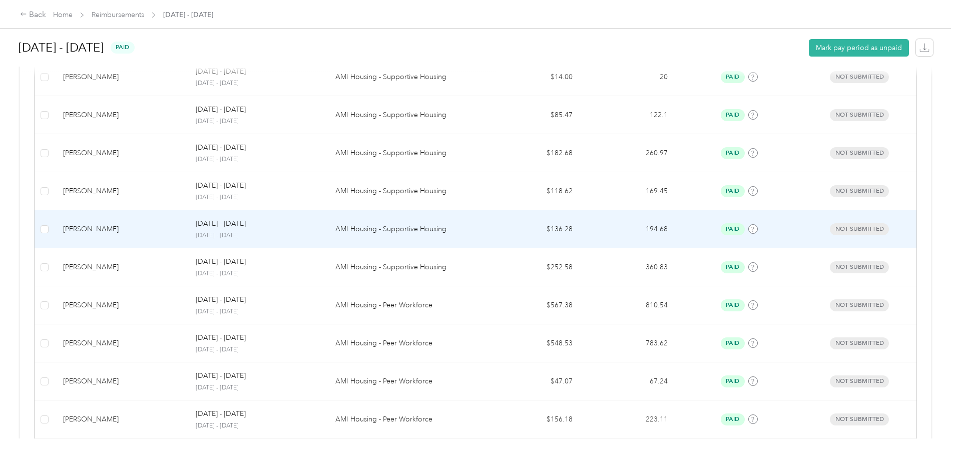
click at [355, 226] on td "AMI Housing - Supportive Housing" at bounding box center [406, 229] width 158 height 38
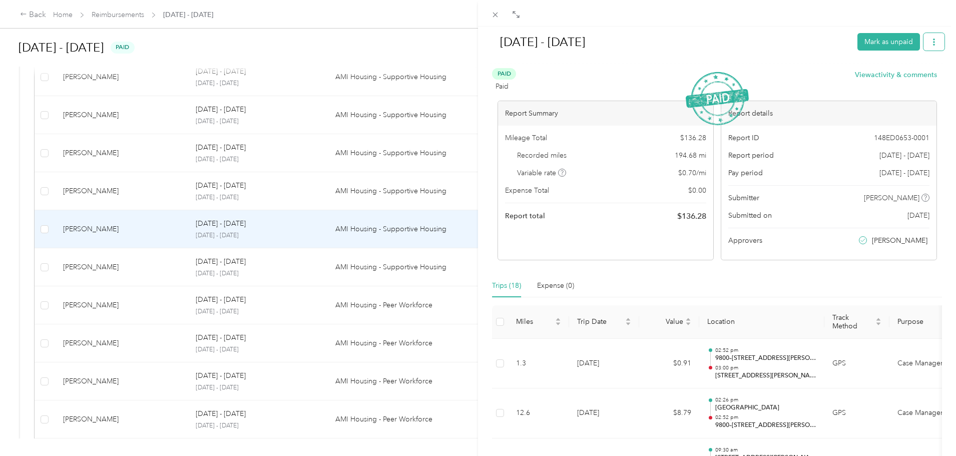
click at [924, 41] on button "button" at bounding box center [934, 42] width 21 height 18
click at [883, 77] on span "Download" at bounding box center [898, 79] width 33 height 11
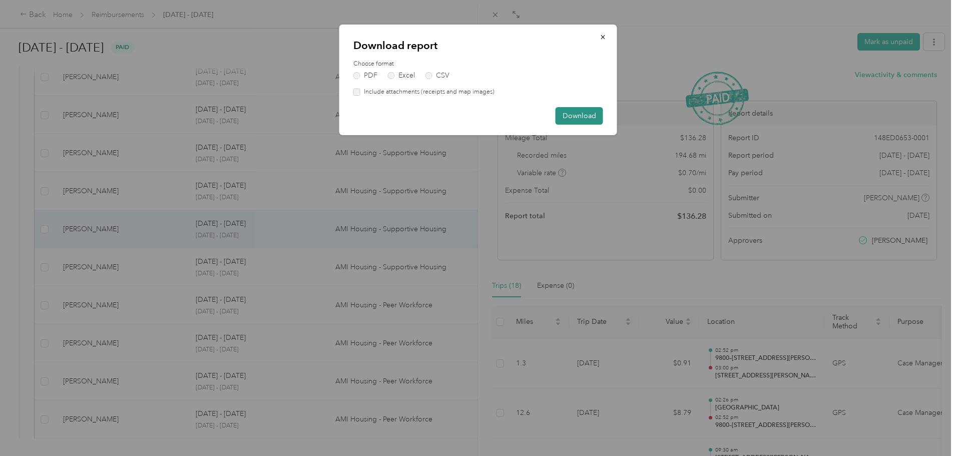
click at [571, 115] on button "Download" at bounding box center [580, 116] width 48 height 18
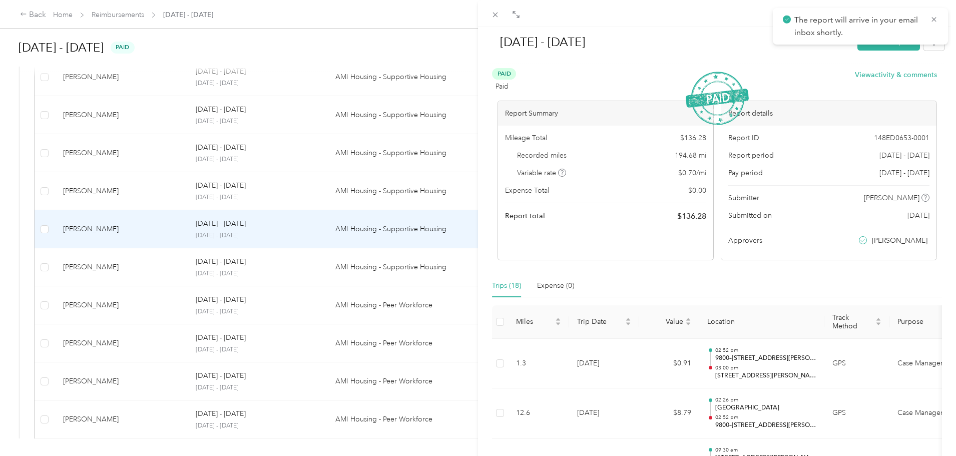
click at [352, 268] on div "[DATE] - [DATE] Mark as unpaid Paid Paid View activity & comments Report Summar…" at bounding box center [478, 228] width 956 height 456
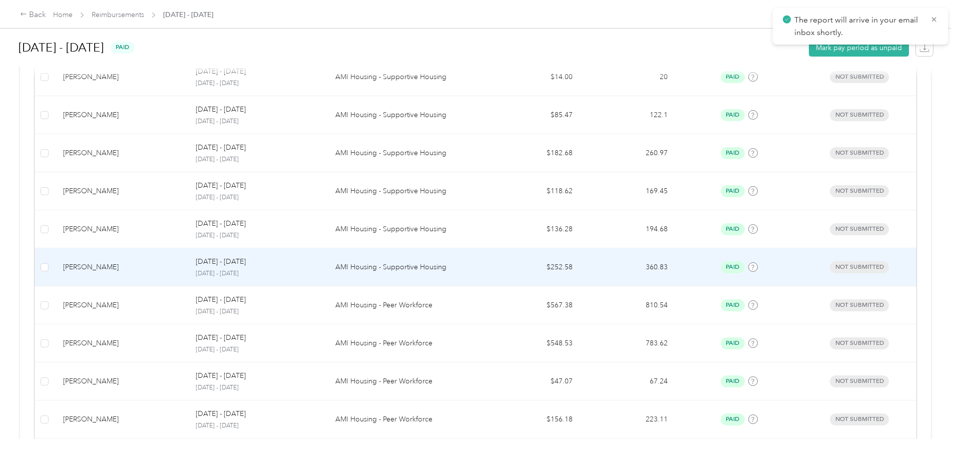
click at [327, 268] on td "[DATE] - [DATE] [DATE] - [DATE]" at bounding box center [257, 267] width 139 height 38
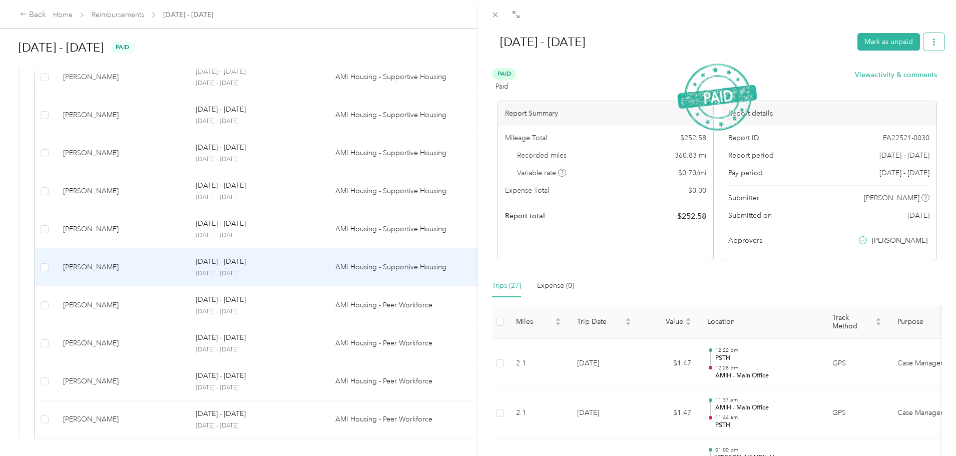
click at [931, 38] on span "button" at bounding box center [934, 42] width 7 height 9
click at [902, 80] on span "Download" at bounding box center [898, 79] width 33 height 11
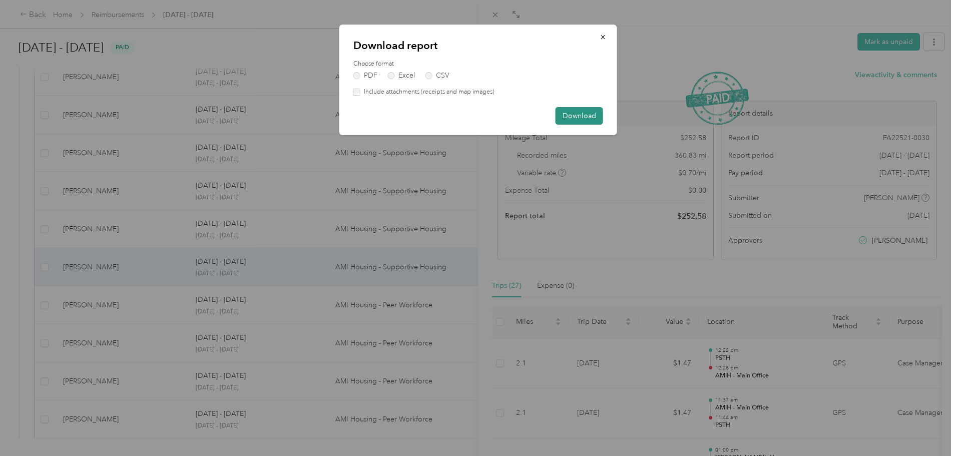
click at [597, 118] on button "Download" at bounding box center [580, 116] width 48 height 18
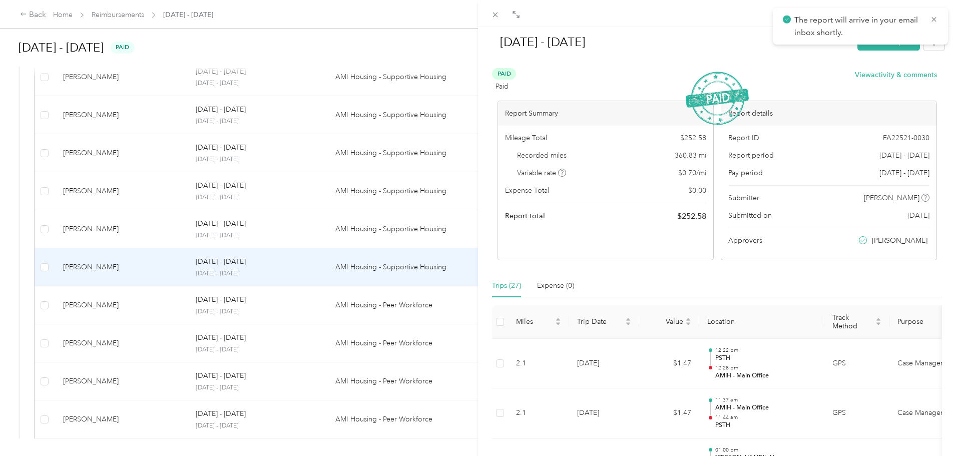
click at [336, 305] on div "[DATE] - [DATE] Mark as unpaid Paid Paid View activity & comments Report Summar…" at bounding box center [478, 228] width 956 height 456
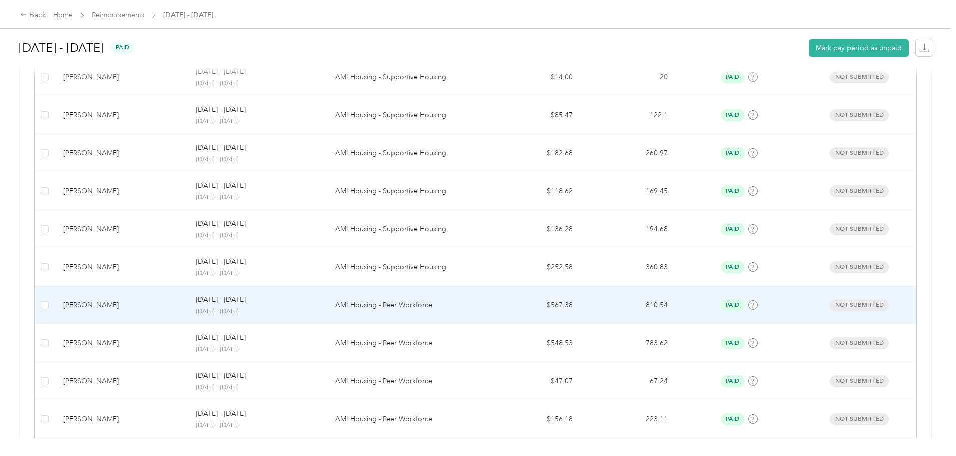
click at [319, 311] on p "[DATE] - [DATE]" at bounding box center [257, 311] width 123 height 9
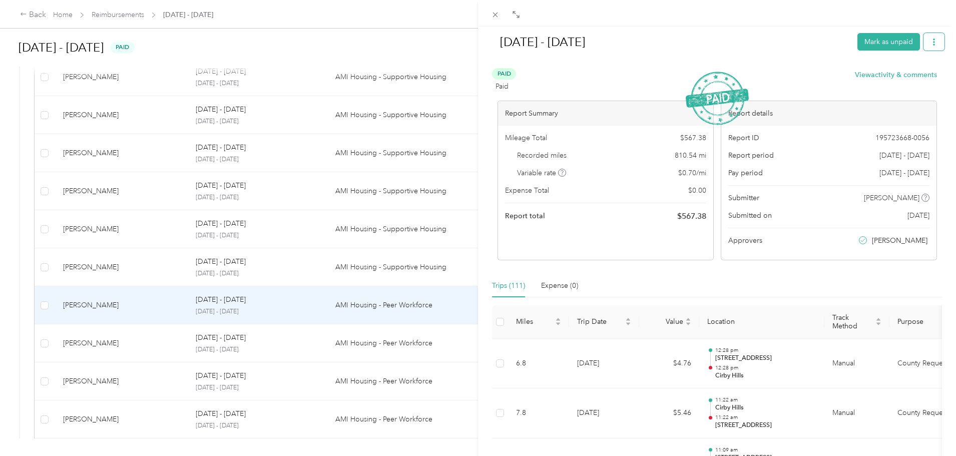
click at [924, 37] on button "button" at bounding box center [934, 42] width 21 height 18
click at [880, 76] on div "Download" at bounding box center [901, 79] width 60 height 11
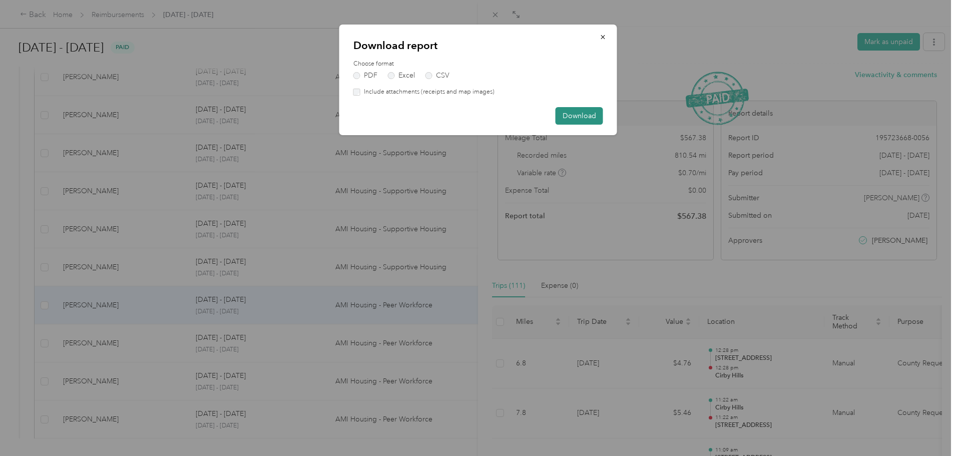
click at [590, 118] on button "Download" at bounding box center [580, 116] width 48 height 18
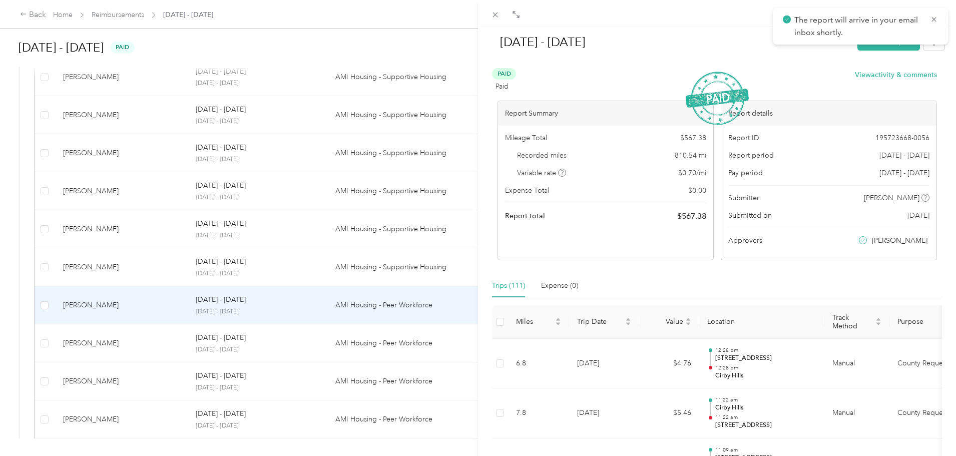
click at [355, 346] on div "[DATE] - [DATE] Mark as unpaid Paid Paid View activity & comments Report Summar…" at bounding box center [478, 228] width 956 height 456
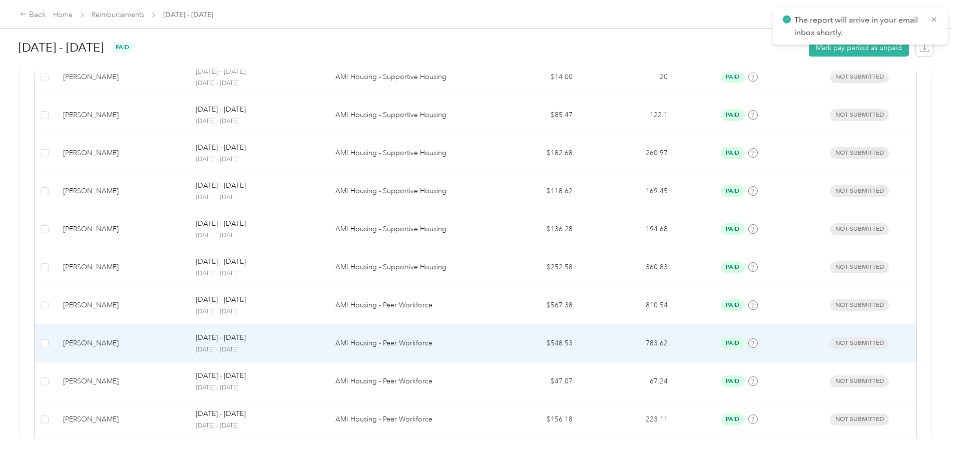
click at [355, 345] on td "AMI Housing - Peer Workforce" at bounding box center [406, 343] width 158 height 38
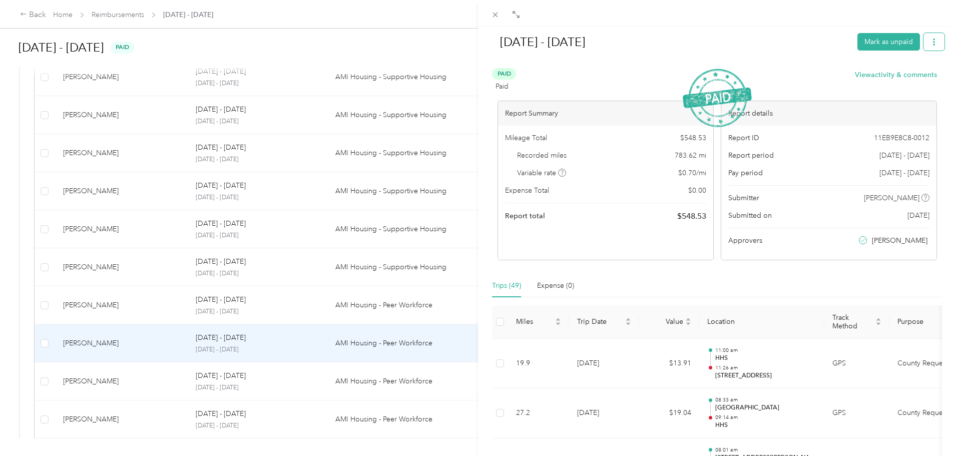
click at [931, 43] on icon "button" at bounding box center [934, 42] width 7 height 7
click at [907, 81] on span "Download" at bounding box center [898, 79] width 33 height 11
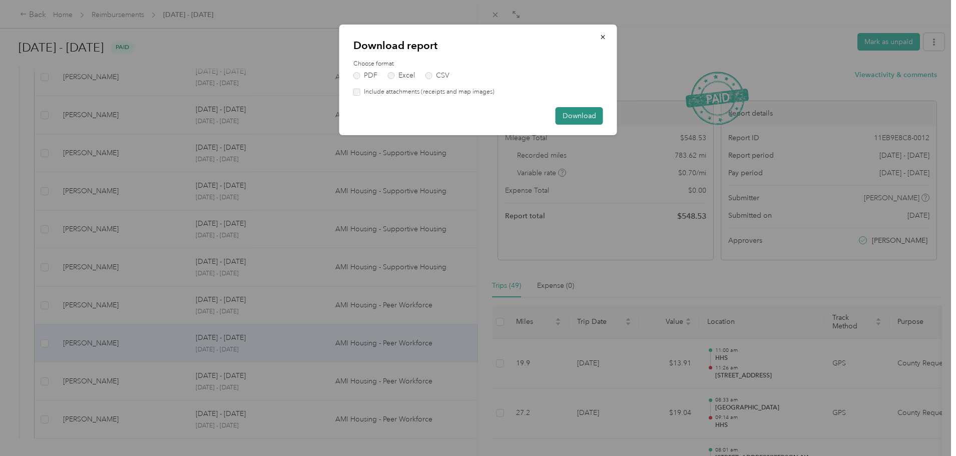
click at [581, 113] on button "Download" at bounding box center [580, 116] width 48 height 18
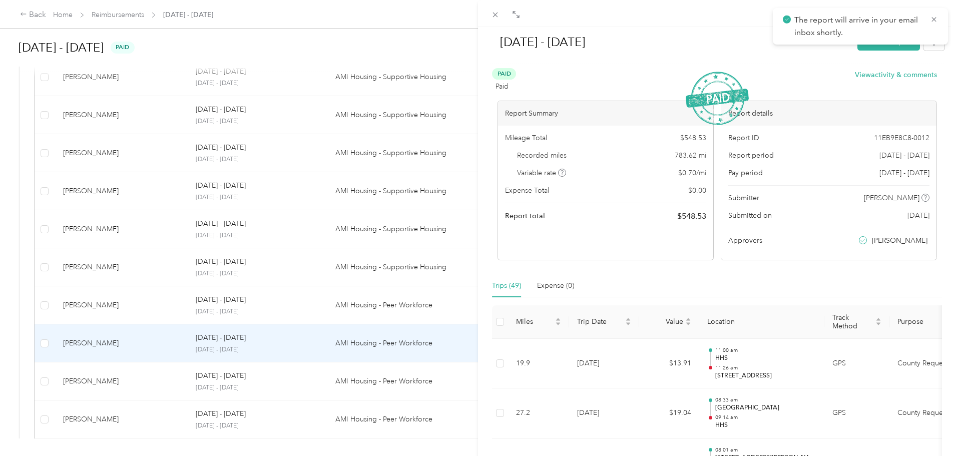
click at [351, 383] on div "[DATE] - [DATE] Mark as unpaid Paid Paid View activity & comments Report Summar…" at bounding box center [478, 228] width 956 height 456
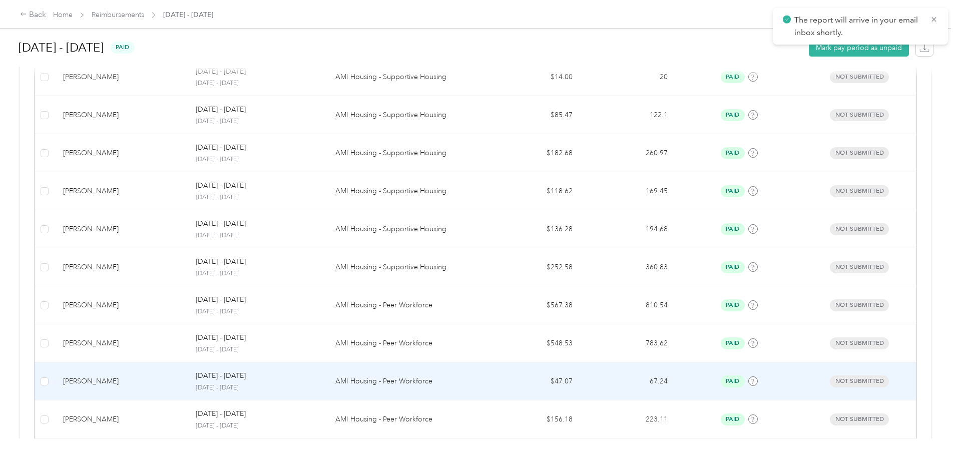
click at [327, 383] on td "[DATE] - [DATE] [DATE] - [DATE]" at bounding box center [257, 381] width 139 height 38
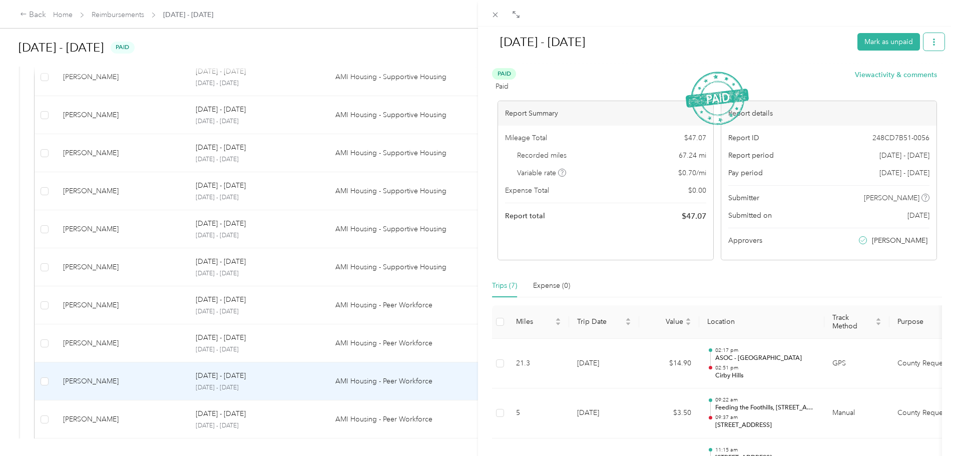
click at [931, 47] on button "button" at bounding box center [934, 42] width 21 height 18
click at [924, 75] on div "Download" at bounding box center [901, 79] width 60 height 11
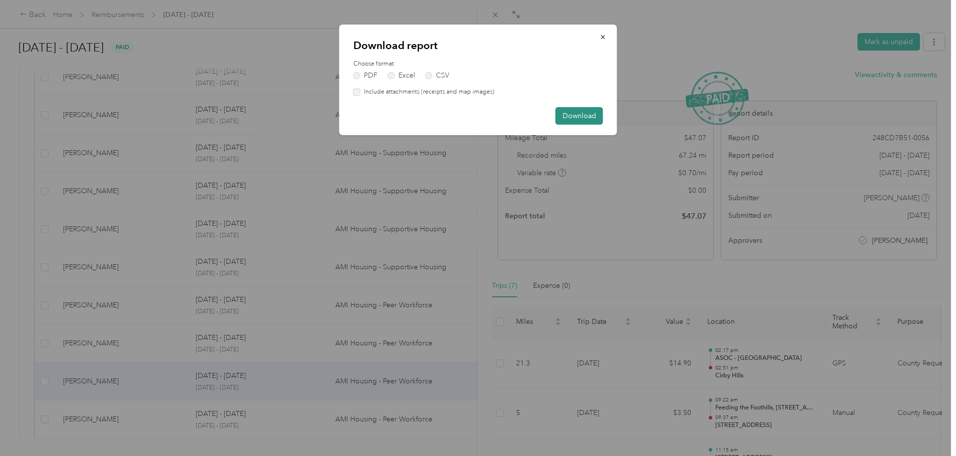
click at [588, 119] on button "Download" at bounding box center [580, 116] width 48 height 18
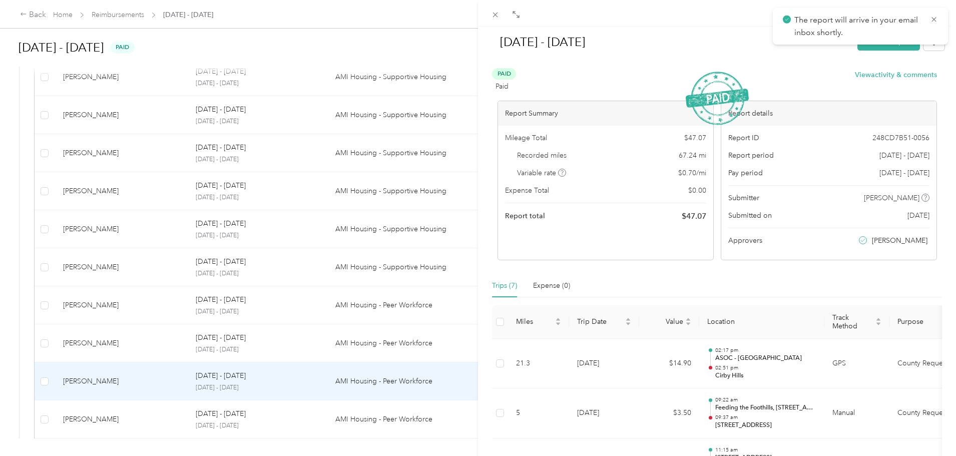
click at [320, 417] on div "[DATE] - [DATE] Mark as unpaid Paid Paid View activity & comments Report Summar…" at bounding box center [478, 228] width 956 height 456
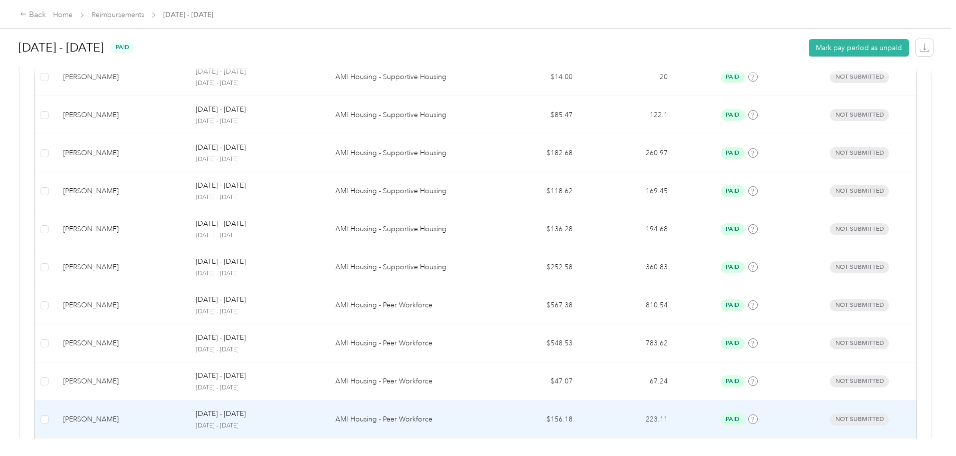
click at [407, 418] on p "AMI Housing - Peer Workforce" at bounding box center [406, 419] width 142 height 11
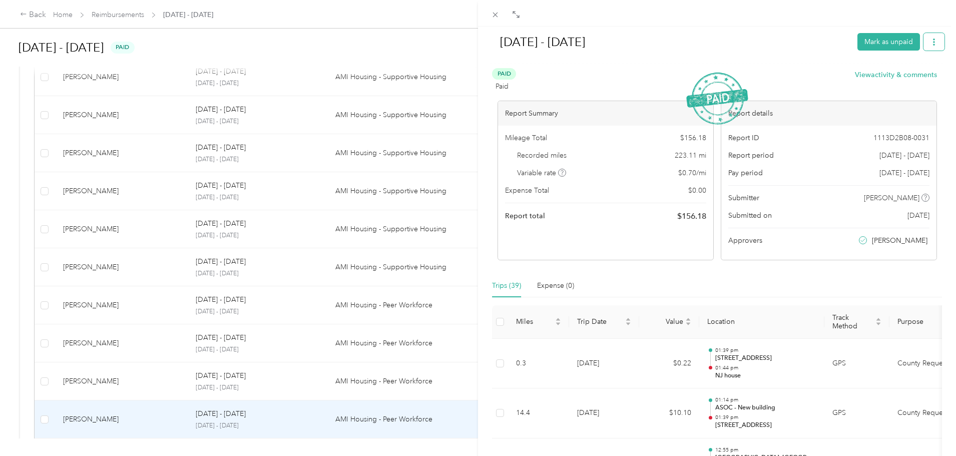
click at [924, 46] on button "button" at bounding box center [934, 42] width 21 height 18
click at [908, 81] on span "Download" at bounding box center [898, 79] width 33 height 11
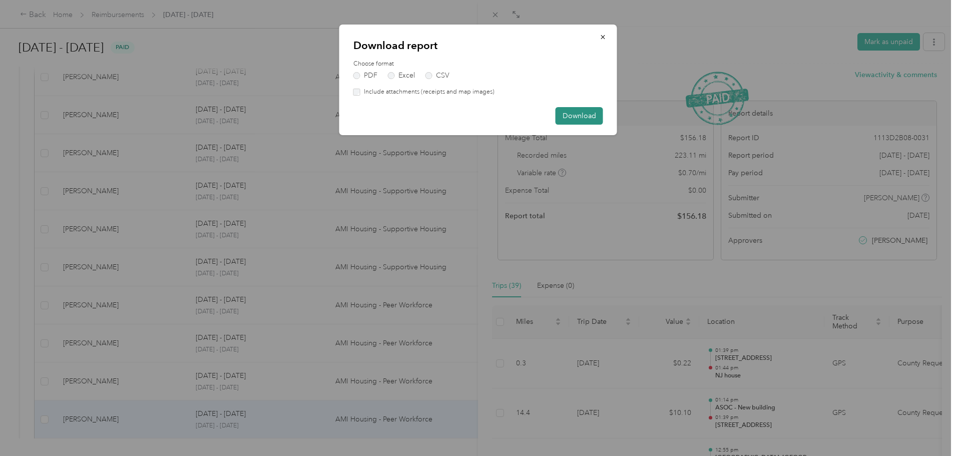
click at [590, 119] on button "Download" at bounding box center [580, 116] width 48 height 18
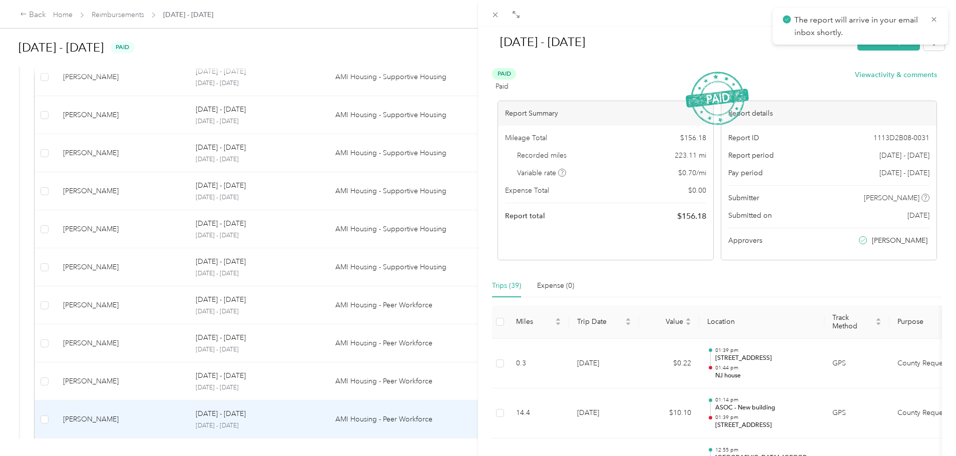
click at [324, 410] on div "[DATE] - [DATE] Mark as unpaid Paid Paid View activity & comments Report Summar…" at bounding box center [478, 228] width 956 height 456
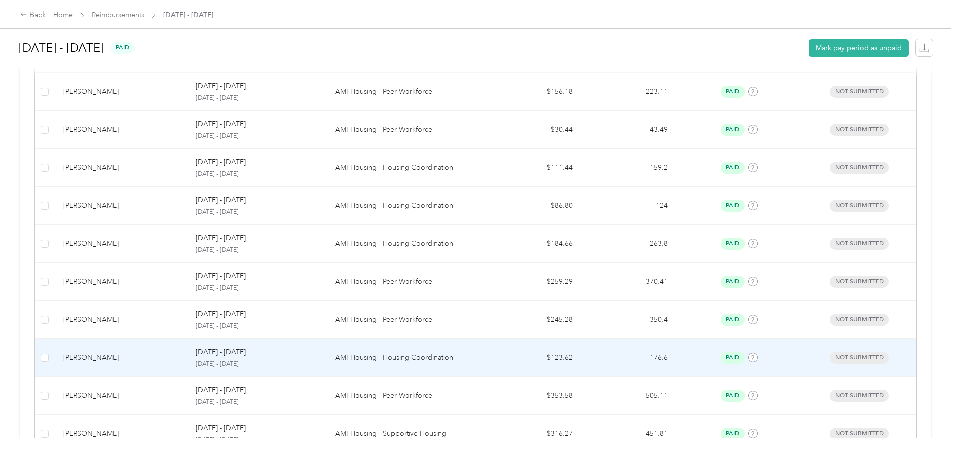
scroll to position [651, 0]
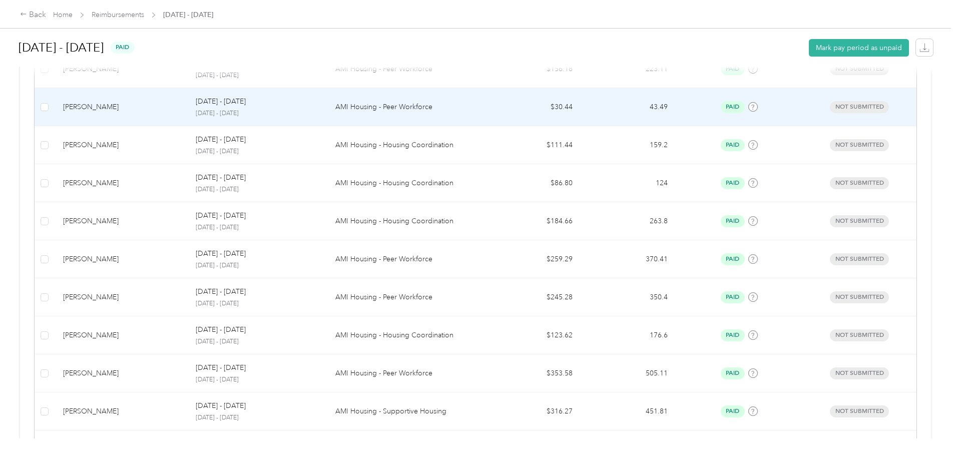
click at [327, 95] on td "[DATE] - [DATE] [DATE] - [DATE]" at bounding box center [257, 107] width 139 height 38
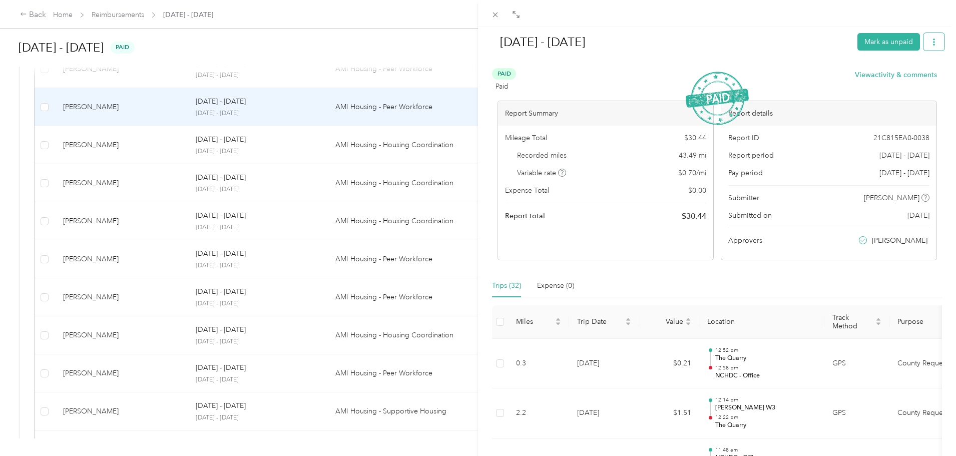
click at [931, 39] on icon "button" at bounding box center [934, 42] width 7 height 7
click at [889, 79] on span "Download" at bounding box center [898, 79] width 33 height 11
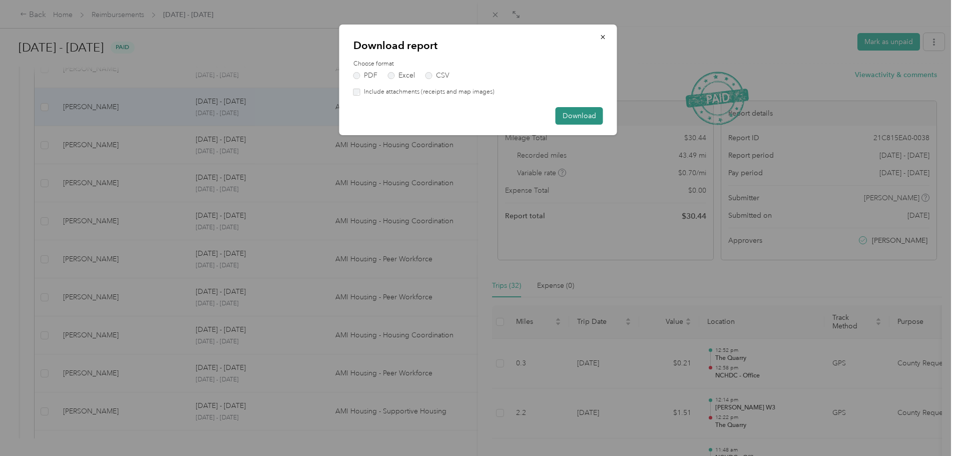
click at [581, 114] on button "Download" at bounding box center [580, 116] width 48 height 18
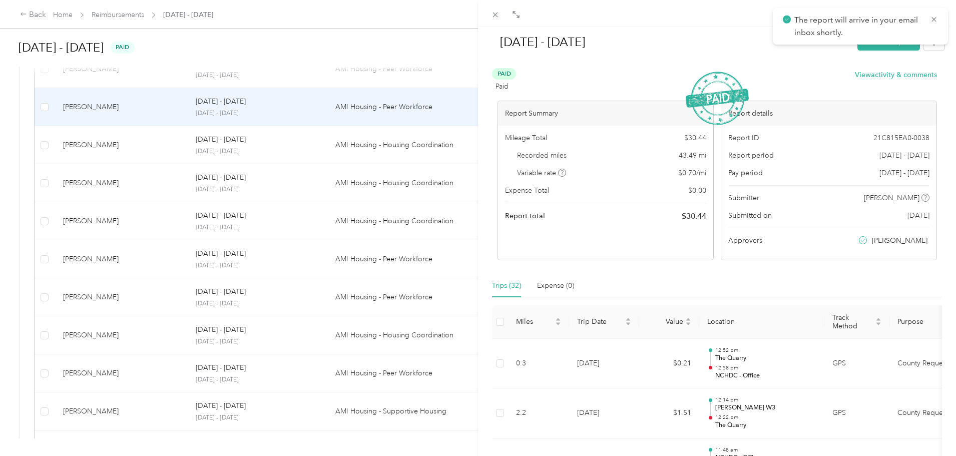
click at [346, 136] on div "[DATE] - [DATE] Mark as unpaid Paid Paid View activity & comments Report Summar…" at bounding box center [478, 228] width 956 height 456
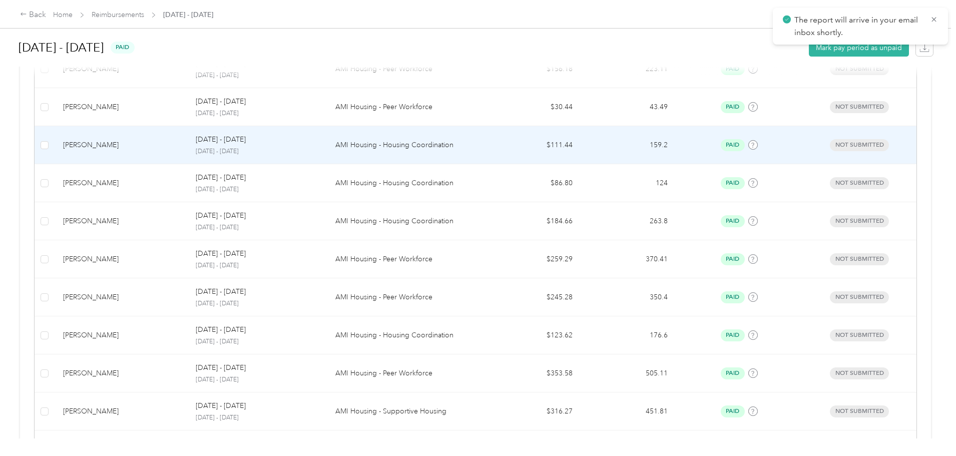
click at [319, 139] on div "[DATE] - [DATE]" at bounding box center [257, 139] width 123 height 11
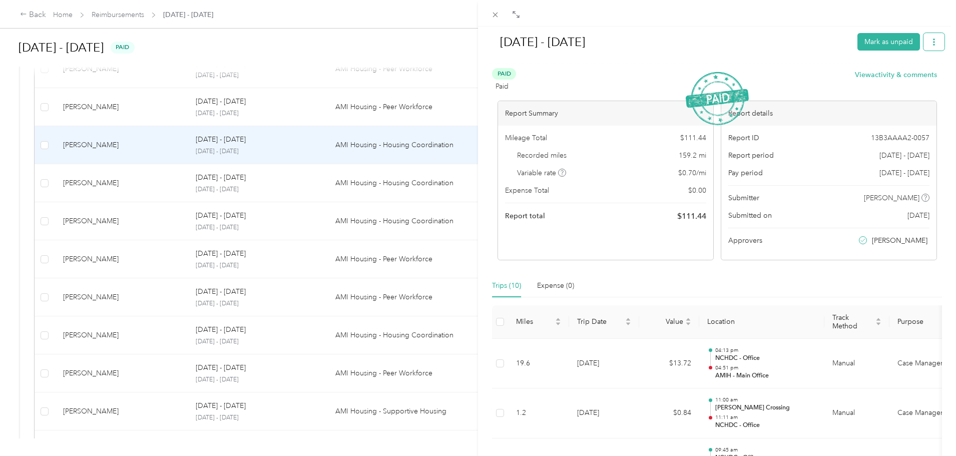
click at [931, 43] on icon "button" at bounding box center [934, 42] width 7 height 7
click at [900, 74] on span "Download" at bounding box center [898, 79] width 33 height 11
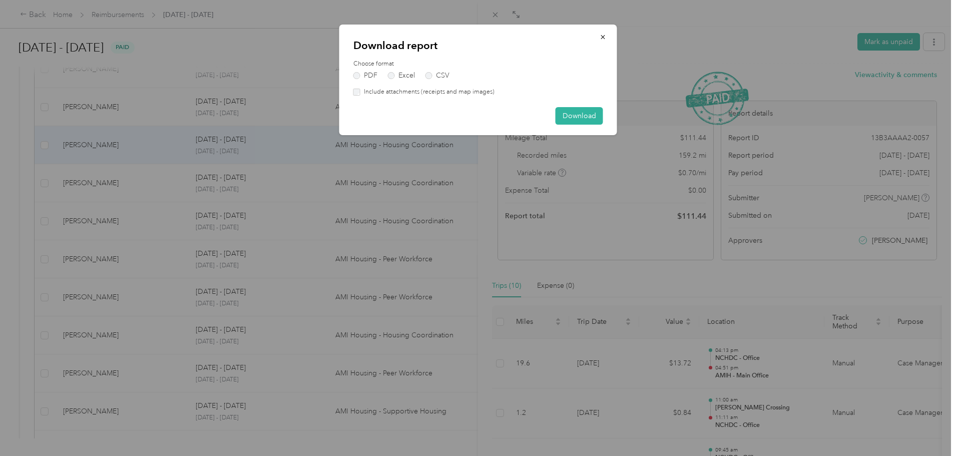
click at [604, 114] on div "Download report Choose format PDF Excel CSV Include attachments (receipts and m…" at bounding box center [478, 80] width 278 height 111
click at [590, 116] on button "Download" at bounding box center [580, 116] width 48 height 18
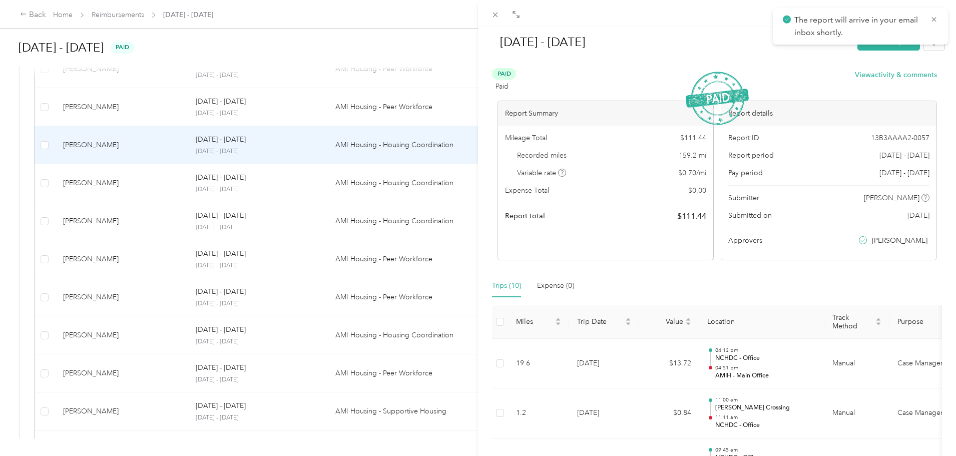
click at [313, 175] on div "[DATE] - [DATE] [PERSON_NAME] as unpaid Paid Paid View activity & comments Repo…" at bounding box center [478, 228] width 956 height 456
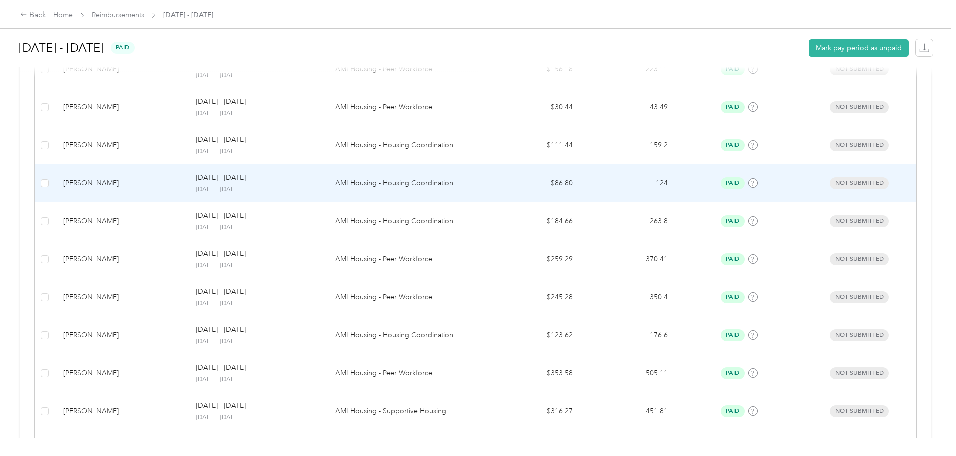
click at [312, 180] on div "[DATE] - [DATE]" at bounding box center [257, 177] width 123 height 11
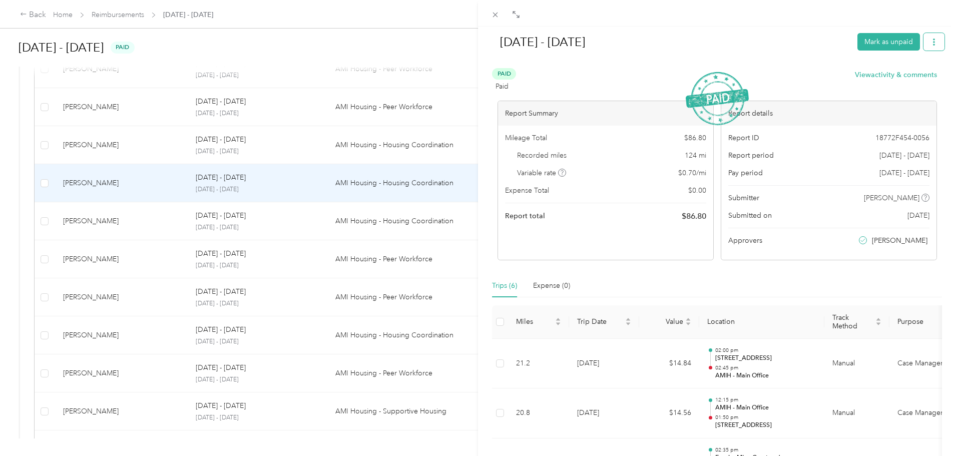
drag, startPoint x: 936, startPoint y: 33, endPoint x: 932, endPoint y: 41, distance: 9.0
click at [936, 34] on button "button" at bounding box center [934, 42] width 21 height 18
click at [921, 55] on li "Copy share link" at bounding box center [901, 62] width 74 height 18
click at [901, 78] on span "Download" at bounding box center [898, 79] width 33 height 11
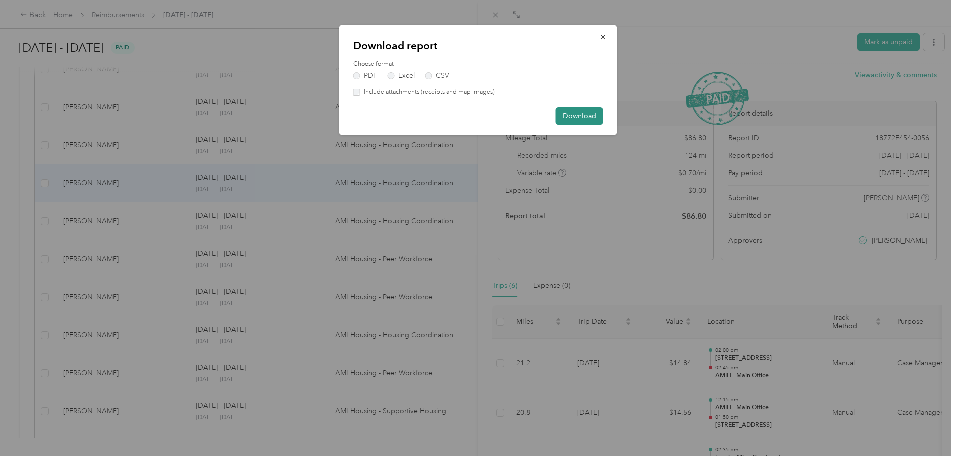
click at [588, 117] on button "Download" at bounding box center [580, 116] width 48 height 18
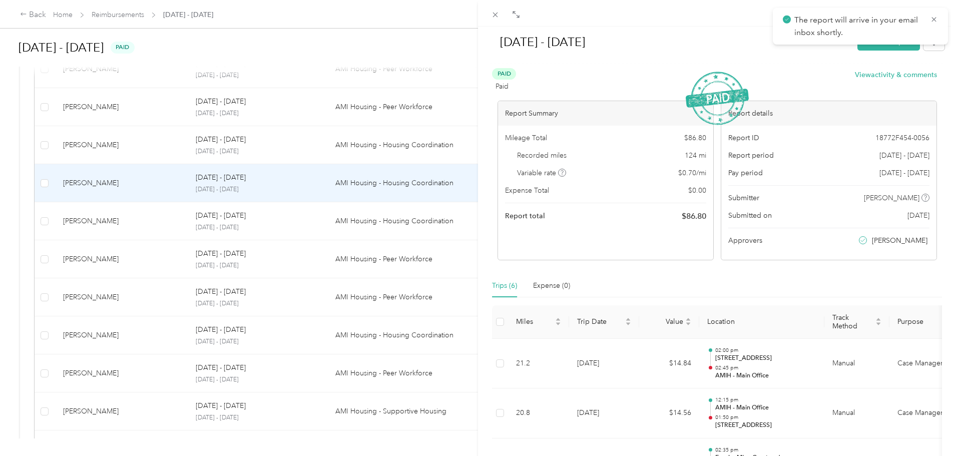
click at [357, 229] on div "[DATE] - [DATE] Mark as unpaid Paid Paid View activity & comments Report Summar…" at bounding box center [478, 228] width 956 height 456
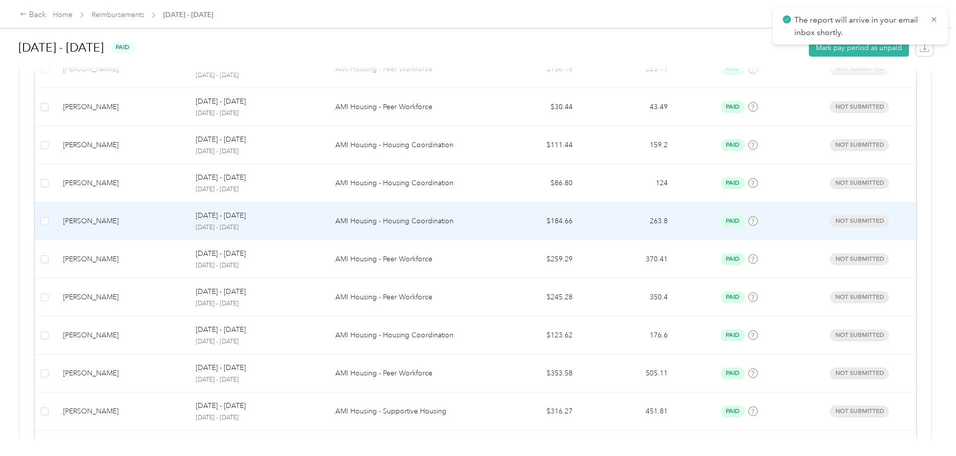
click at [327, 228] on td "[DATE] - [DATE] [DATE] - [DATE]" at bounding box center [257, 221] width 139 height 38
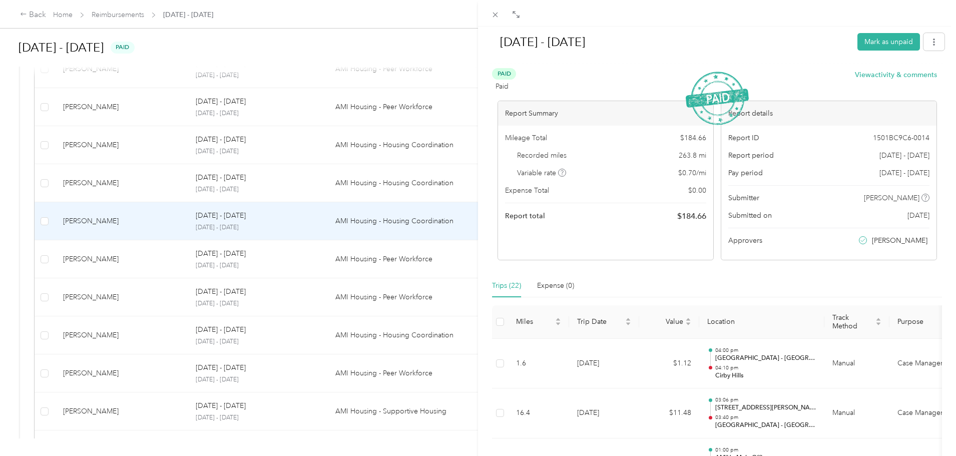
click at [350, 228] on div "[DATE] - [DATE] Mark as unpaid Paid Paid View activity & comments Report Summar…" at bounding box center [478, 228] width 956 height 456
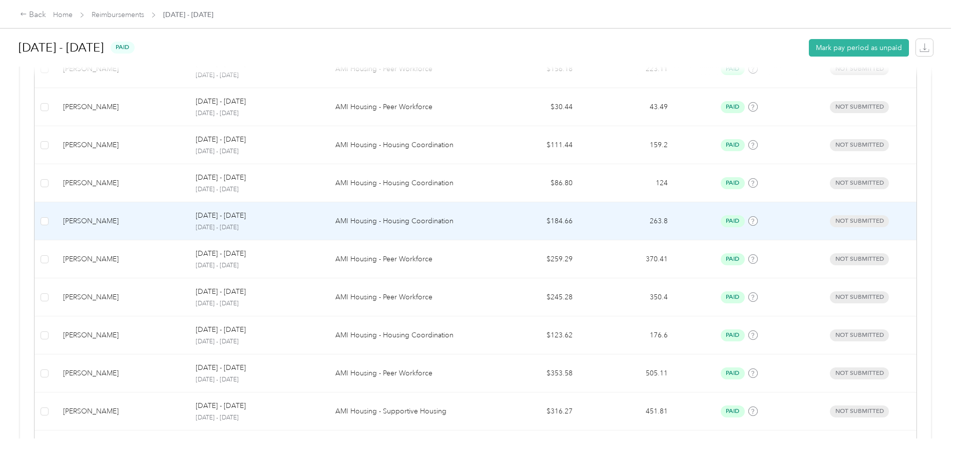
click at [327, 228] on td "[DATE] - [DATE] [DATE] - [DATE]" at bounding box center [257, 221] width 139 height 38
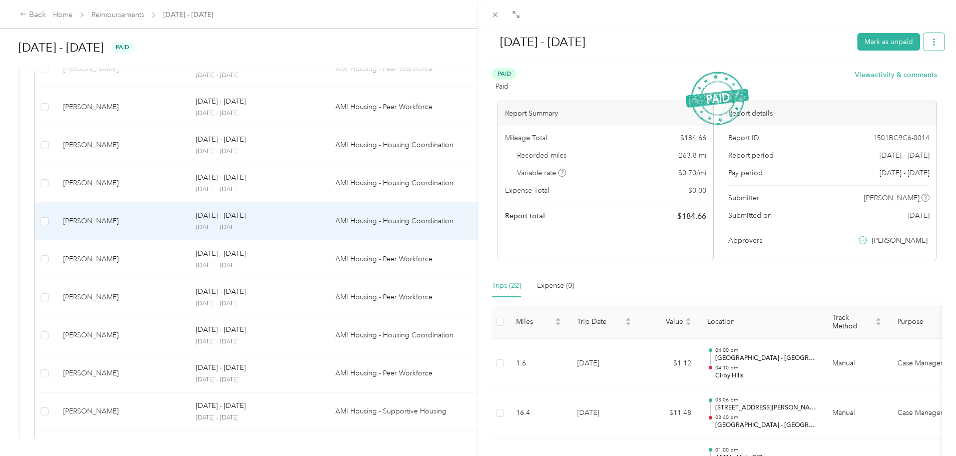
click at [931, 42] on icon "button" at bounding box center [934, 42] width 7 height 7
click at [913, 76] on span "Download" at bounding box center [898, 79] width 33 height 11
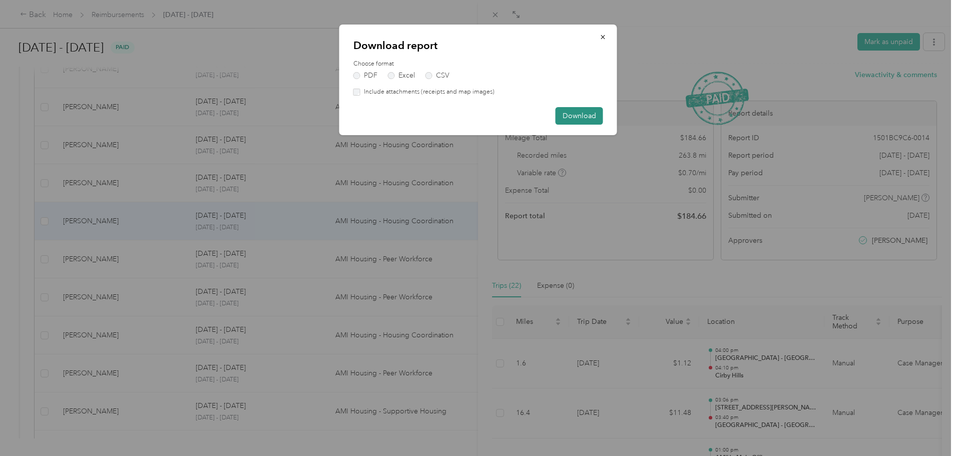
click at [590, 114] on button "Download" at bounding box center [580, 116] width 48 height 18
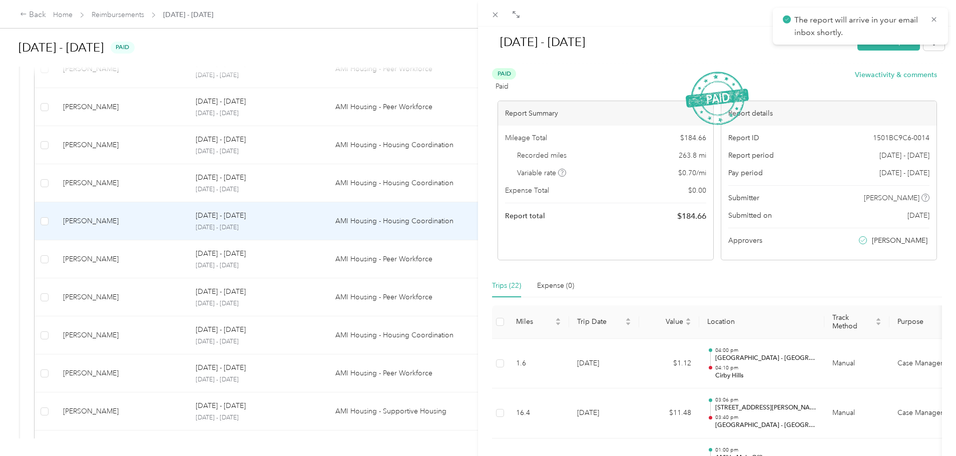
click at [324, 261] on div "[DATE] - [DATE] Mark as unpaid Paid Paid View activity & comments Report Summar…" at bounding box center [478, 228] width 956 height 456
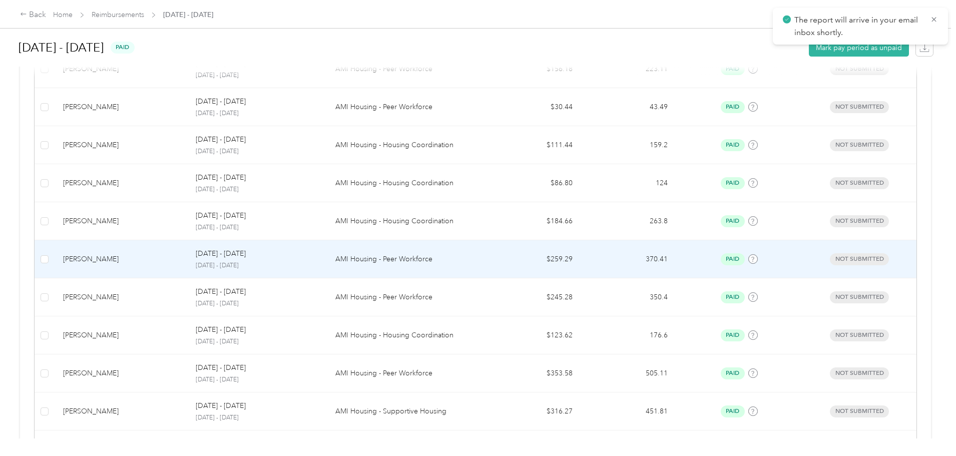
click at [319, 261] on p "[DATE] - [DATE]" at bounding box center [257, 265] width 123 height 9
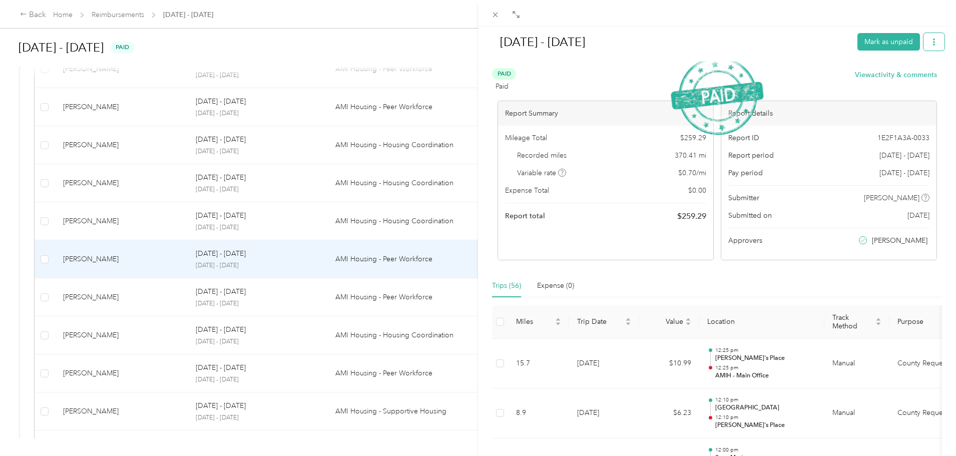
click at [924, 39] on button "button" at bounding box center [934, 42] width 21 height 18
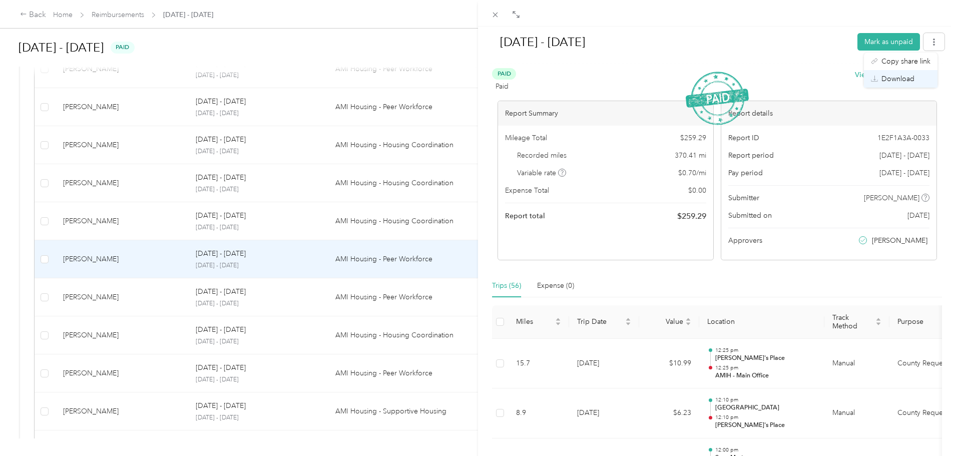
click at [887, 78] on span "Download" at bounding box center [898, 79] width 33 height 11
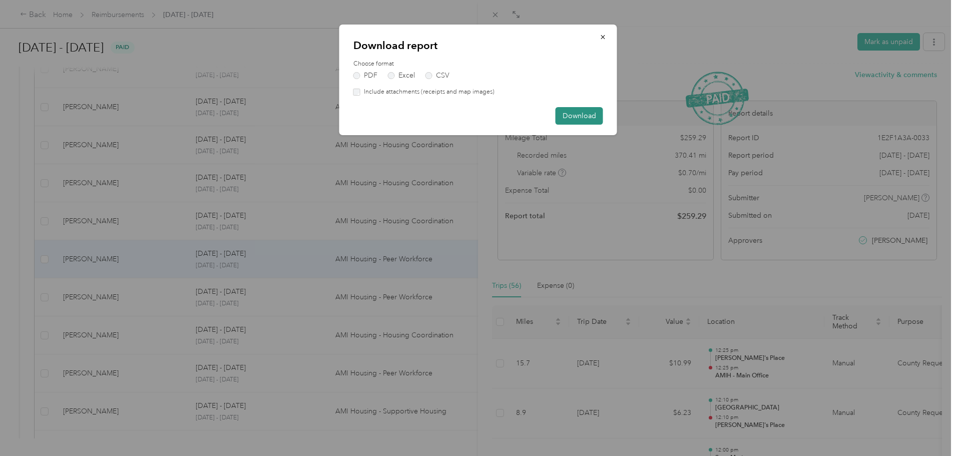
click at [573, 108] on button "Download" at bounding box center [580, 116] width 48 height 18
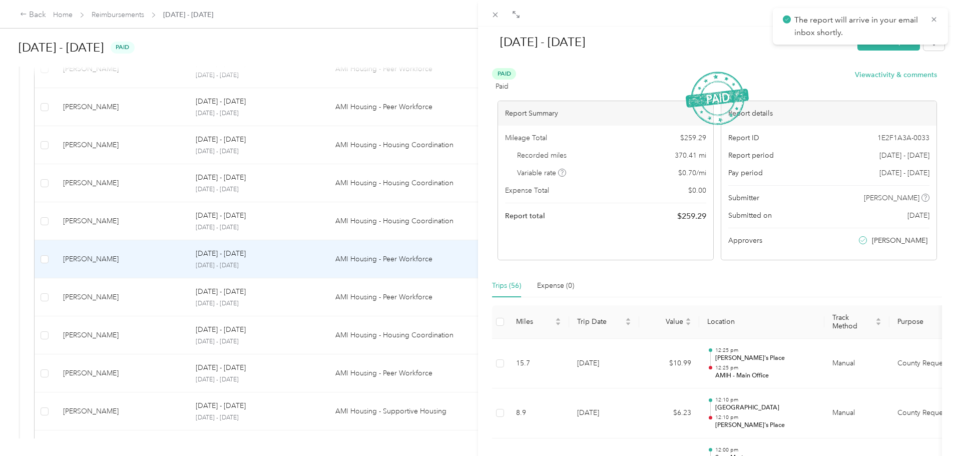
click at [342, 291] on div "[DATE] - [DATE] Mark as unpaid Paid Paid View activity & comments Report Summar…" at bounding box center [478, 228] width 956 height 456
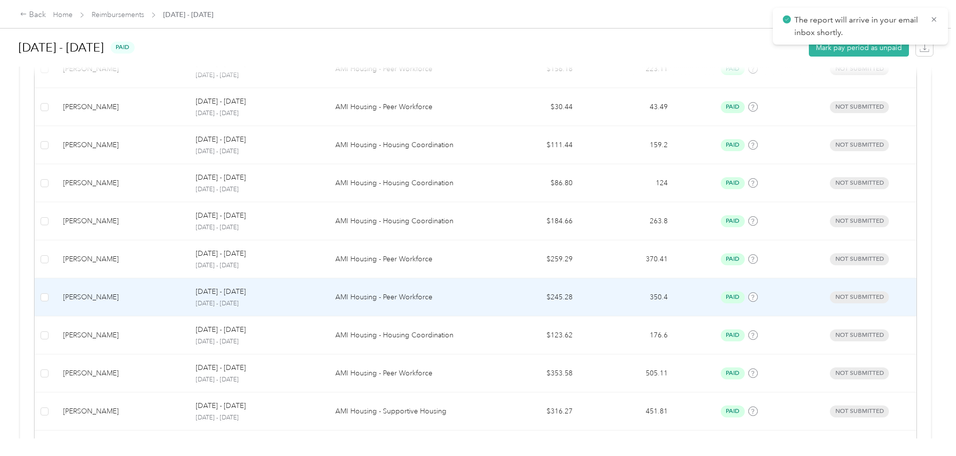
click at [319, 291] on div "[DATE] - [DATE]" at bounding box center [257, 291] width 123 height 11
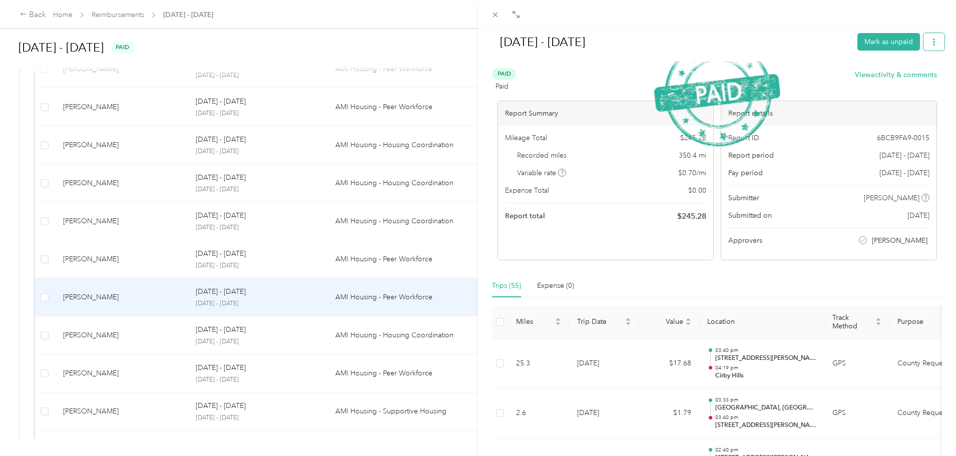
click at [924, 41] on button "button" at bounding box center [934, 42] width 21 height 18
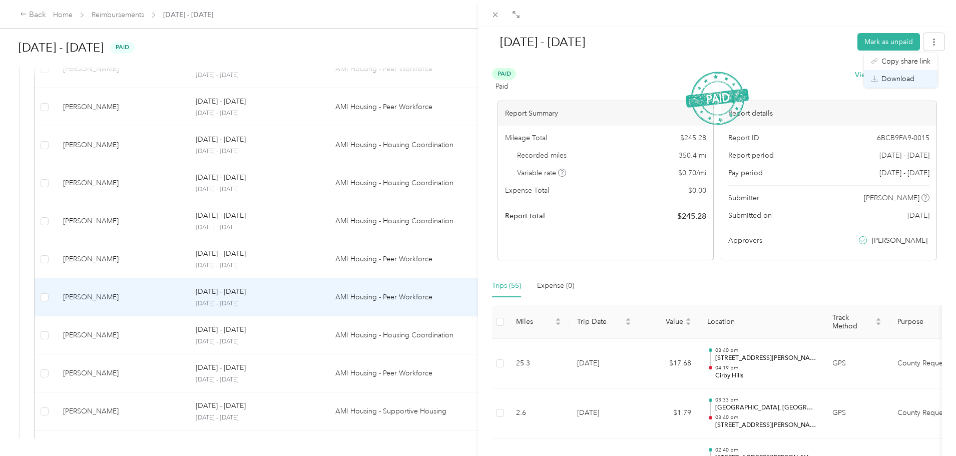
click at [903, 76] on span "Download" at bounding box center [898, 79] width 33 height 11
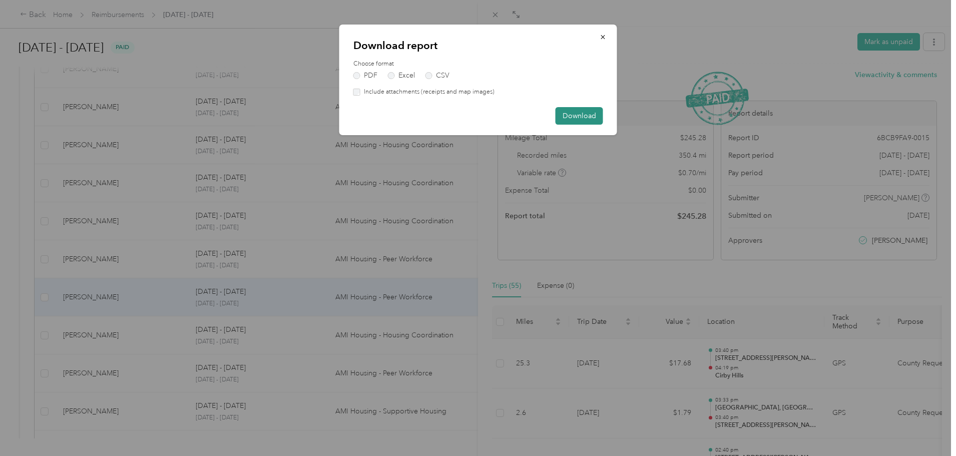
click at [564, 114] on button "Download" at bounding box center [580, 116] width 48 height 18
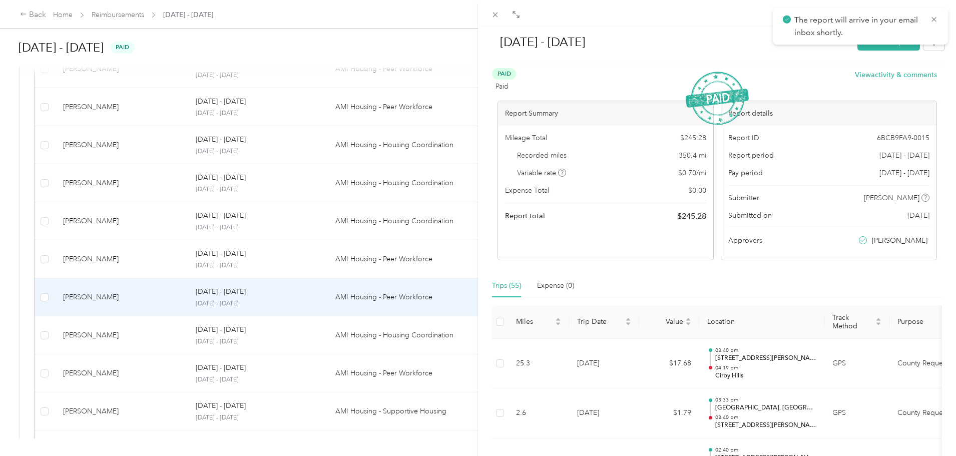
click at [350, 342] on div "[DATE] - [DATE] Mark as unpaid Paid Paid View activity & comments Report Summar…" at bounding box center [478, 228] width 956 height 456
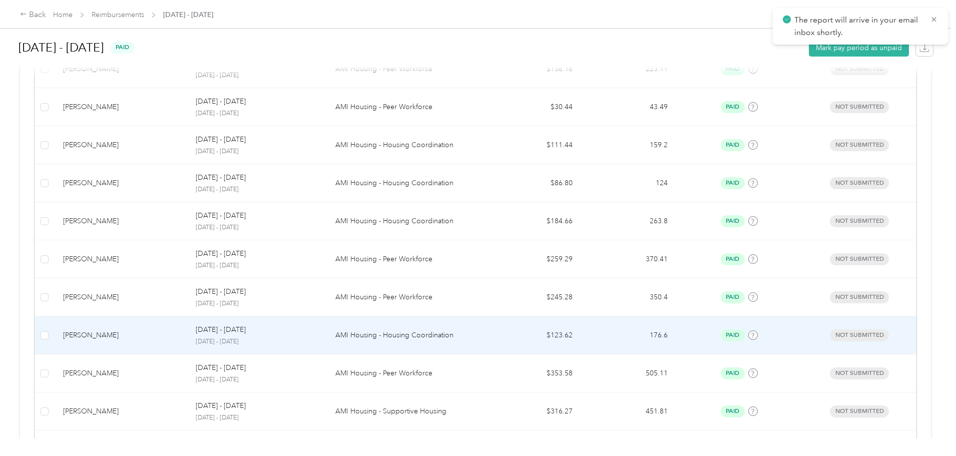
click at [327, 336] on td "[DATE] - [DATE] [DATE] - [DATE]" at bounding box center [257, 335] width 139 height 38
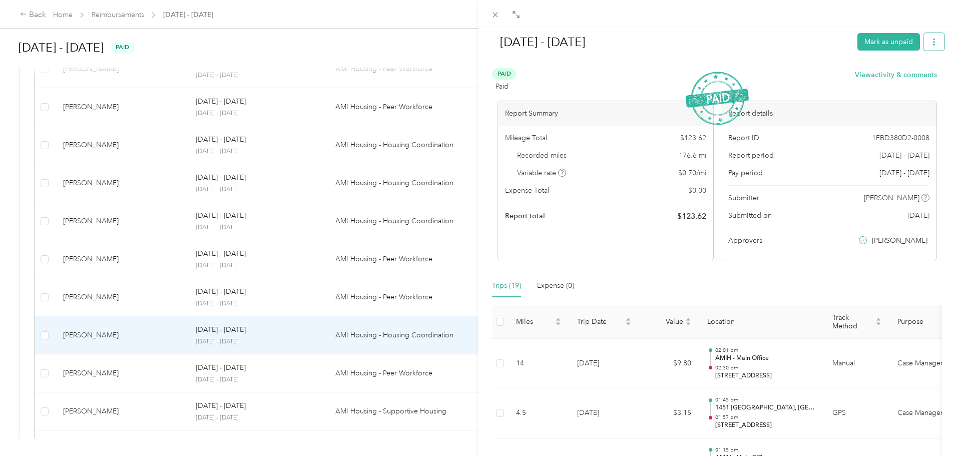
click at [931, 42] on icon "button" at bounding box center [934, 42] width 7 height 7
click at [921, 76] on div "Download" at bounding box center [901, 79] width 60 height 11
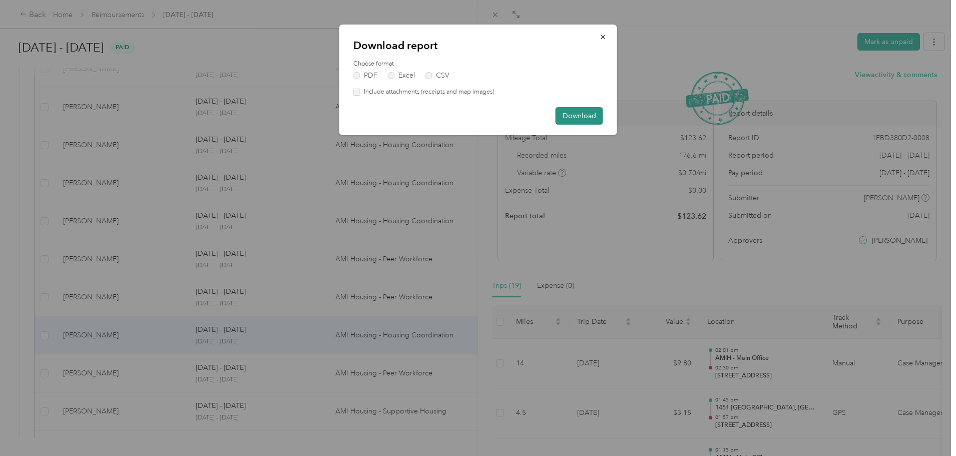
click at [585, 122] on button "Download" at bounding box center [580, 116] width 48 height 18
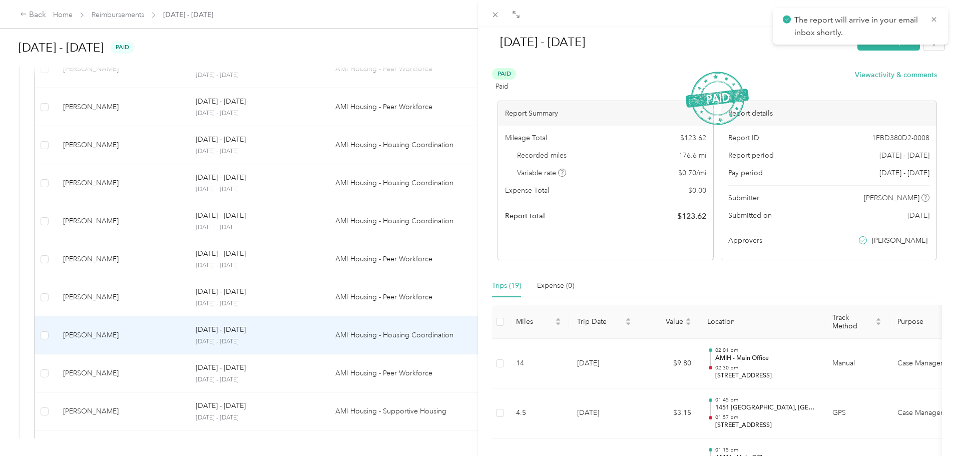
click at [340, 380] on div "[DATE] - [DATE] Mark as unpaid Paid Paid View activity & comments Report Summar…" at bounding box center [478, 228] width 956 height 456
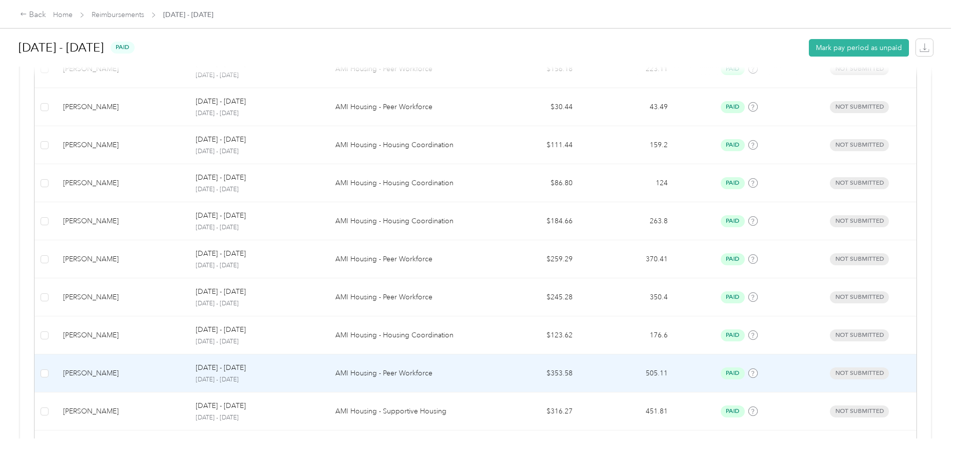
click at [415, 362] on td "AMI Housing - Peer Workforce" at bounding box center [406, 373] width 158 height 38
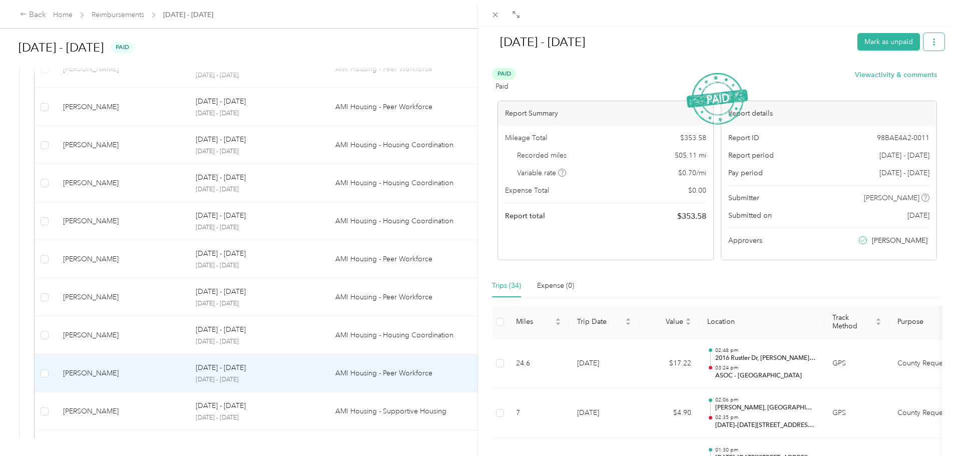
click at [924, 39] on button "button" at bounding box center [934, 42] width 21 height 18
click at [914, 80] on span "Download" at bounding box center [898, 79] width 33 height 11
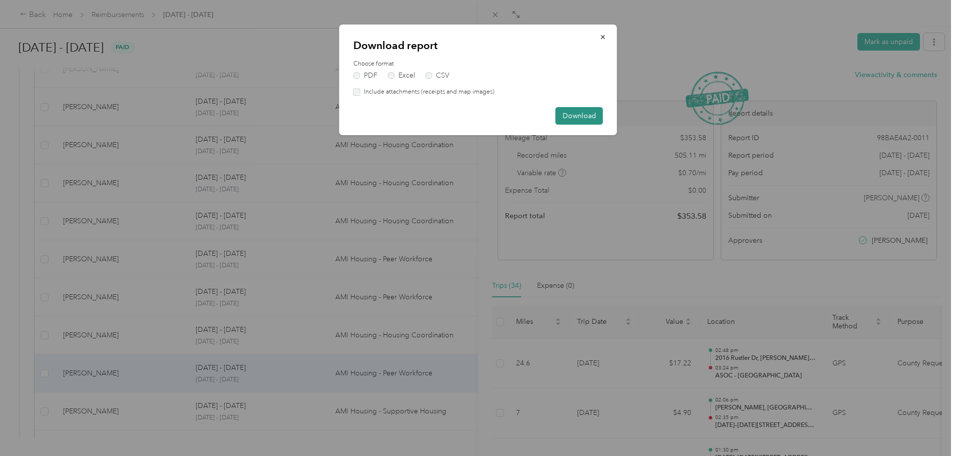
click at [579, 117] on button "Download" at bounding box center [580, 116] width 48 height 18
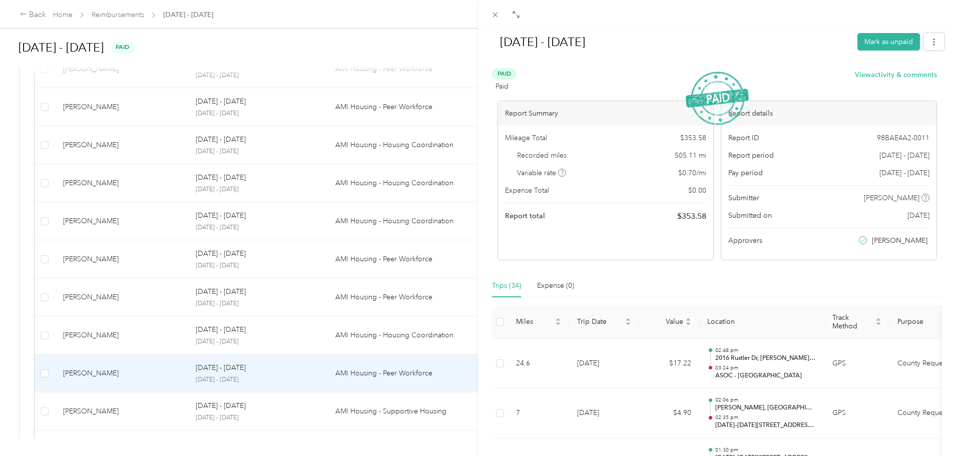
click at [351, 409] on div "[DATE] - [DATE] [PERSON_NAME] as unpaid Paid Paid View activity & comments Repo…" at bounding box center [478, 228] width 956 height 456
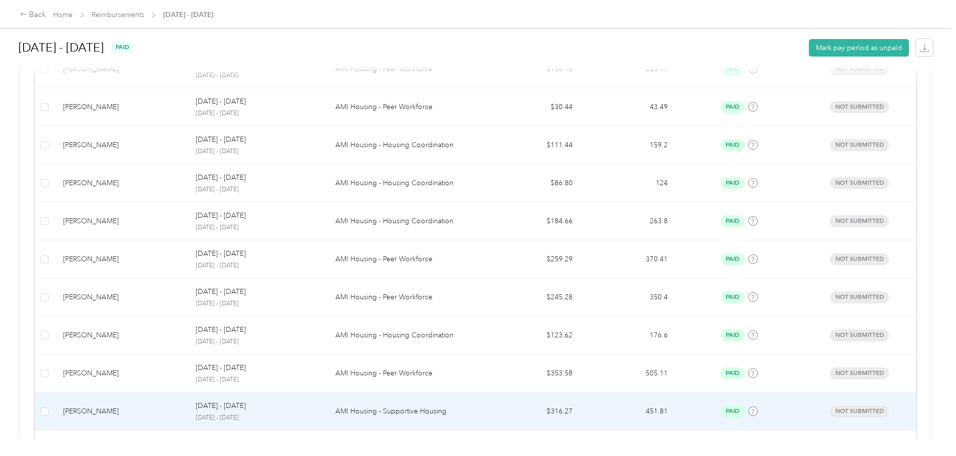
click at [327, 409] on td "[DATE] - [DATE] [DATE] - [DATE]" at bounding box center [257, 412] width 139 height 38
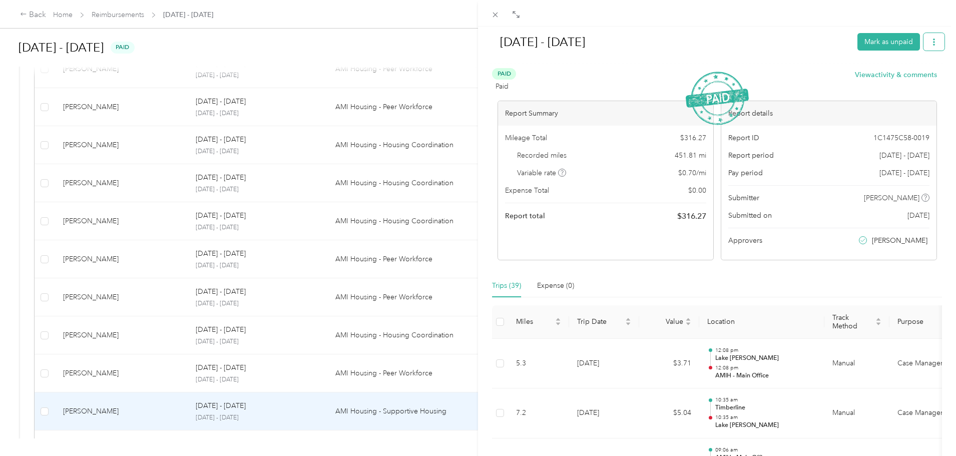
click at [936, 41] on button "button" at bounding box center [934, 42] width 21 height 18
click at [906, 71] on li "Download" at bounding box center [901, 79] width 74 height 18
click at [897, 84] on span "Download" at bounding box center [898, 79] width 33 height 11
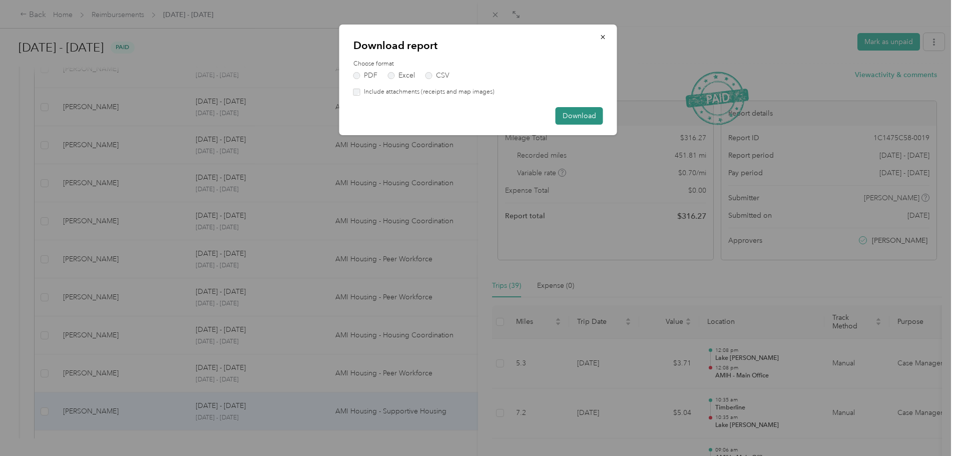
click at [589, 117] on button "Download" at bounding box center [580, 116] width 48 height 18
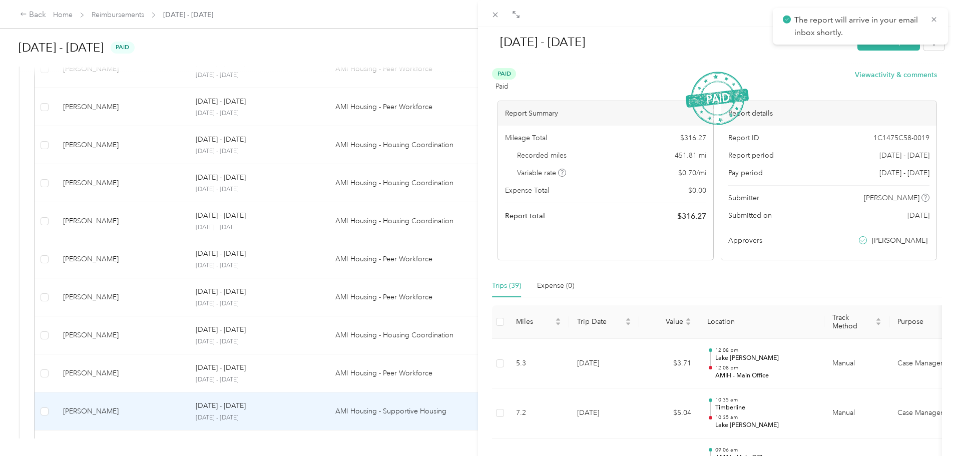
click at [338, 417] on div "[DATE] - [DATE] Mark as unpaid Paid Paid View activity & comments Report Summar…" at bounding box center [478, 228] width 956 height 456
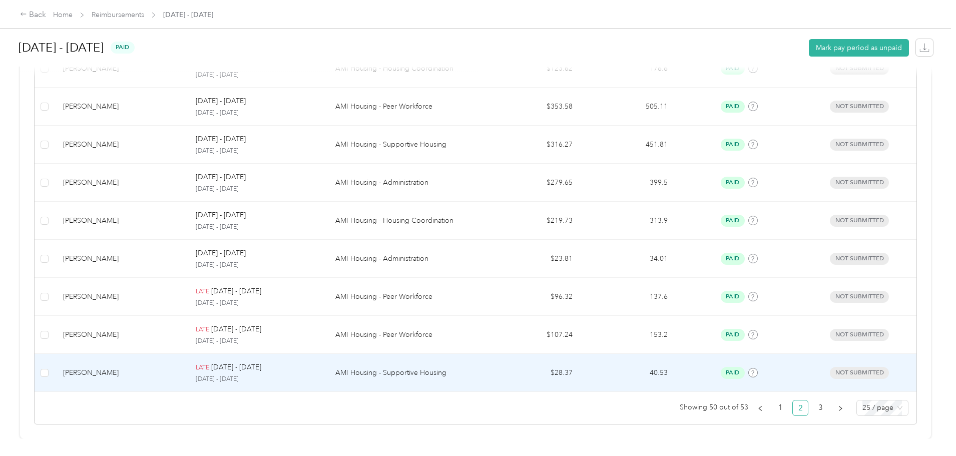
scroll to position [925, 0]
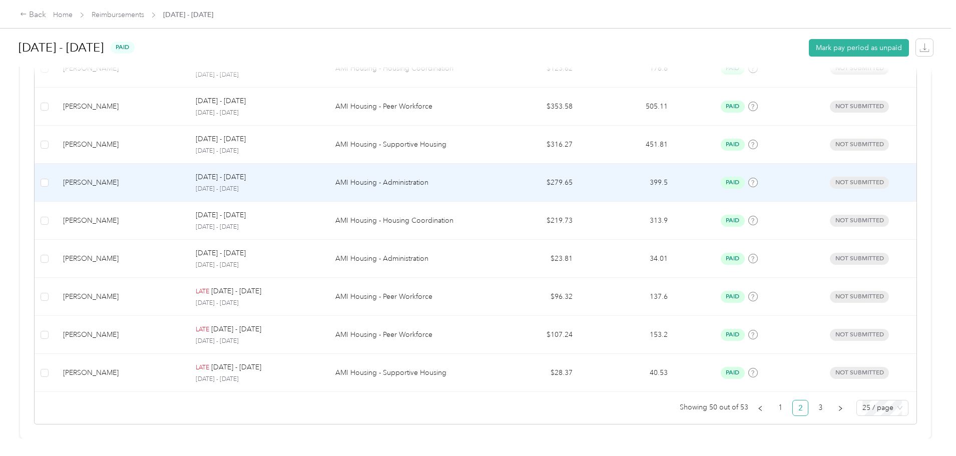
click at [327, 164] on td "[DATE] - [DATE] [DATE] - [DATE]" at bounding box center [257, 183] width 139 height 38
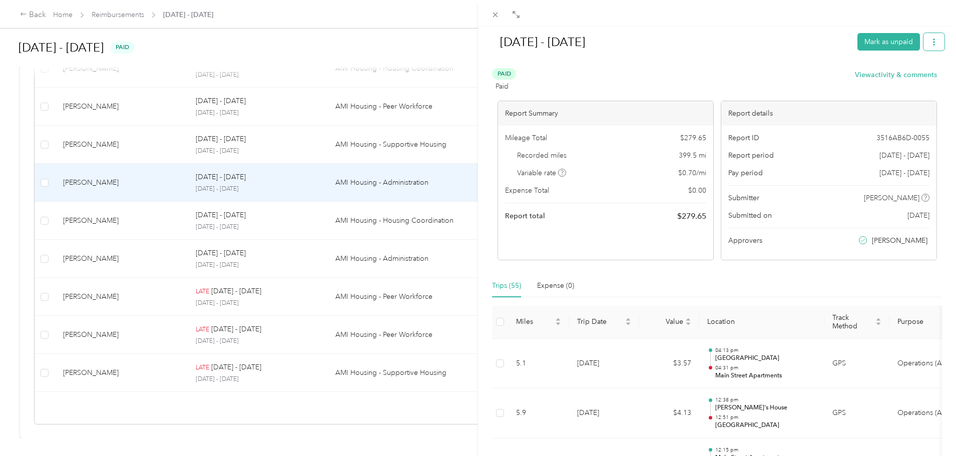
click at [933, 43] on icon "button" at bounding box center [934, 42] width 2 height 7
click at [902, 80] on span "Download" at bounding box center [898, 79] width 33 height 11
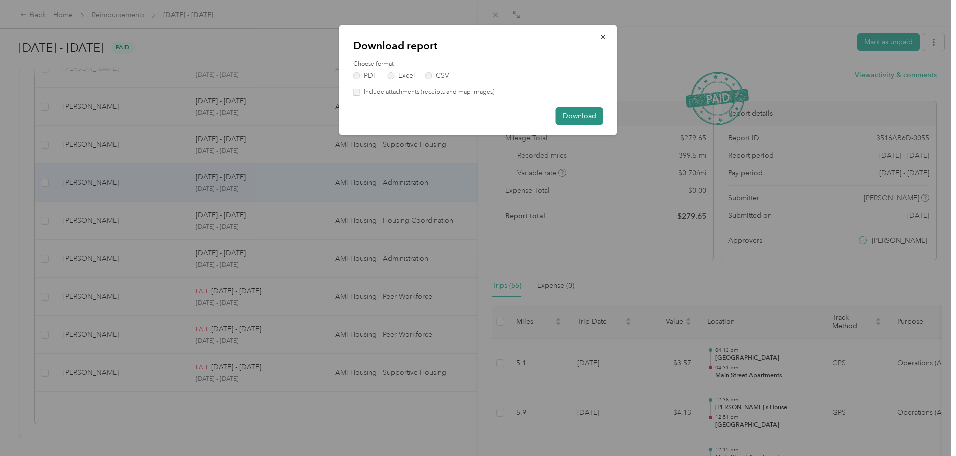
click at [575, 118] on button "Download" at bounding box center [580, 116] width 48 height 18
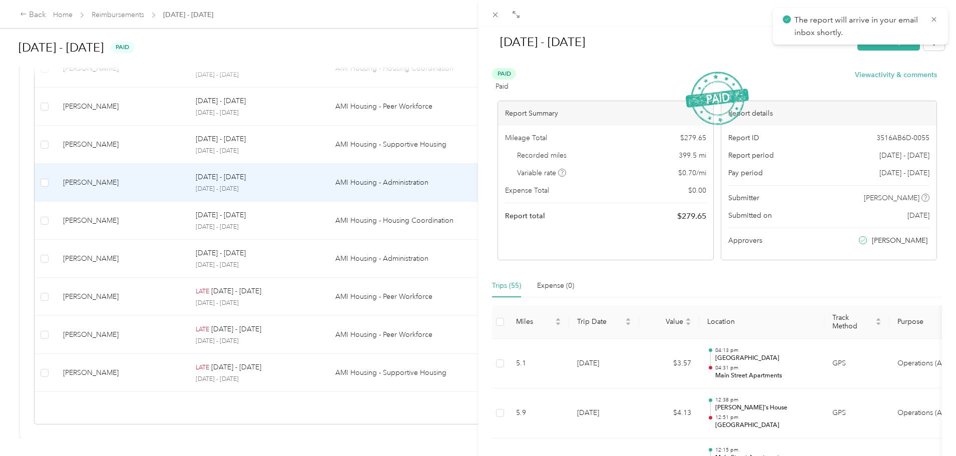
click at [376, 223] on div "[DATE] - [DATE] Mark as unpaid Paid Paid View activity & comments Report Summar…" at bounding box center [478, 228] width 956 height 456
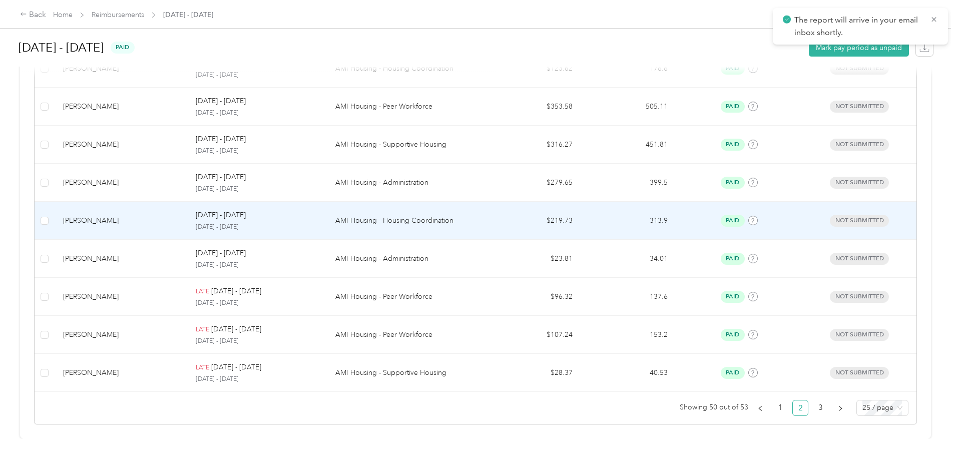
click at [392, 215] on p "AMI Housing - Housing Coordination" at bounding box center [406, 220] width 142 height 11
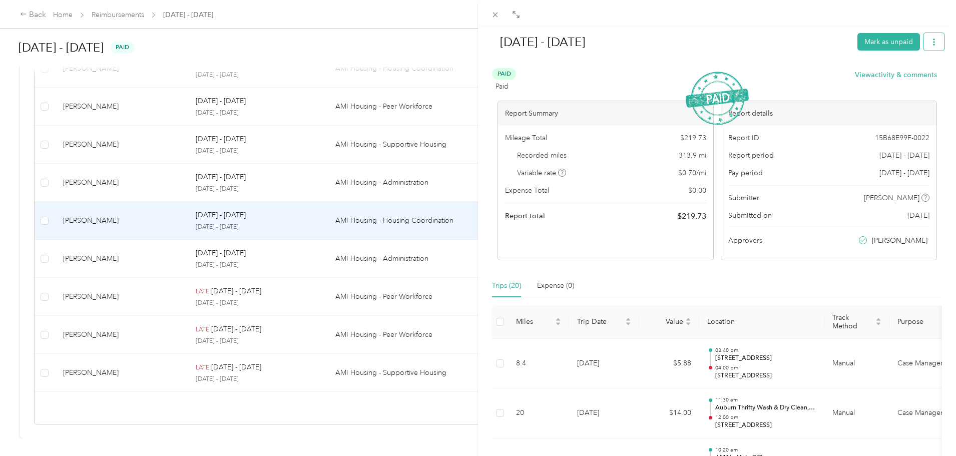
click at [927, 46] on button "button" at bounding box center [934, 42] width 21 height 18
click at [913, 74] on span "Download" at bounding box center [898, 79] width 33 height 11
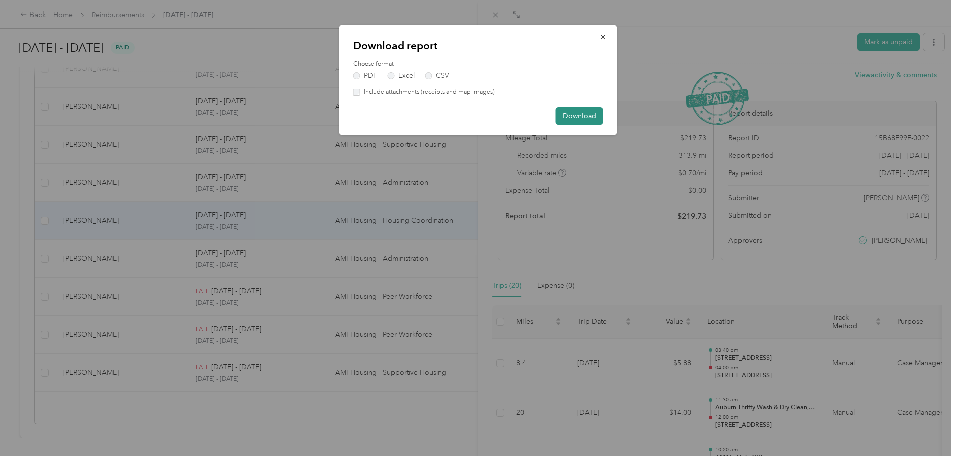
click at [601, 116] on button "Download" at bounding box center [580, 116] width 48 height 18
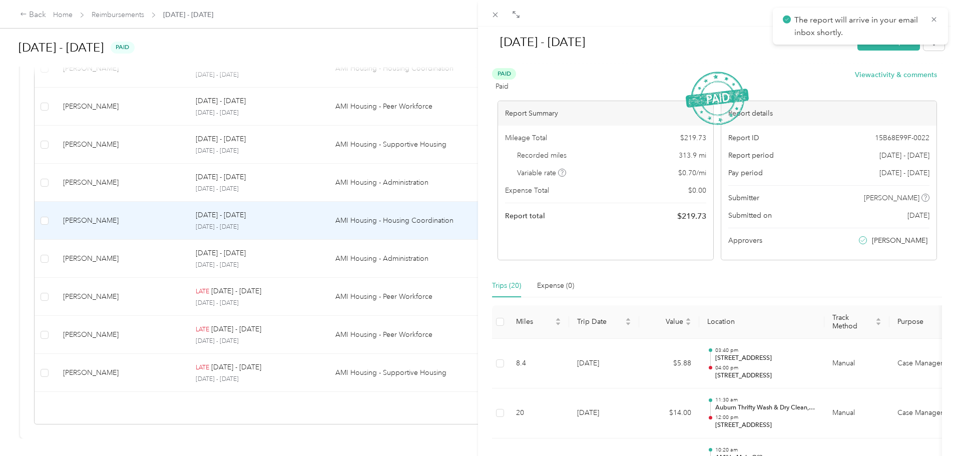
click at [414, 253] on div "[DATE] - [DATE] Mark as unpaid Paid Paid View activity & comments Report Summar…" at bounding box center [478, 228] width 956 height 456
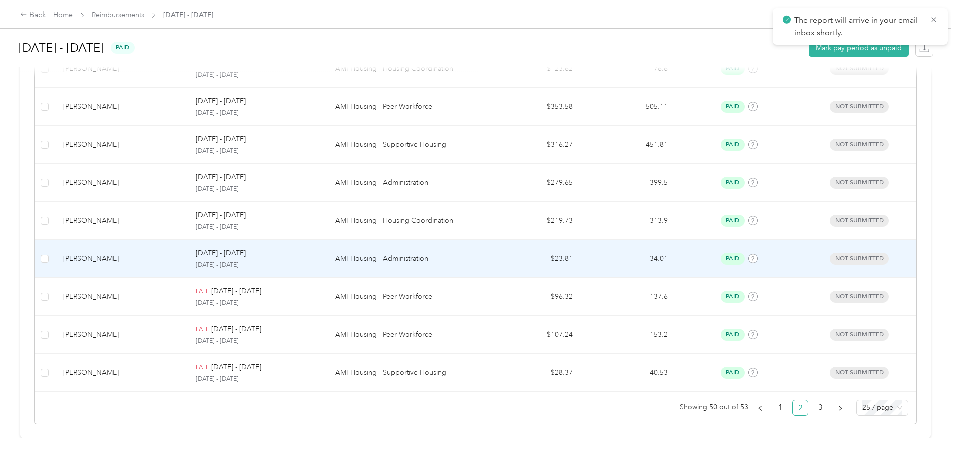
click at [415, 253] on p "AMI Housing - Administration" at bounding box center [406, 258] width 142 height 11
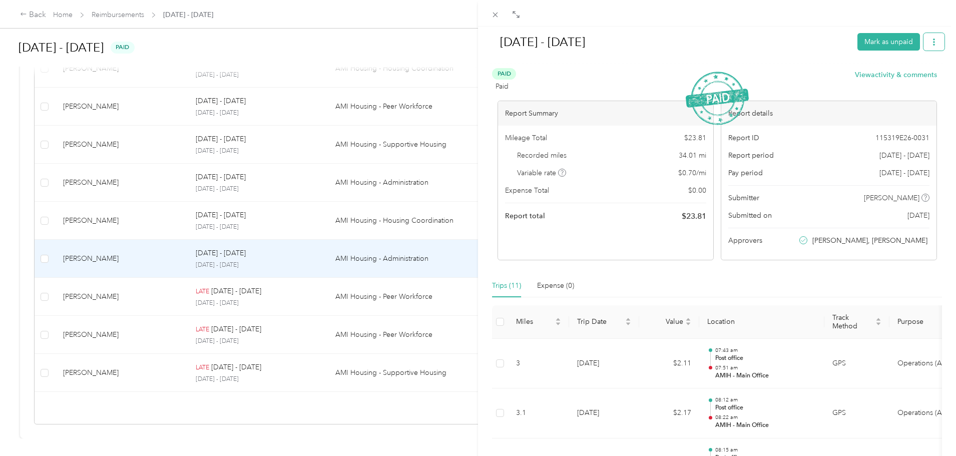
click at [926, 37] on button "button" at bounding box center [934, 42] width 21 height 18
click at [925, 75] on div "Download" at bounding box center [901, 79] width 60 height 11
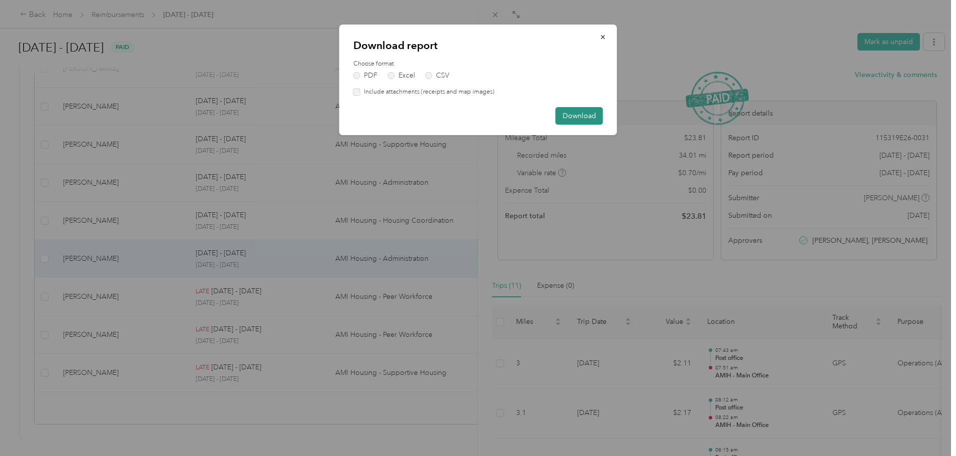
click at [595, 115] on button "Download" at bounding box center [580, 116] width 48 height 18
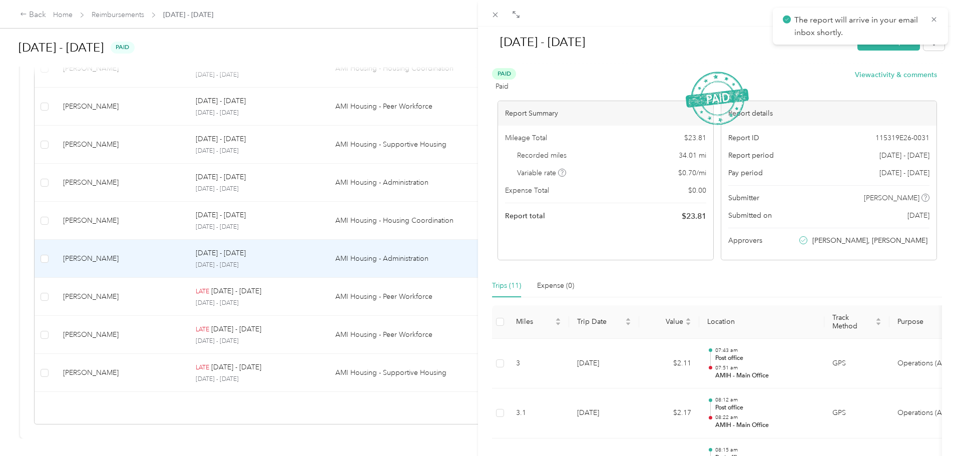
click at [401, 291] on div "[DATE] - [DATE] Mark as unpaid Paid Paid View activity & comments Report Summar…" at bounding box center [478, 228] width 956 height 456
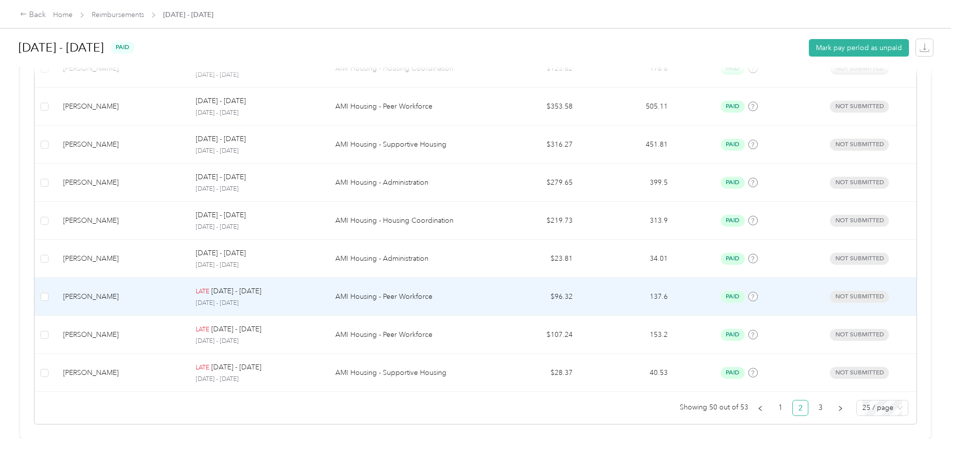
click at [401, 291] on p "AMI Housing - Peer Workforce" at bounding box center [406, 296] width 142 height 11
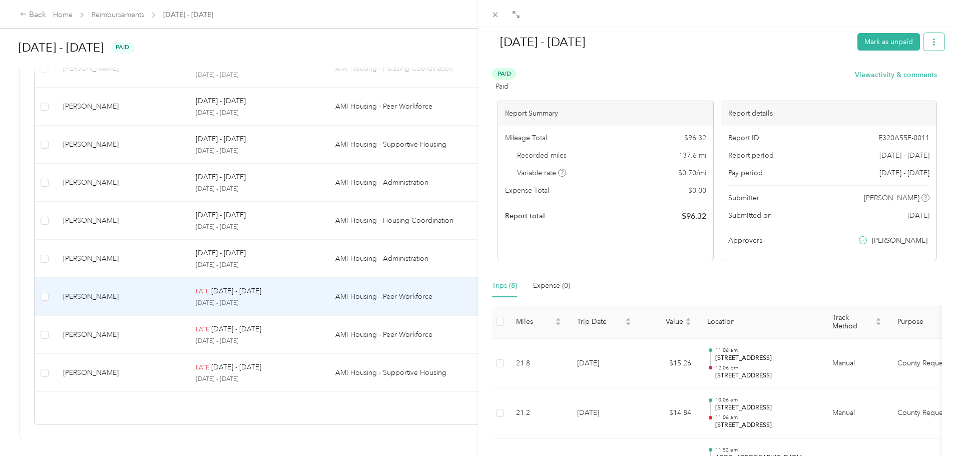
click at [935, 43] on button "button" at bounding box center [934, 42] width 21 height 18
click at [906, 78] on span "Download" at bounding box center [898, 79] width 33 height 11
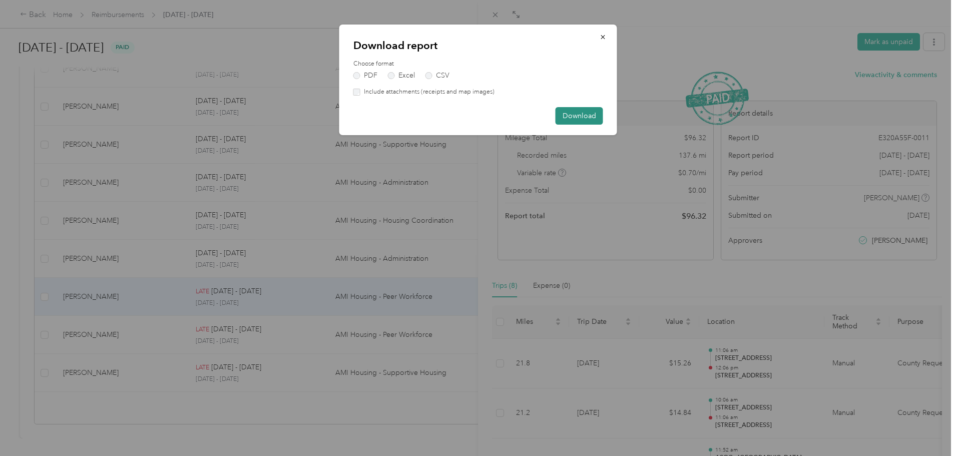
click at [567, 113] on button "Download" at bounding box center [580, 116] width 48 height 18
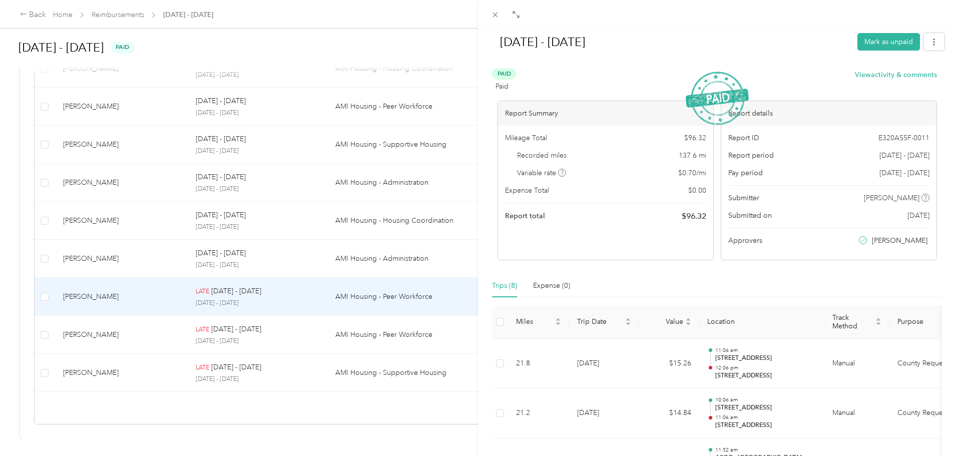
click at [435, 333] on div "[DATE] - [DATE] Mark as unpaid Paid Paid View activity & comments Report Summar…" at bounding box center [478, 228] width 956 height 456
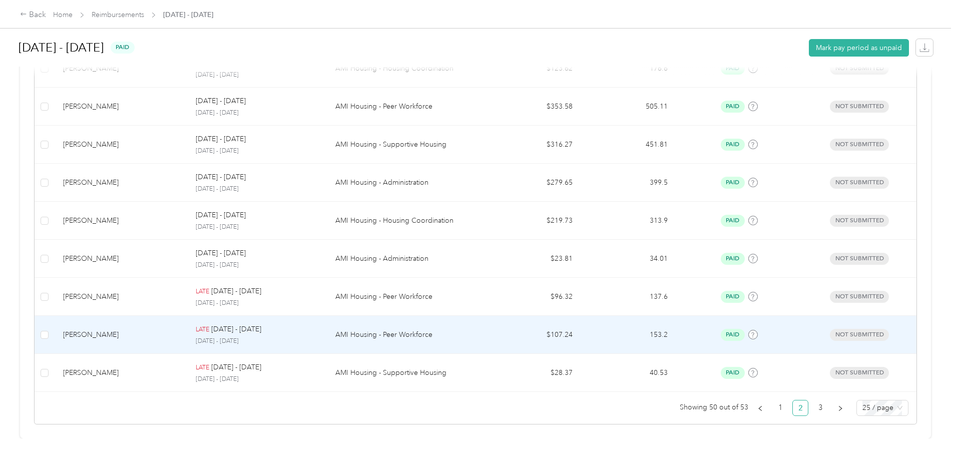
click at [435, 333] on td "AMI Housing - Peer Workforce" at bounding box center [406, 335] width 158 height 38
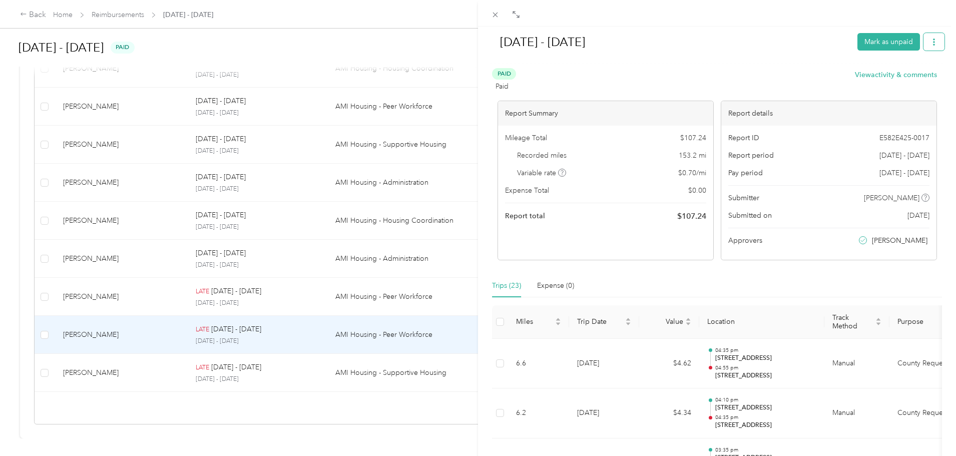
drag, startPoint x: 923, startPoint y: 41, endPoint x: 921, endPoint y: 47, distance: 5.9
click at [931, 42] on icon "button" at bounding box center [934, 42] width 7 height 7
click at [907, 78] on span "Download" at bounding box center [898, 79] width 33 height 11
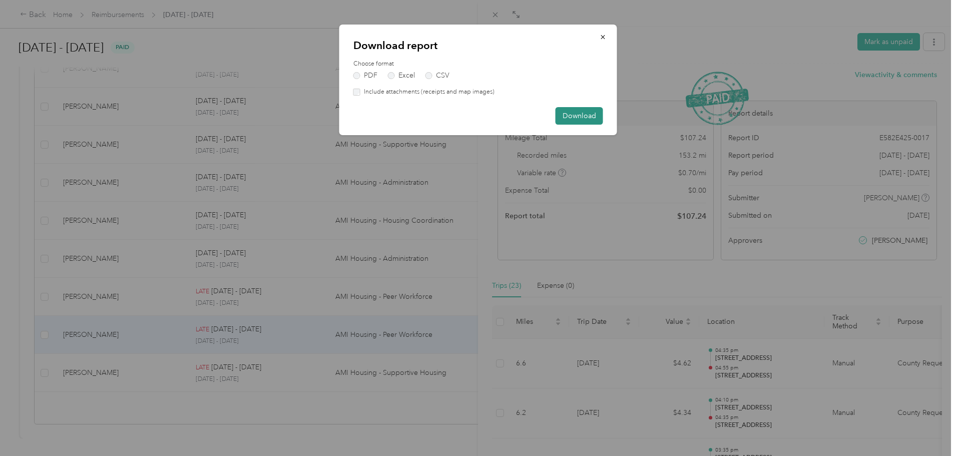
click at [590, 112] on button "Download" at bounding box center [580, 116] width 48 height 18
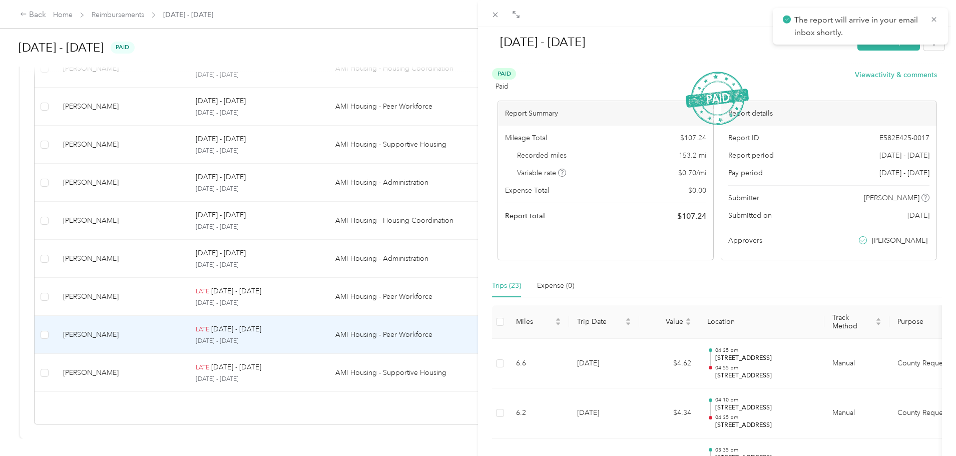
click at [214, 355] on div "[DATE] - [DATE] Mark as unpaid Paid Paid View activity & comments Report Summar…" at bounding box center [478, 228] width 956 height 456
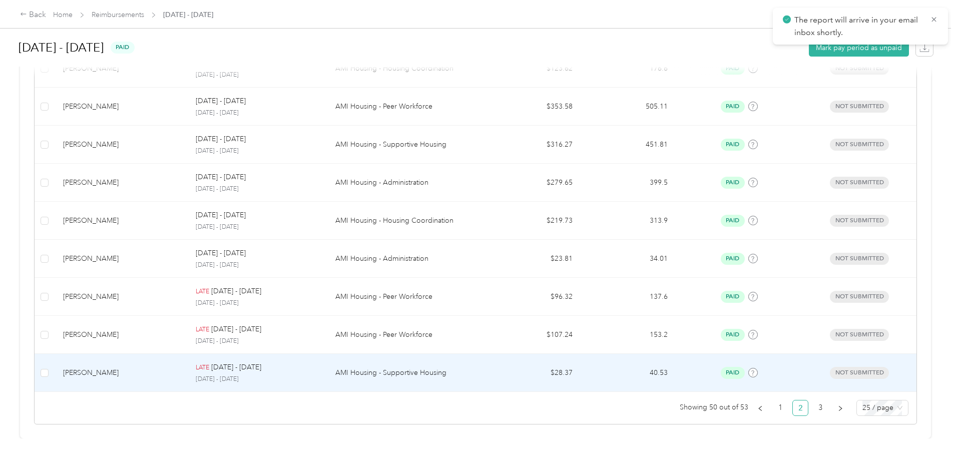
click at [188, 354] on td "[PERSON_NAME]" at bounding box center [121, 373] width 133 height 38
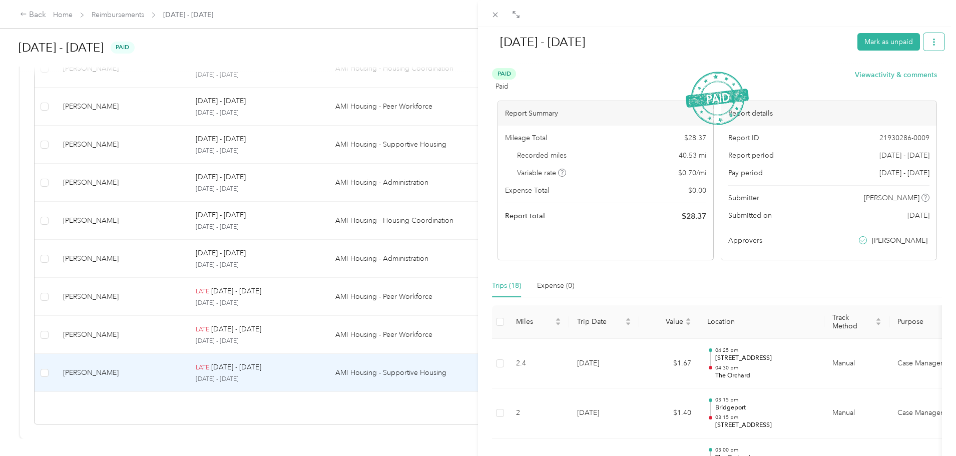
click at [924, 37] on button "button" at bounding box center [934, 42] width 21 height 18
click at [887, 77] on span "Download" at bounding box center [898, 79] width 33 height 11
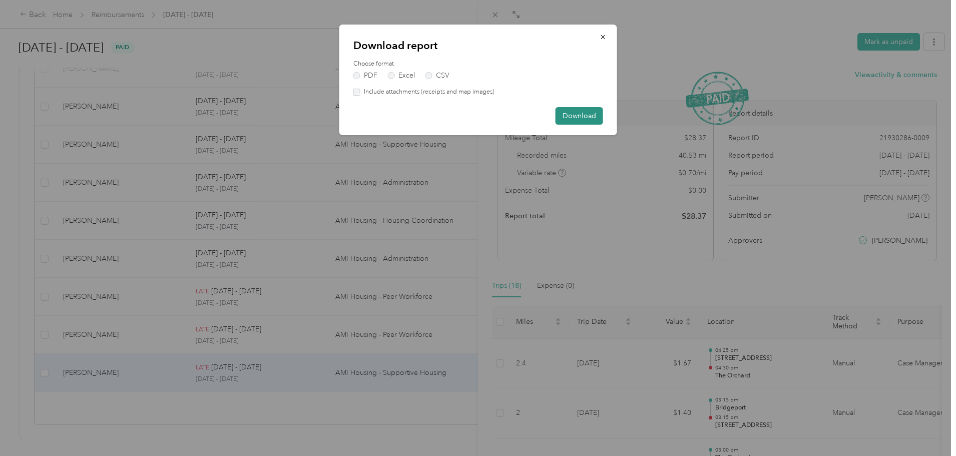
click at [560, 116] on button "Download" at bounding box center [580, 116] width 48 height 18
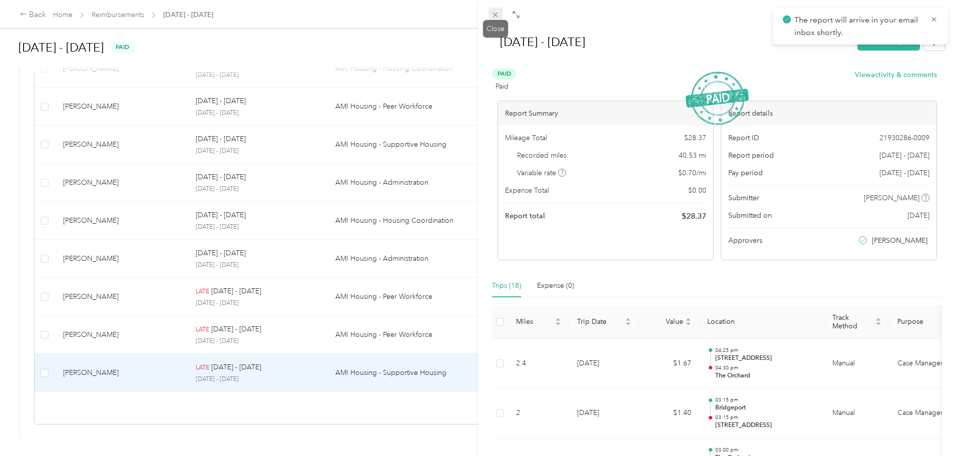
click at [492, 15] on icon at bounding box center [495, 15] width 9 height 9
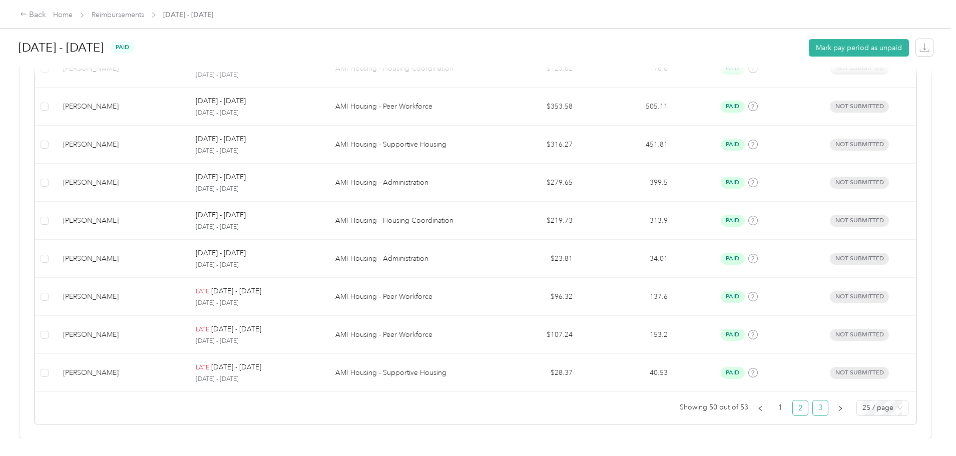
click at [813, 401] on link "3" at bounding box center [820, 408] width 15 height 15
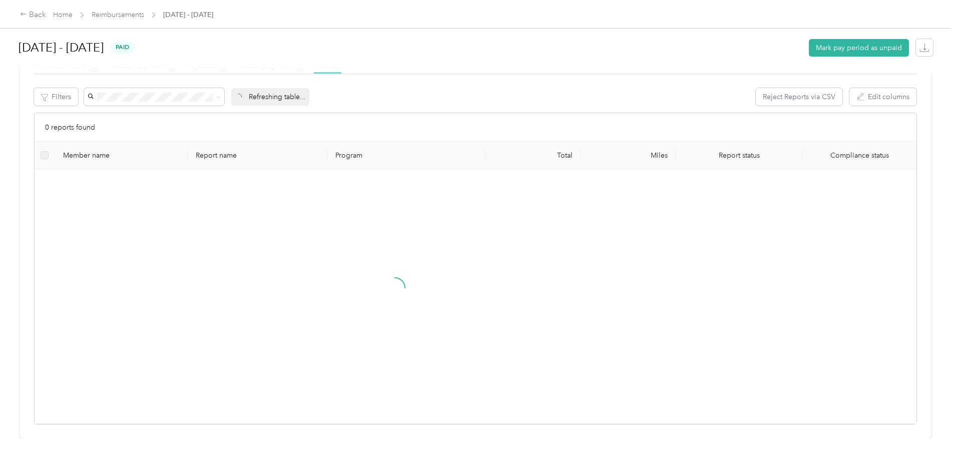
scroll to position [88, 0]
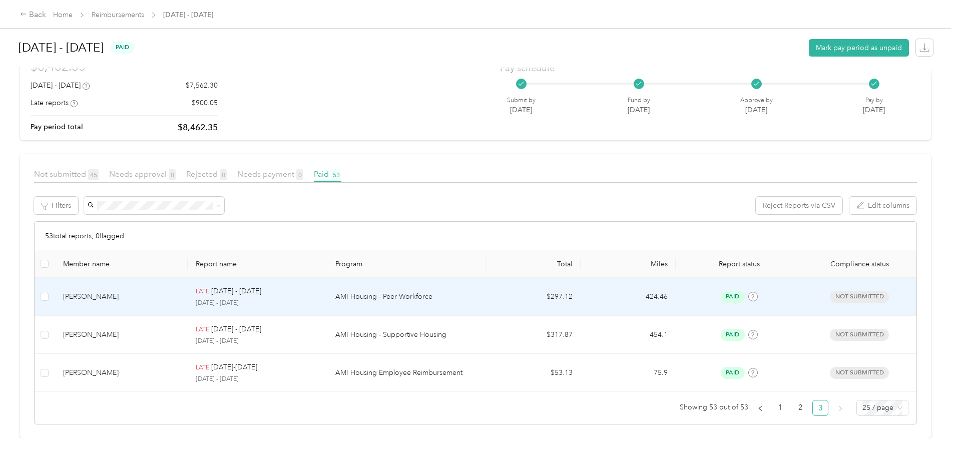
click at [453, 300] on td "AMI Housing - Peer Workforce" at bounding box center [406, 297] width 158 height 38
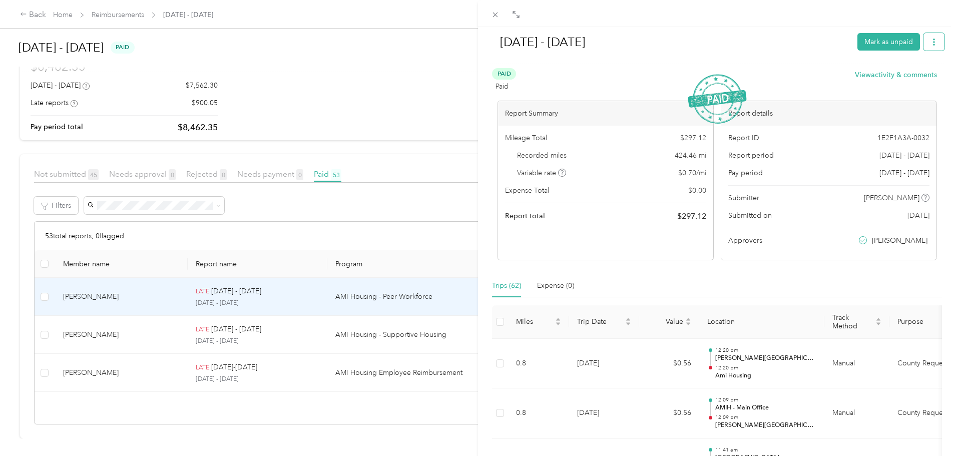
click at [931, 44] on icon "button" at bounding box center [934, 42] width 7 height 7
click at [924, 77] on div "Download" at bounding box center [901, 79] width 60 height 11
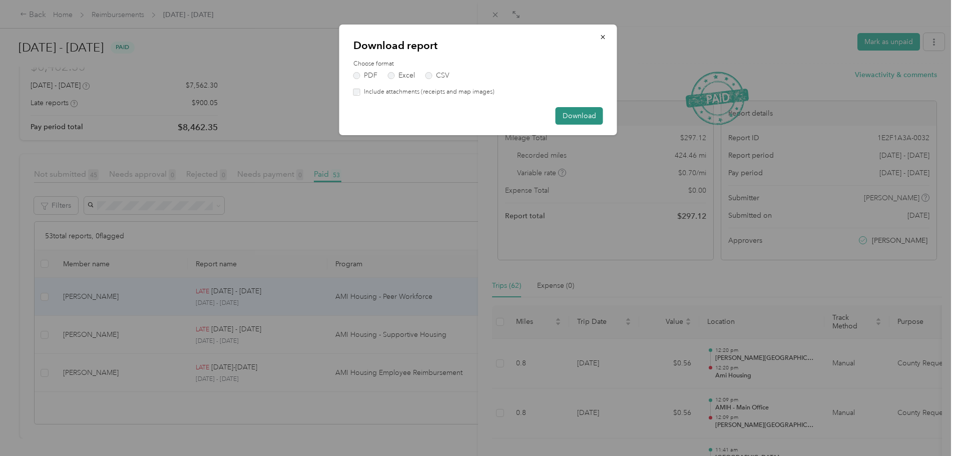
click at [575, 118] on button "Download" at bounding box center [580, 116] width 48 height 18
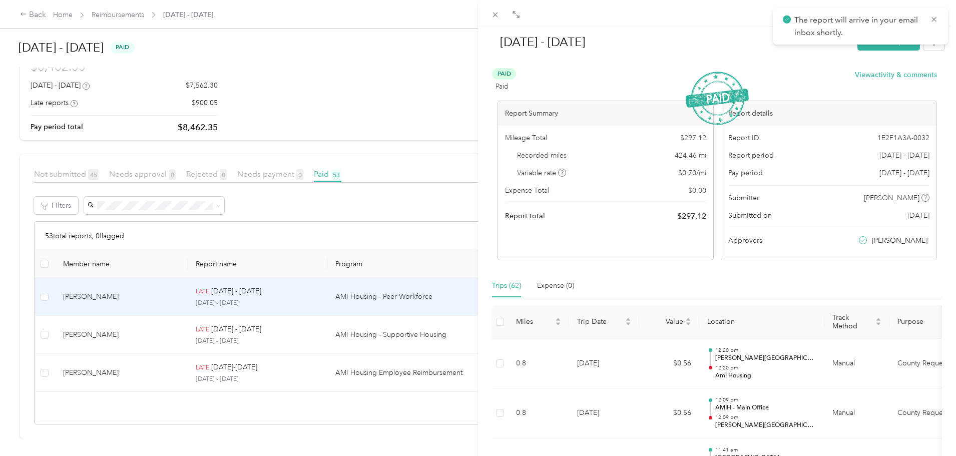
click at [373, 324] on div "[DATE] - [DATE] Mark as unpaid Paid Paid View activity & comments Report Summar…" at bounding box center [478, 228] width 956 height 456
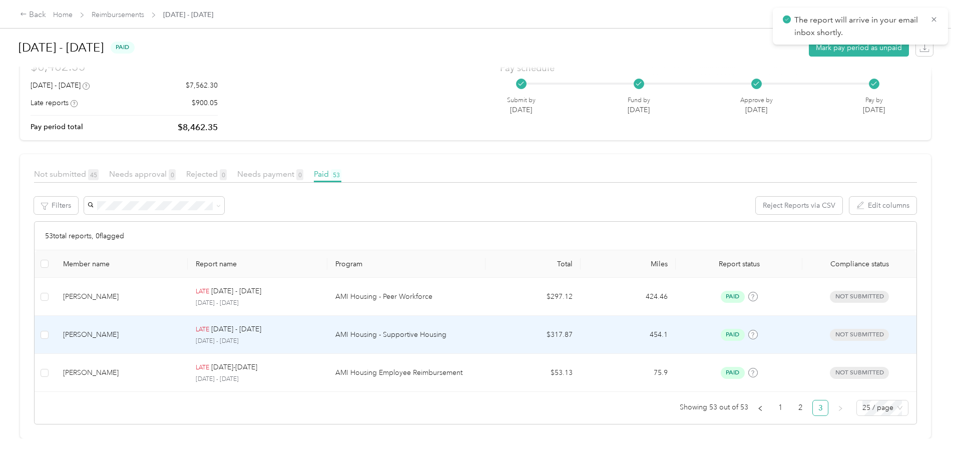
click at [372, 329] on p "AMI Housing - Supportive Housing" at bounding box center [406, 334] width 142 height 11
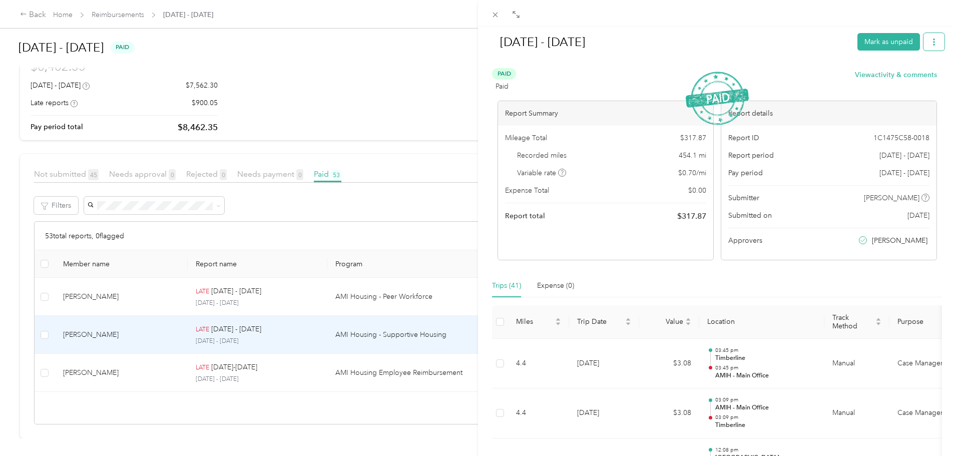
click at [924, 47] on button "button" at bounding box center [934, 42] width 21 height 18
click at [912, 75] on span "Download" at bounding box center [898, 79] width 33 height 11
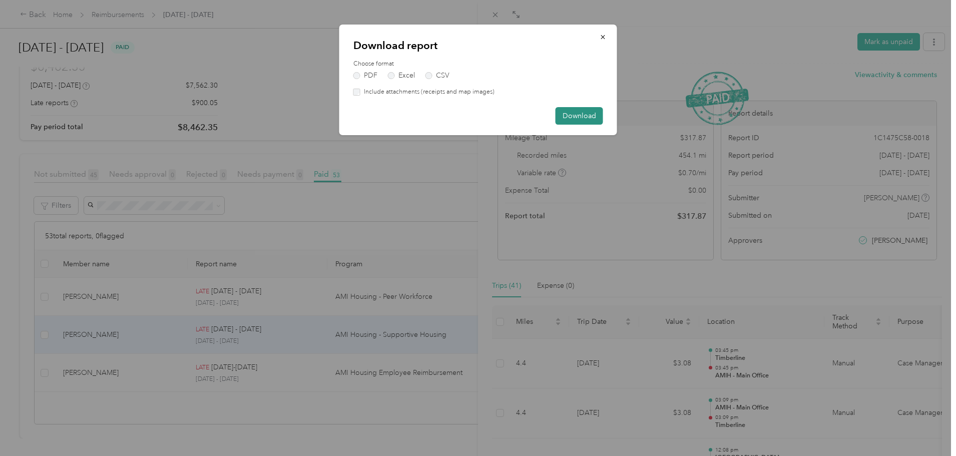
click at [563, 119] on button "Download" at bounding box center [580, 116] width 48 height 18
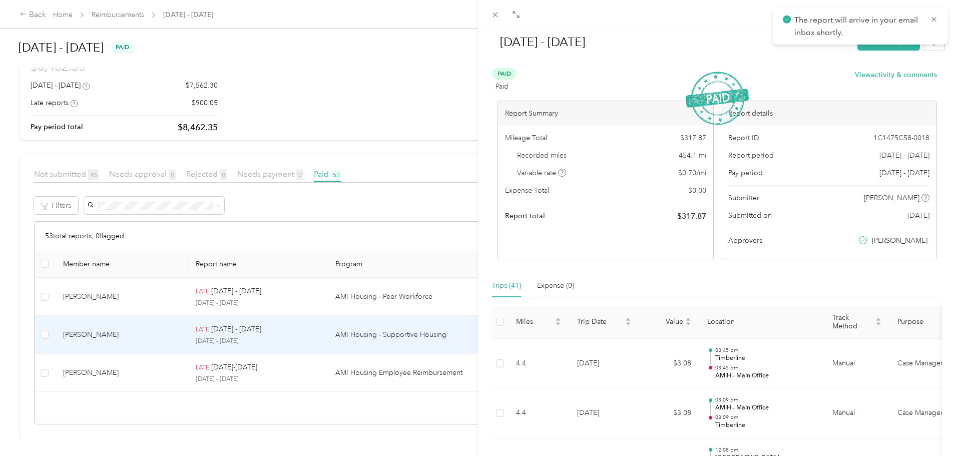
click at [335, 368] on div "[DATE] - [DATE] Mark as unpaid Paid Paid View activity & comments Report Summar…" at bounding box center [478, 228] width 956 height 456
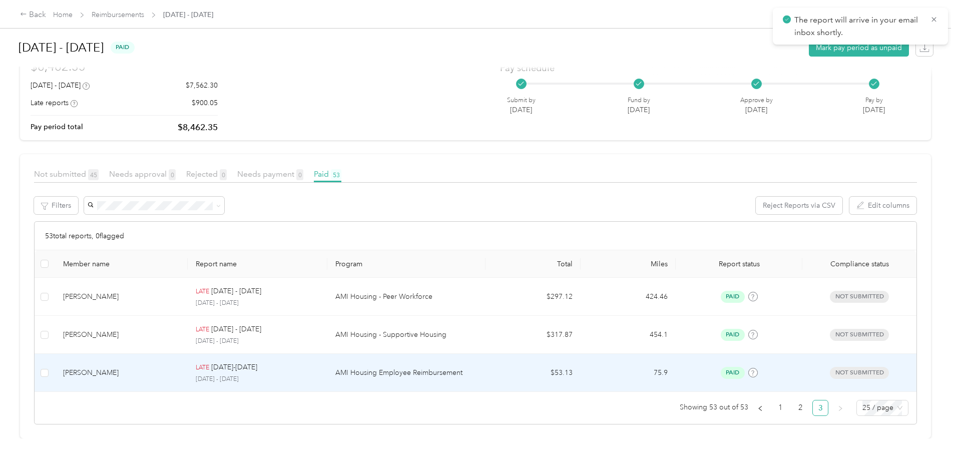
click at [319, 375] on p "[DATE] - [DATE]" at bounding box center [257, 379] width 123 height 9
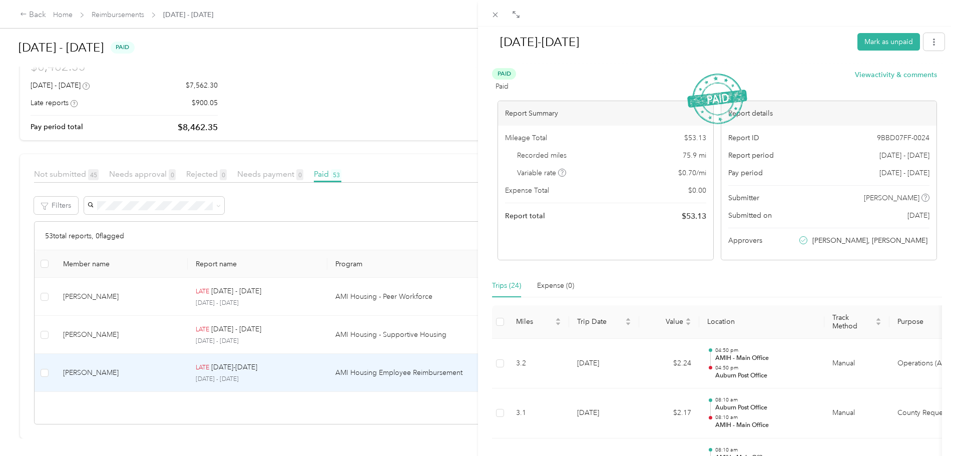
click at [931, 31] on div "[DATE]-[DATE] Mark as unpaid" at bounding box center [717, 44] width 455 height 30
click at [928, 50] on button "button" at bounding box center [934, 42] width 21 height 18
click at [913, 77] on span "Download" at bounding box center [898, 79] width 33 height 11
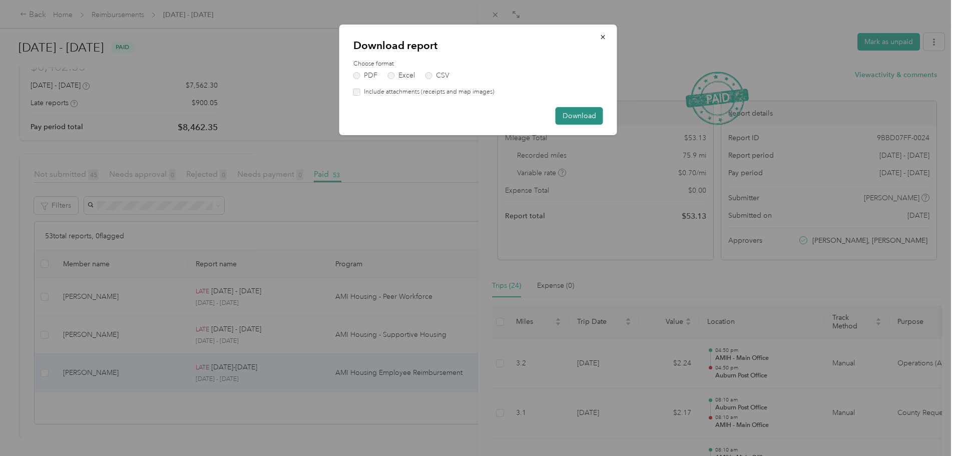
click at [582, 116] on button "Download" at bounding box center [580, 116] width 48 height 18
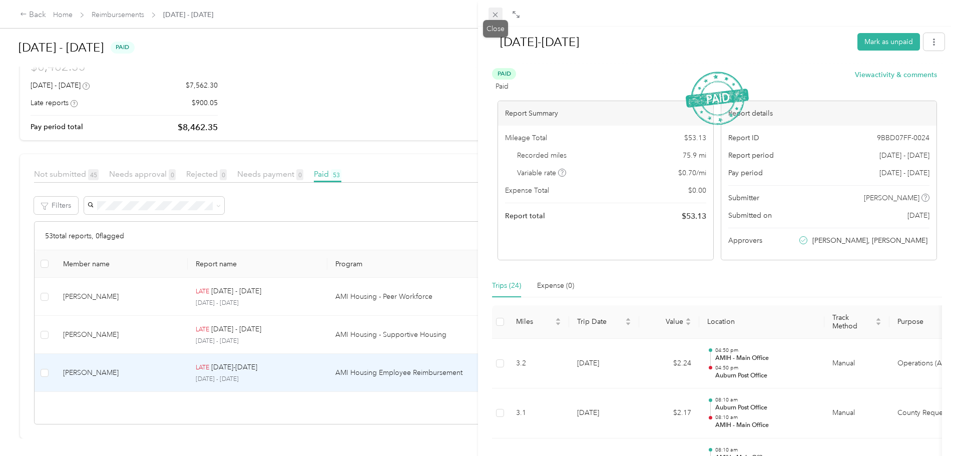
click at [494, 12] on icon at bounding box center [495, 15] width 9 height 9
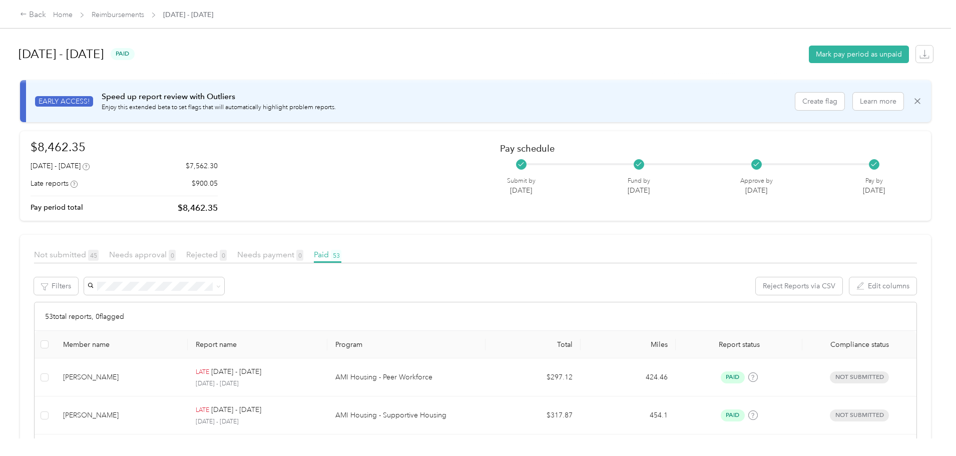
click at [155, 15] on div "Home Reimbursements [DATE] - [DATE]" at bounding box center [133, 15] width 160 height 11
click at [73, 10] on span "Home" at bounding box center [63, 15] width 20 height 11
click at [73, 17] on link "Home" at bounding box center [63, 15] width 20 height 9
